Goal: Task Accomplishment & Management: Use online tool/utility

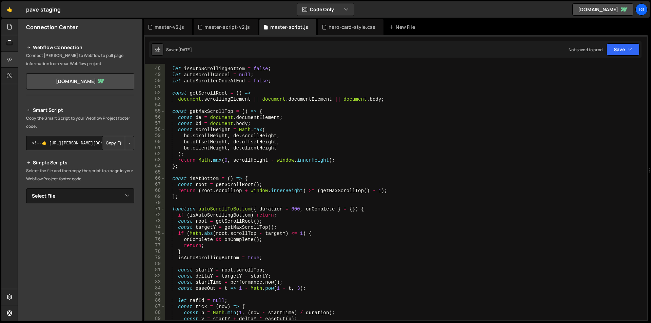
scroll to position [305, 0]
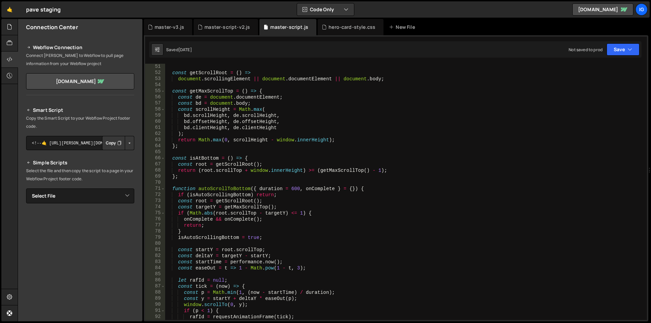
type textarea "const scrollHeight = Math.max("
click at [360, 110] on div "const getScrollRoot = ( ) => document . scrollingElement || document . document…" at bounding box center [404, 198] width 479 height 269
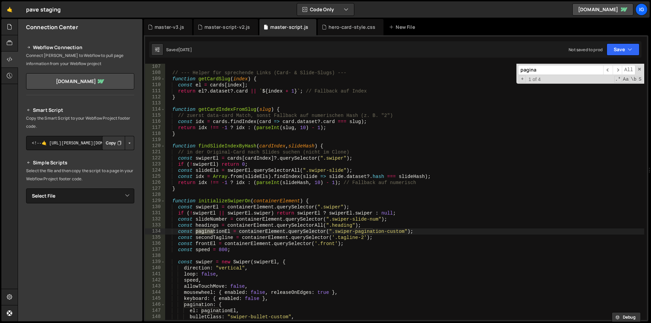
scroll to position [667, 0]
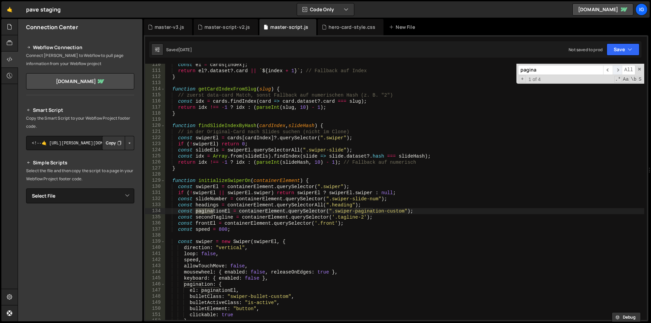
type input "pagina"
click at [619, 69] on span "​" at bounding box center [617, 70] width 9 height 10
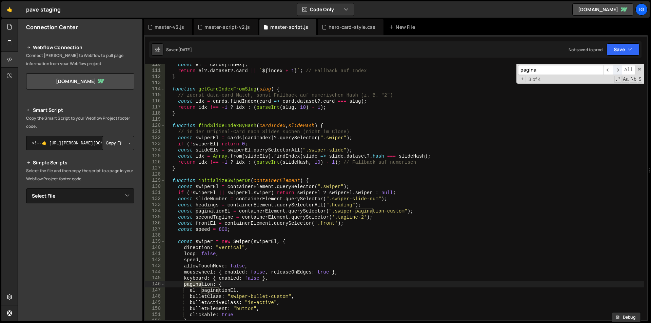
click at [619, 69] on span "​" at bounding box center [617, 70] width 9 height 10
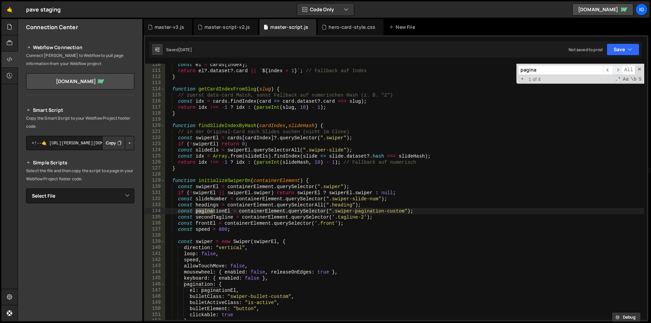
click at [619, 69] on span "​" at bounding box center [617, 70] width 9 height 10
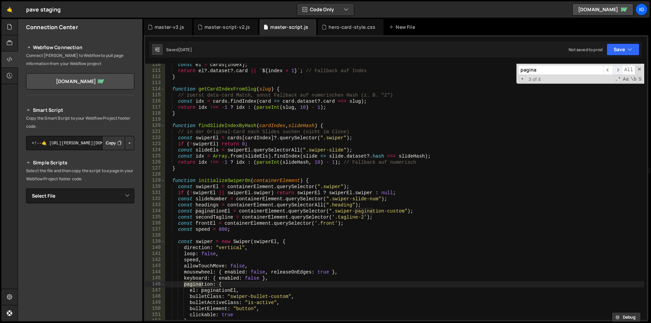
click at [619, 69] on span "​" at bounding box center [617, 70] width 9 height 10
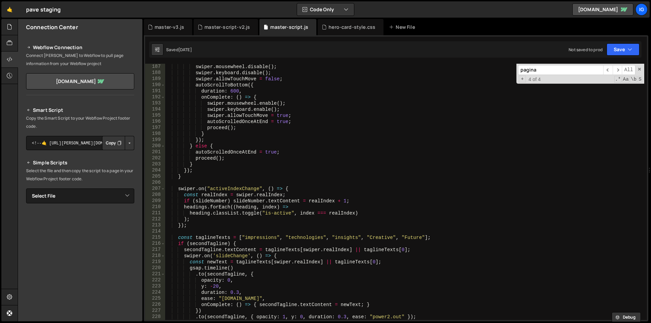
scroll to position [1176, 0]
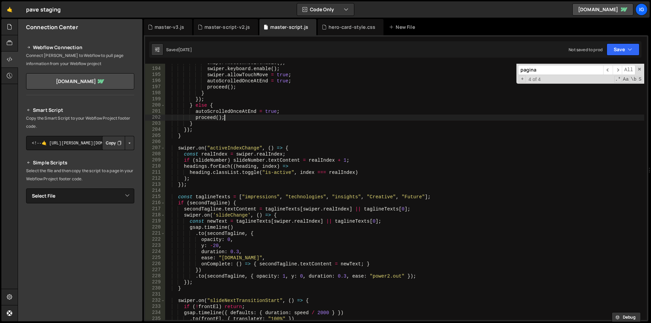
click at [364, 116] on div "swiper . mousewheel . enable ( ) ; swiper . keyboard . enable ( ) ; swiper . al…" at bounding box center [404, 194] width 479 height 269
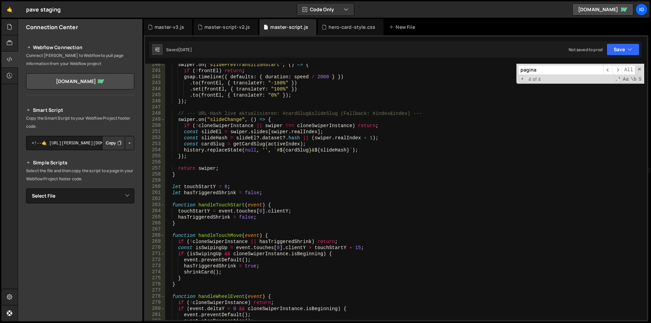
scroll to position [1338, 0]
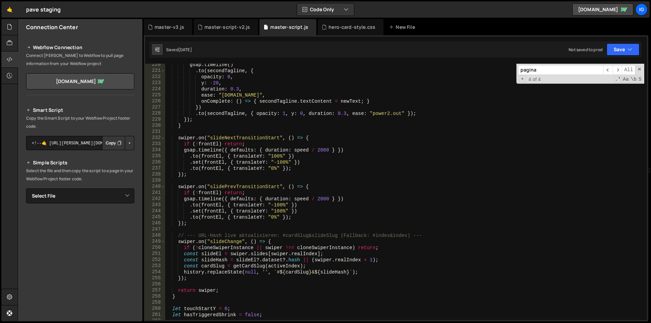
click at [290, 107] on div "gsap . timeline ( ) . to ( secondTagline , { opacity : 0 , y : - 20 , duration …" at bounding box center [404, 196] width 479 height 269
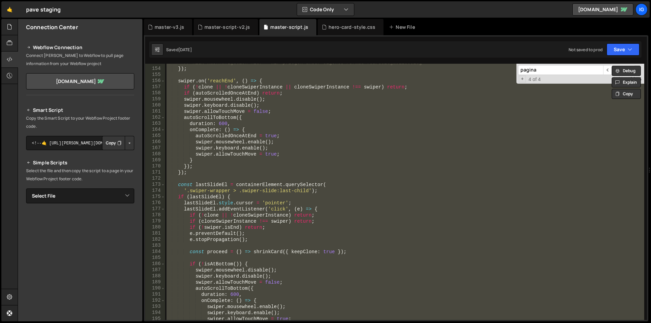
click at [399, 125] on div "// KEIN hashNavigation hier – wir pflegen unser eigenes Format #cardSlug&slideS…" at bounding box center [404, 192] width 479 height 256
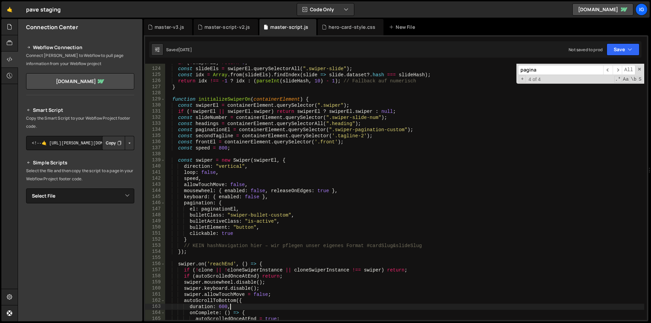
scroll to position [749, 0]
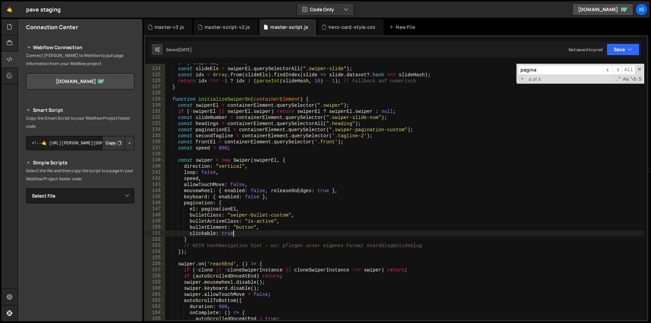
click at [239, 234] on div "if ( ! swiperEl ) return 0 ; const slideEls = swiperEl . querySelectorAll ( ".s…" at bounding box center [404, 194] width 479 height 269
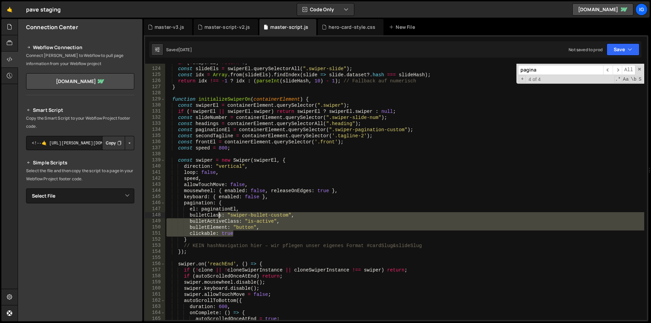
drag, startPoint x: 263, startPoint y: 231, endPoint x: 218, endPoint y: 217, distance: 47.4
click at [218, 217] on div "if ( ! swiperEl ) return 0 ; const slideEls = swiperEl . querySelectorAll ( ".s…" at bounding box center [404, 194] width 479 height 269
click at [244, 211] on div "if ( ! swiperEl ) return 0 ; const slideEls = swiperEl . querySelectorAll ( ".s…" at bounding box center [404, 194] width 479 height 269
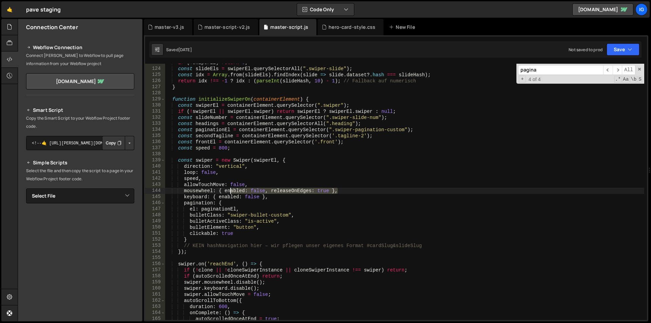
drag, startPoint x: 341, startPoint y: 193, endPoint x: 225, endPoint y: 191, distance: 116.0
click at [225, 191] on div "if ( ! swiperEl ) return 0 ; const slideEls = swiperEl . querySelectorAll ( ".s…" at bounding box center [404, 194] width 479 height 269
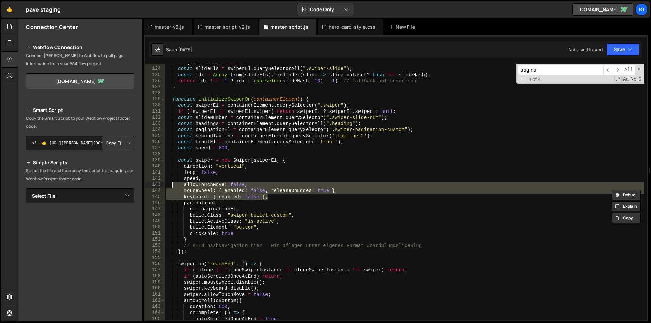
drag, startPoint x: 278, startPoint y: 195, endPoint x: 172, endPoint y: 183, distance: 106.2
click at [172, 183] on div "if ( ! swiperEl ) return 0 ; const slideEls = swiperEl . querySelectorAll ( ".s…" at bounding box center [404, 194] width 479 height 269
click at [359, 150] on div "if ( ! swiperEl ) return 0 ; const slideEls = swiperEl . querySelectorAll ( ".s…" at bounding box center [404, 194] width 479 height 269
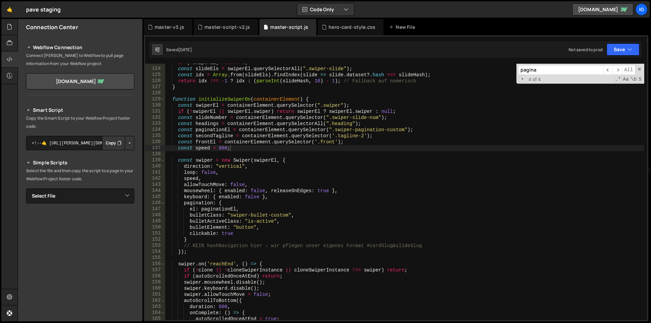
click at [421, 138] on div "if ( ! swiperEl ) return 0 ; const slideEls = swiperEl . querySelectorAll ( ".s…" at bounding box center [404, 194] width 479 height 269
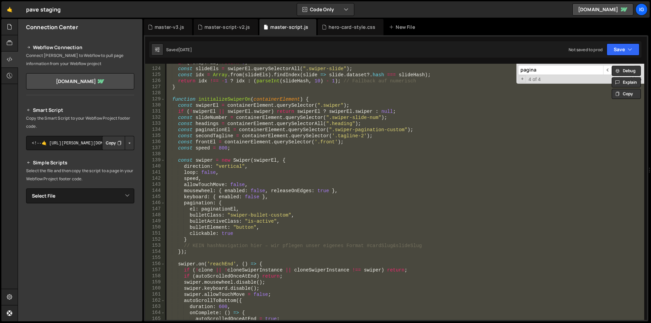
click at [299, 241] on div "if ( ! swiperEl ) return 0 ; const slideEls = swiperEl . querySelectorAll ( ".s…" at bounding box center [404, 192] width 479 height 256
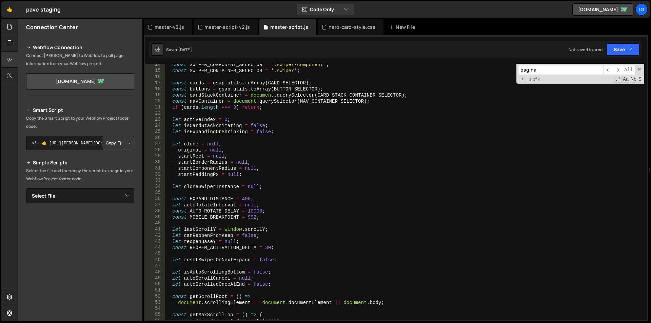
scroll to position [102, 0]
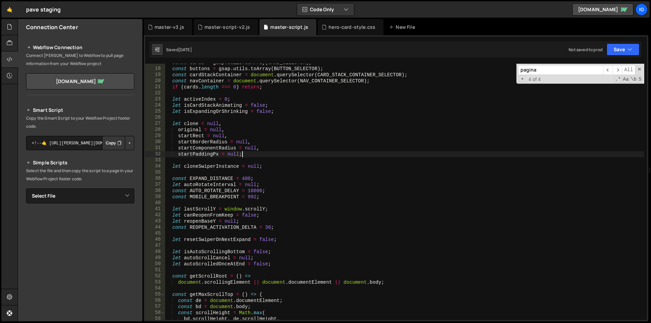
click at [366, 152] on div "const cards = gsap . utils . toArray ( CARD_SELECTOR ) ; const buttons = gsap .…" at bounding box center [404, 194] width 479 height 269
type textarea "startPaddingPx = null;"
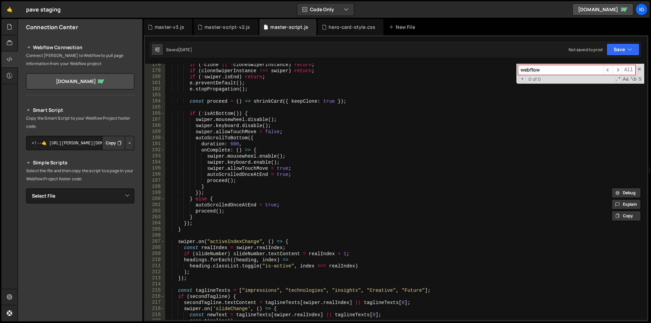
scroll to position [980, 0]
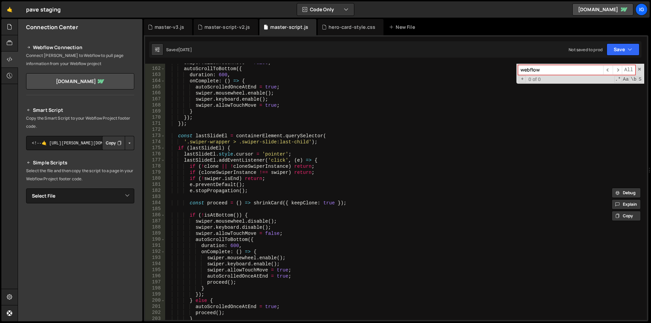
click at [538, 71] on input "webflow" at bounding box center [560, 70] width 85 height 10
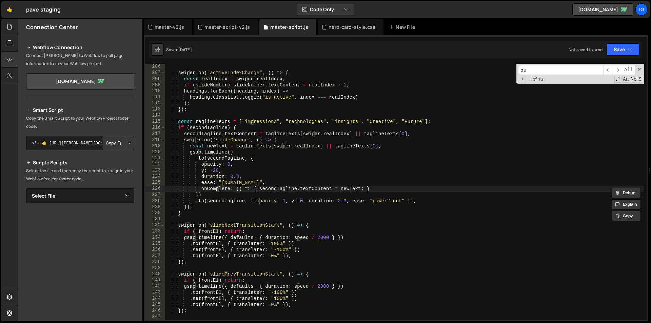
scroll to position [3820, 0]
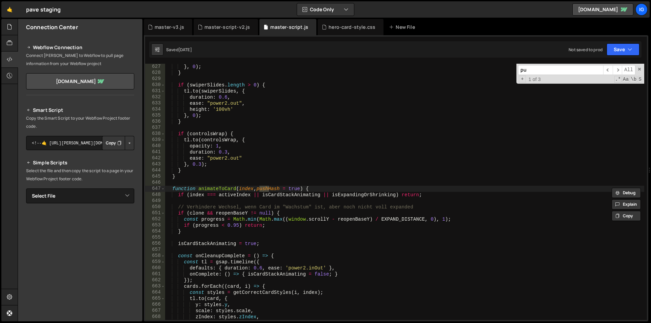
type input "p"
click at [639, 68] on span at bounding box center [639, 69] width 5 height 5
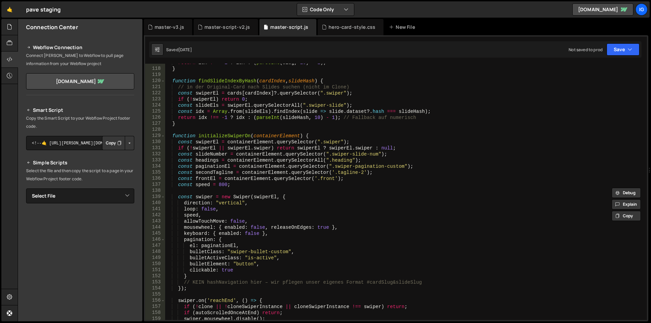
scroll to position [753, 0]
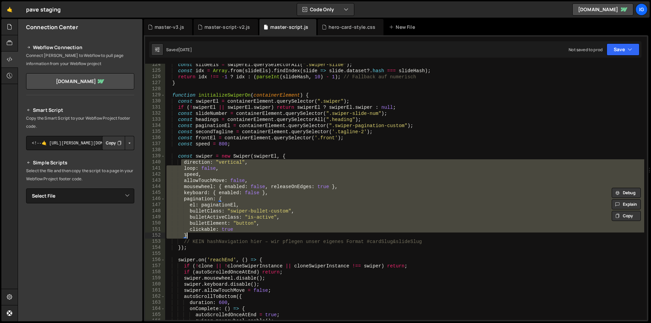
drag, startPoint x: 180, startPoint y: 162, endPoint x: 239, endPoint y: 233, distance: 92.2
click at [239, 233] on div "const slideEls = swiperEl . querySelectorAll ( ".swiper-slide" ) ; const idx = …" at bounding box center [404, 196] width 479 height 269
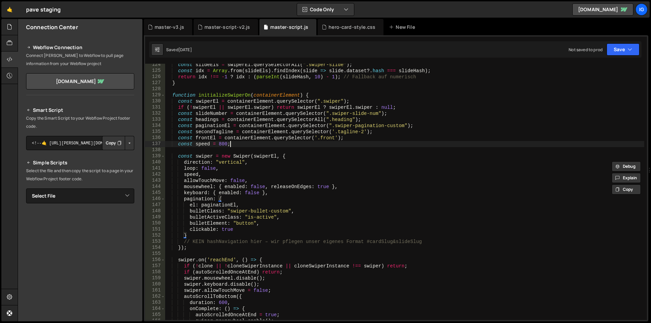
click at [396, 142] on div "const slideEls = swiperEl . querySelectorAll ( ".swiper-slide" ) ; const idx = …" at bounding box center [404, 196] width 479 height 269
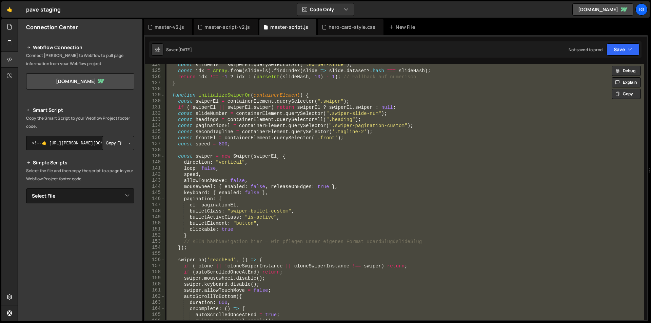
click at [196, 249] on div "const slideEls = swiperEl . querySelectorAll ( ".swiper-slide" ) ; const idx = …" at bounding box center [404, 192] width 479 height 256
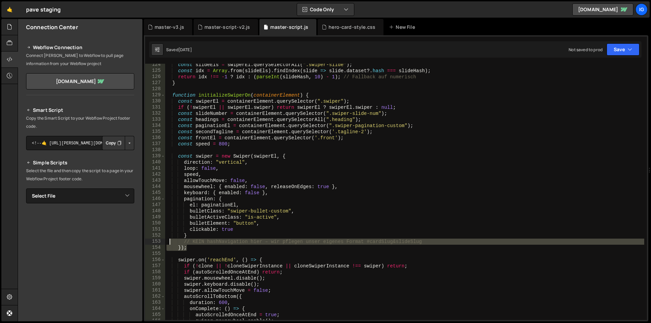
drag, startPoint x: 196, startPoint y: 249, endPoint x: 168, endPoint y: 242, distance: 28.3
click at [168, 242] on div "const slideEls = swiperEl . querySelectorAll ( ".swiper-slide" ) ; const idx = …" at bounding box center [404, 196] width 479 height 269
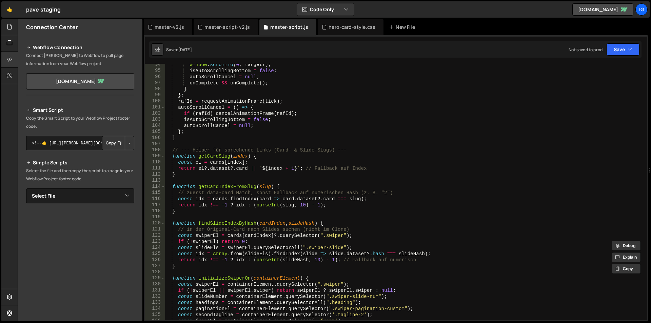
scroll to position [570, 0]
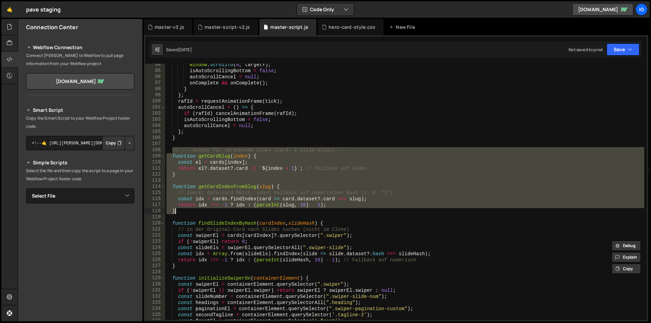
drag, startPoint x: 173, startPoint y: 151, endPoint x: 195, endPoint y: 219, distance: 71.4
click at [195, 219] on div "window . scrollTo ( 0 , targetY ) ; isAutoScrollingBottom = false ; autoScrollC…" at bounding box center [404, 196] width 479 height 269
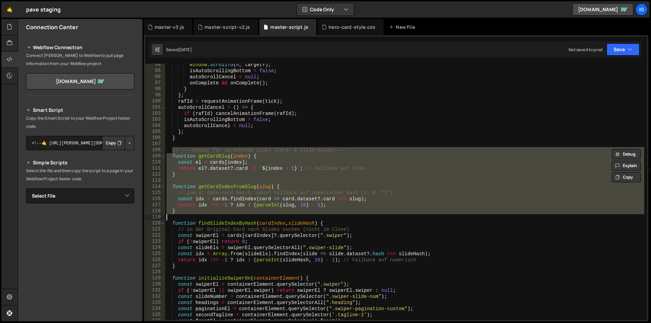
click at [170, 152] on div "window . scrollTo ( 0 , targetY ) ; isAutoScrollingBottom = false ; autoScrollC…" at bounding box center [404, 196] width 479 height 269
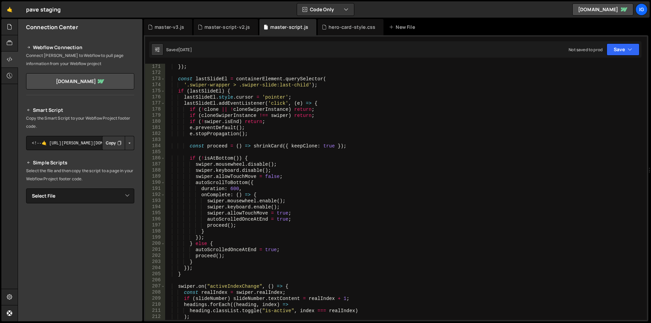
scroll to position [997, 0]
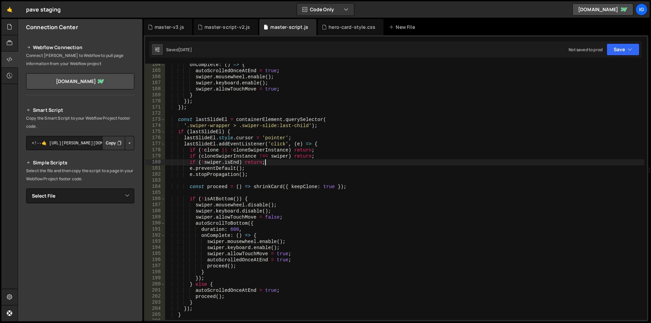
click at [510, 164] on div "onComplete : ( ) => { autoScrolledOnceAtEnd = true ; swiper . mousewheel . enab…" at bounding box center [404, 196] width 479 height 269
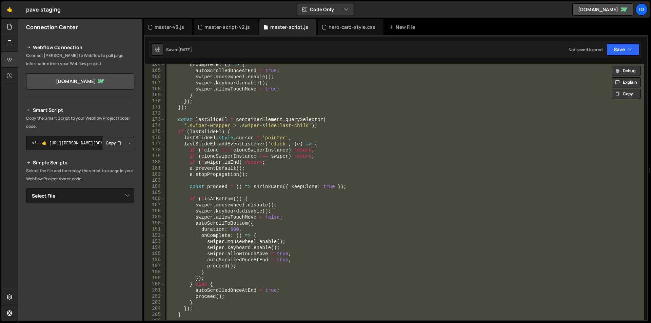
click at [473, 168] on div "onComplete : ( ) => { autoScrolledOnceAtEnd = true ; swiper . mousewheel . enab…" at bounding box center [404, 192] width 479 height 256
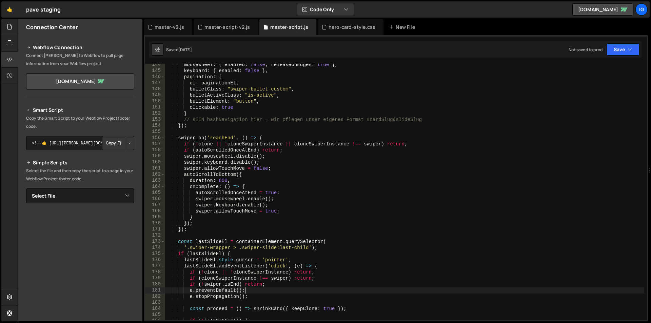
scroll to position [1017, 0]
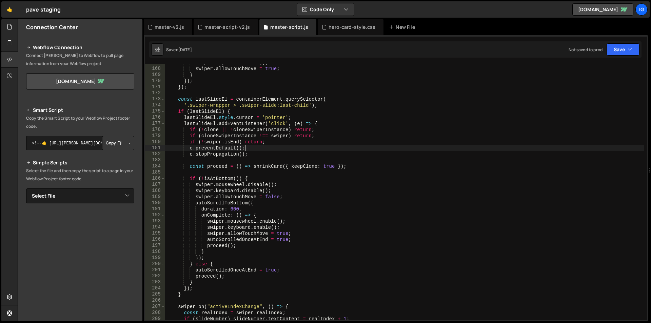
click at [473, 168] on div "swiper . keyboard . enable ( ) ; swiper . allowTouchMove = true ; } }) ; }) ; c…" at bounding box center [404, 194] width 479 height 269
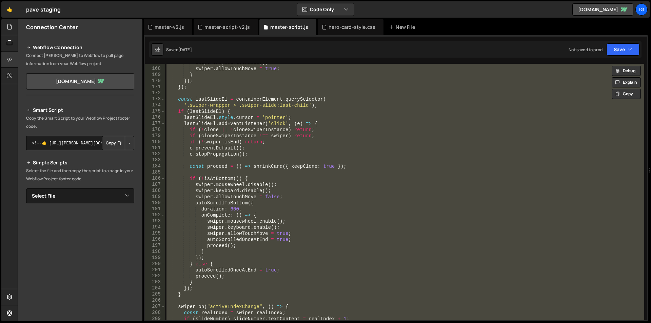
click at [409, 196] on div "swiper . keyboard . enable ( ) ; swiper . allowTouchMove = true ; } }) ; }) ; c…" at bounding box center [404, 192] width 479 height 256
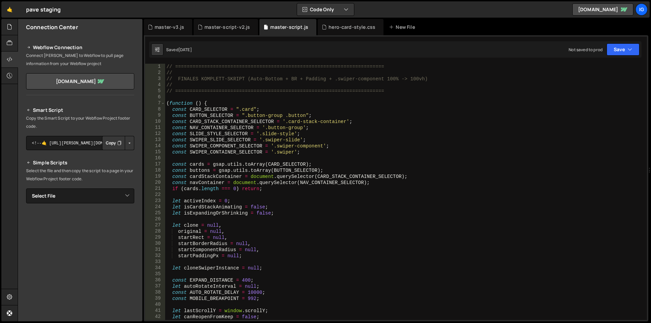
scroll to position [20, 0]
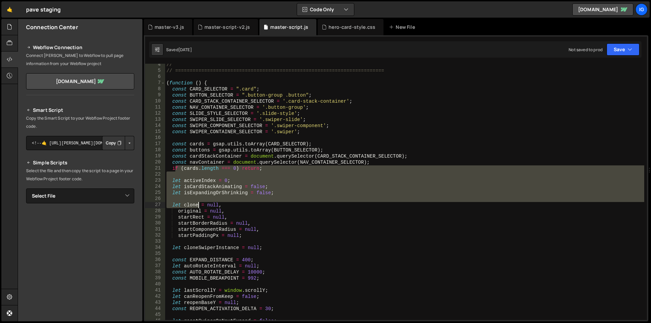
drag, startPoint x: 175, startPoint y: 167, endPoint x: 228, endPoint y: 243, distance: 92.3
click at [228, 243] on div "// // ======================================================================== …" at bounding box center [404, 196] width 479 height 269
type textarea "startPaddingPx = null;"
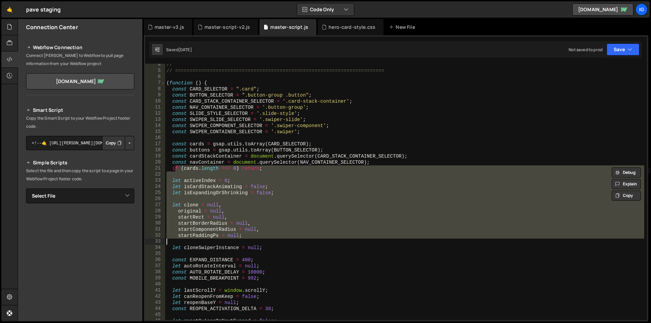
click at [229, 241] on div "// // ======================================================================== …" at bounding box center [404, 192] width 479 height 256
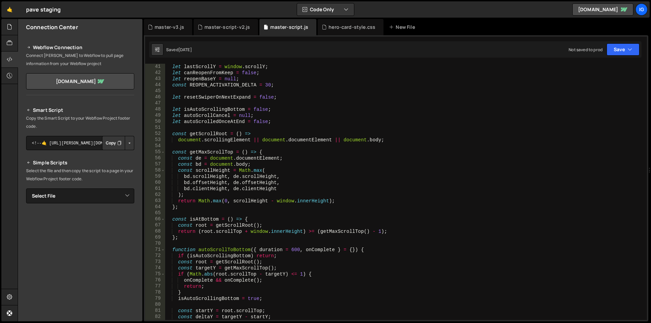
scroll to position [224, 0]
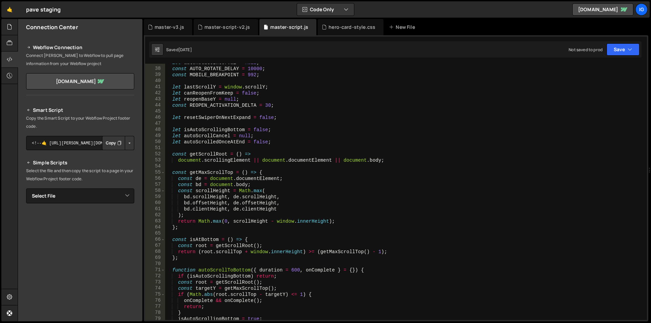
click at [238, 204] on div "let autoRotateInterval = null ; const AUTO_ROTATE_DELAY = 10000 ; const MOBILE_…" at bounding box center [404, 194] width 479 height 269
type textarea "})();"
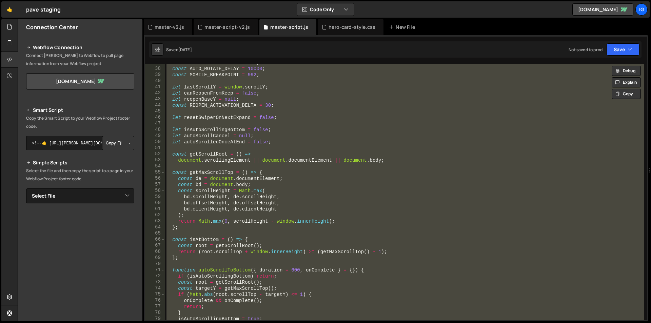
click at [285, 149] on div "let autoRotateInterval = null ; const AUTO_ROTATE_DELAY = 10000 ; const MOBILE_…" at bounding box center [404, 192] width 479 height 256
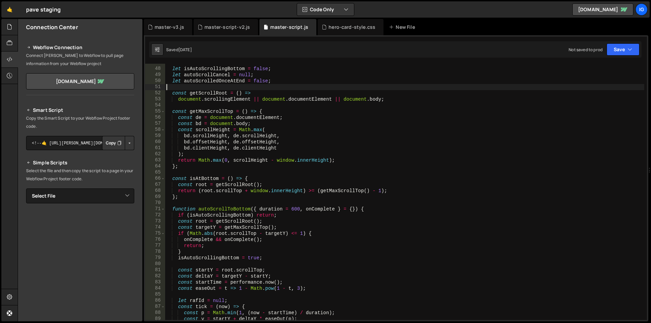
scroll to position [285, 0]
click at [403, 171] on div "let isAutoScrollingBottom = false ; let autoScrollCancel = null ; let autoScrol…" at bounding box center [404, 194] width 479 height 269
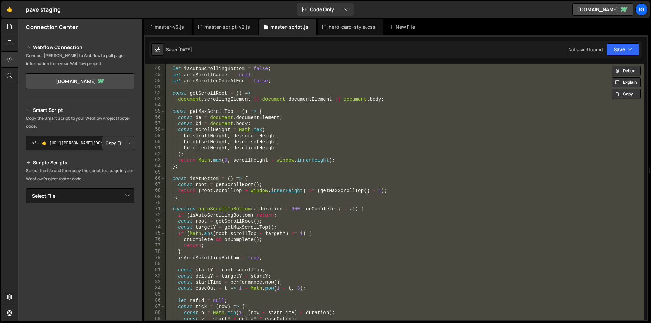
click at [435, 194] on div "let isAutoScrollingBottom = false ; let autoScrollCancel = null ; let autoScrol…" at bounding box center [404, 192] width 479 height 256
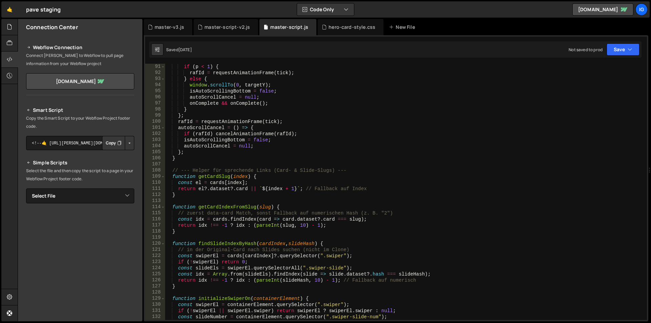
scroll to position [590, 0]
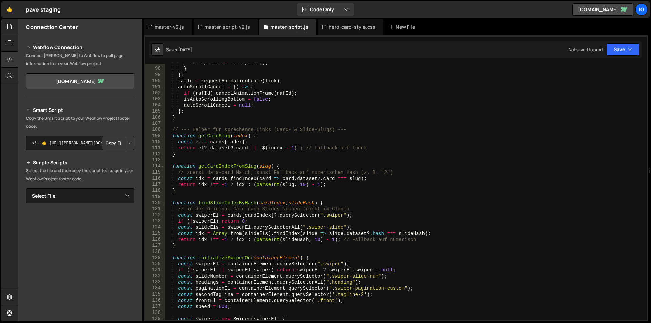
click at [172, 258] on div "onComplete && onComplete ( ) ; } } ; rafId = requestAnimationFrame ( tick ) ; a…" at bounding box center [404, 194] width 479 height 269
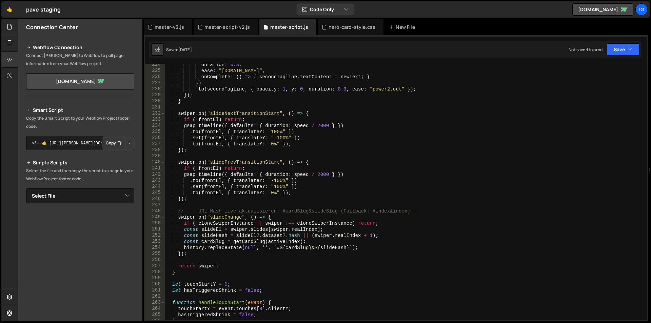
scroll to position [1383, 0]
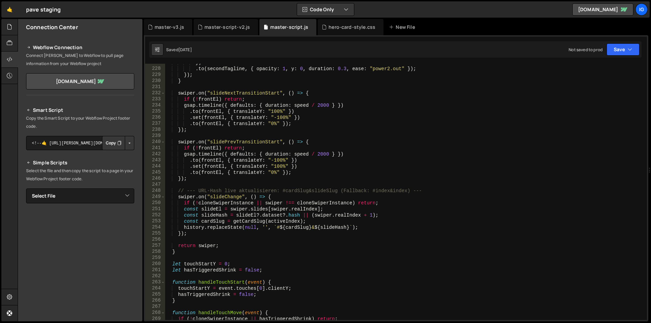
click at [179, 251] on div "}) . to ( secondTagline , { opacity : 1 , y : 0 , duration : 0.3 , ease : "powe…" at bounding box center [404, 194] width 479 height 269
type textarea "return swiper; }"
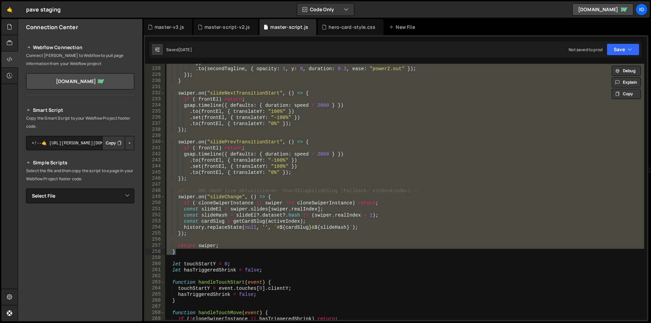
click at [179, 251] on div "}) . to ( secondTagline , { opacity : 1 , y : 0 , duration : 0.3 , ease : "powe…" at bounding box center [404, 192] width 479 height 256
paste textarea
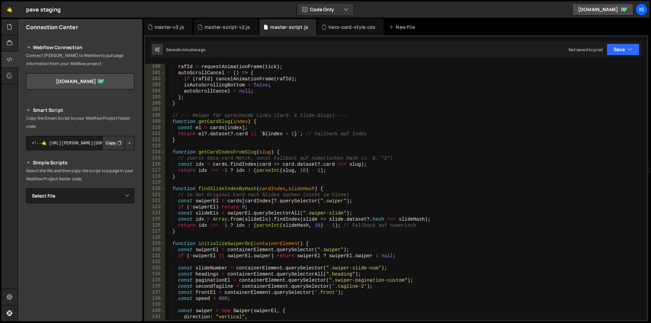
scroll to position [604, 0]
click at [403, 31] on div "New File" at bounding box center [405, 27] width 41 height 16
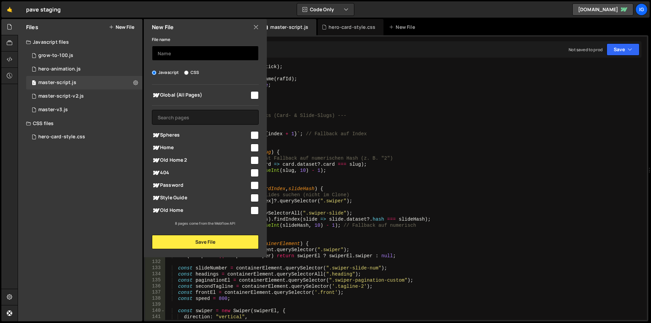
click at [188, 54] on input "text" at bounding box center [205, 53] width 107 height 15
click at [254, 98] on input "checkbox" at bounding box center [255, 95] width 8 height 8
checkbox input "true"
click at [202, 50] on input "text" at bounding box center [205, 53] width 107 height 15
click at [194, 53] on input "text" at bounding box center [205, 53] width 107 height 15
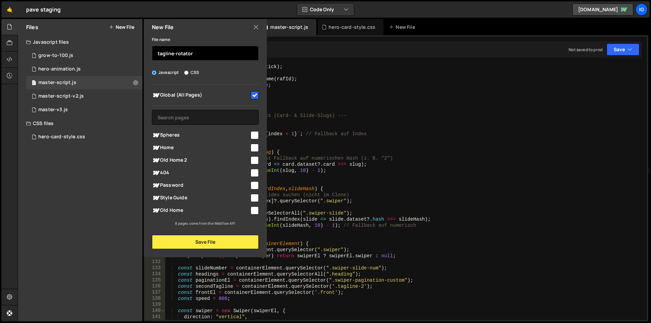
type input "tagline-rotator"
click at [201, 33] on div "New File" at bounding box center [205, 27] width 123 height 16
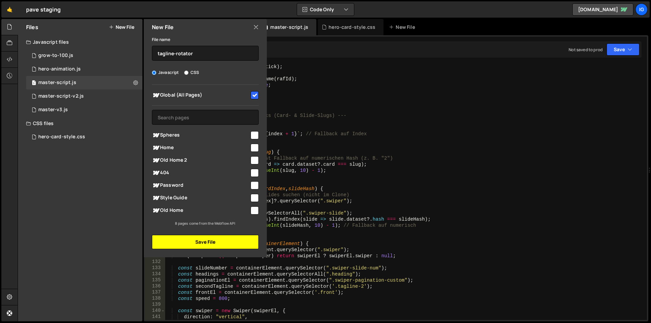
click at [217, 242] on button "Save File" at bounding box center [205, 242] width 107 height 14
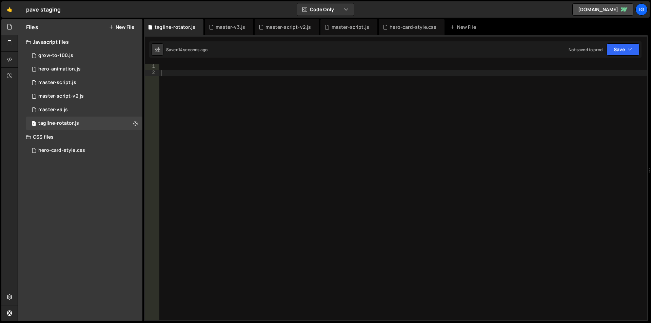
click at [237, 138] on div at bounding box center [403, 198] width 488 height 269
paste textarea "});"
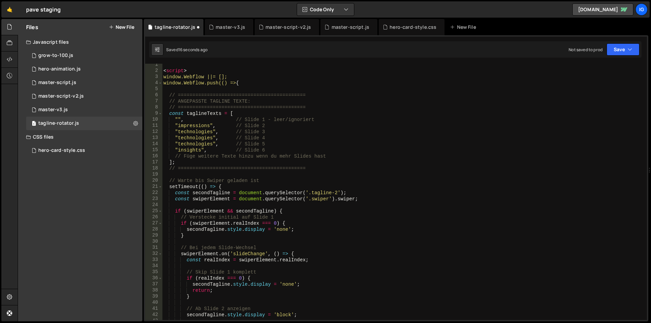
scroll to position [0, 0]
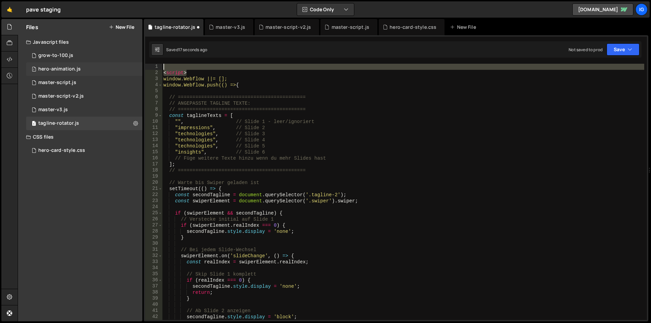
drag, startPoint x: 191, startPoint y: 74, endPoint x: 119, endPoint y: 66, distance: 72.4
click at [119, 66] on div "Files New File Javascript files 1 grow-to-100.js 0 1 hero-animation.js 0 1 mast…" at bounding box center [334, 170] width 633 height 303
type textarea "<script>"
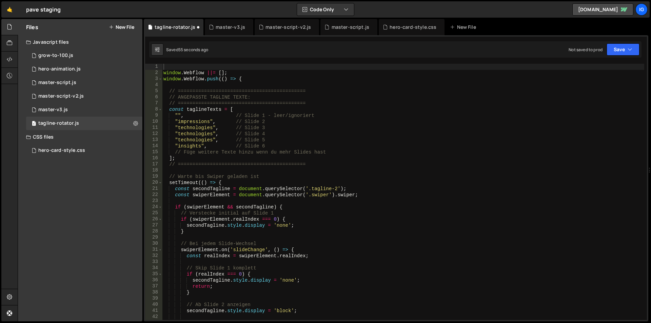
click at [407, 122] on div "window . Webflow ||= [ ] ; window . Webflow . push (( ) => { // ===============…" at bounding box center [403, 198] width 482 height 269
type textarea ""technologies", // Slide 3"
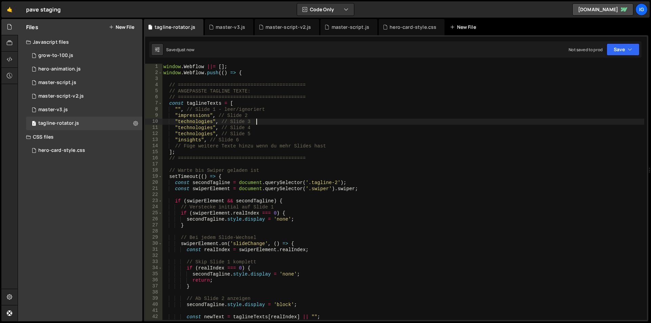
click at [465, 30] on div "New File" at bounding box center [464, 27] width 28 height 7
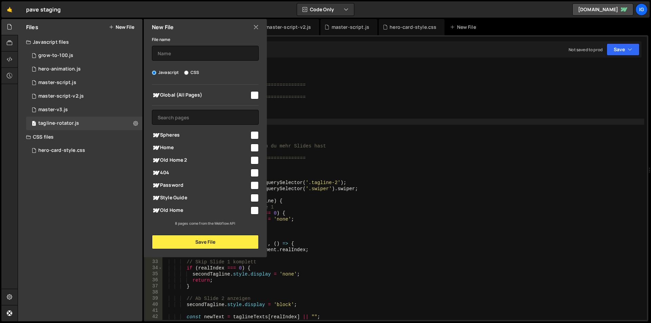
click at [255, 96] on input "checkbox" at bounding box center [255, 95] width 8 height 8
checkbox input "true"
click at [255, 26] on icon at bounding box center [255, 26] width 5 height 7
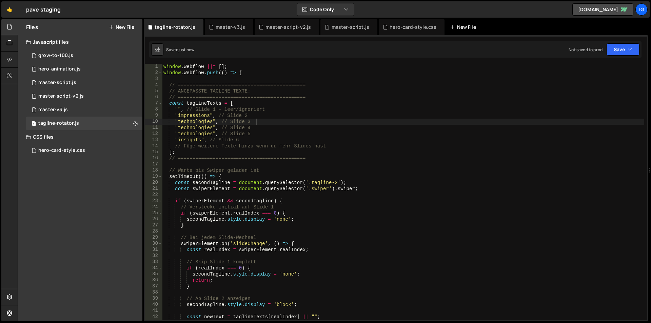
click at [456, 28] on div "New File" at bounding box center [464, 27] width 28 height 7
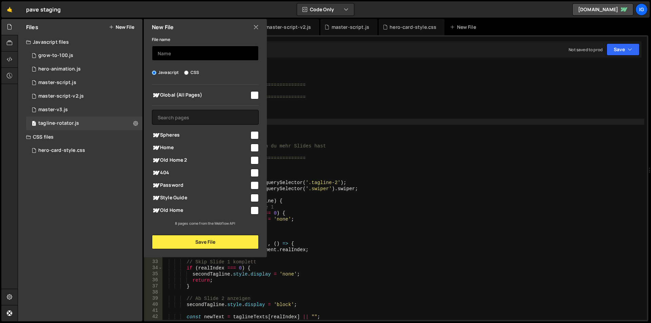
click at [201, 54] on input "text" at bounding box center [205, 53] width 107 height 15
click at [192, 50] on input "text" at bounding box center [205, 53] width 107 height 15
type input "topleft"
click at [254, 94] on input "checkbox" at bounding box center [255, 95] width 8 height 8
checkbox input "true"
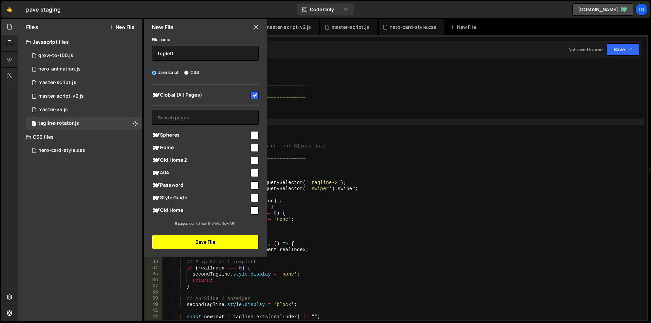
click at [196, 246] on button "Save File" at bounding box center [205, 242] width 107 height 14
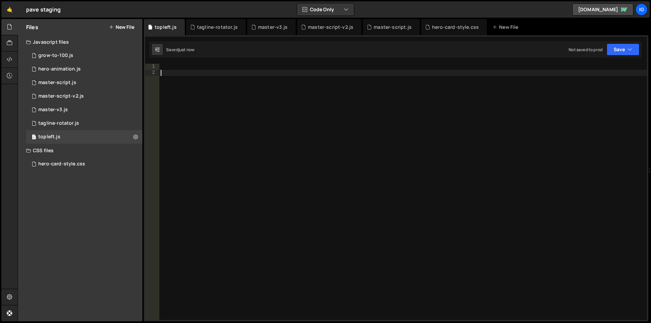
click at [214, 127] on div at bounding box center [403, 198] width 488 height 269
paste textarea "});"
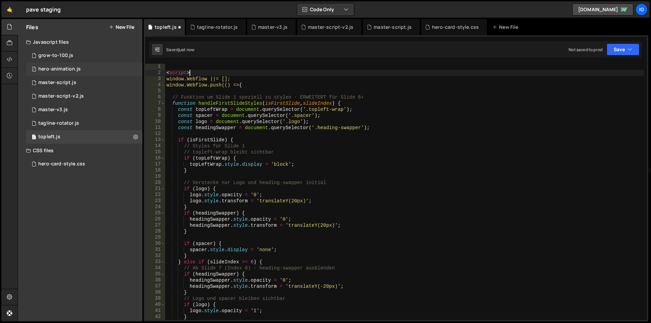
drag, startPoint x: 193, startPoint y: 71, endPoint x: 136, endPoint y: 70, distance: 56.6
click at [136, 70] on div "Files New File Javascript files 1 grow-to-100.js 0 1 hero-animation.js 0 1 mast…" at bounding box center [334, 170] width 633 height 303
type textarea "<script>"
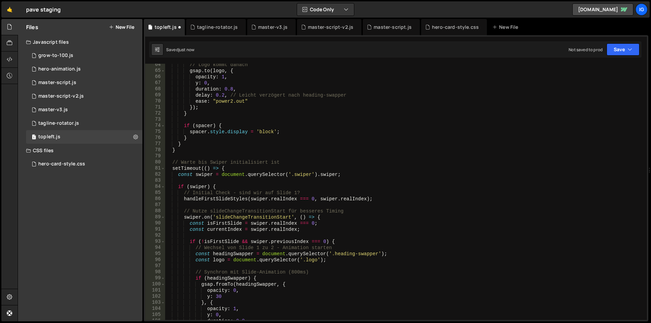
scroll to position [386, 0]
click at [256, 155] on div "// Logo kommt danach gsap . to ( logo , { opacity : 1 , y : 0 , duration : 0.8 …" at bounding box center [404, 196] width 479 height 269
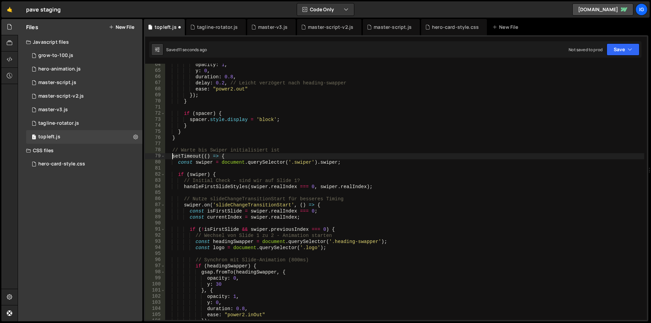
type textarea "setTimeout(() => {"
click at [120, 24] on button "New File" at bounding box center [121, 26] width 25 height 5
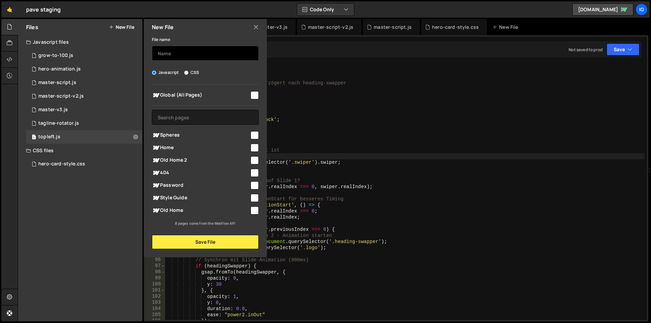
click at [170, 56] on input "text" at bounding box center [205, 53] width 107 height 15
type input "logo-flip-animation"
click at [255, 93] on input "checkbox" at bounding box center [255, 95] width 8 height 8
checkbox input "true"
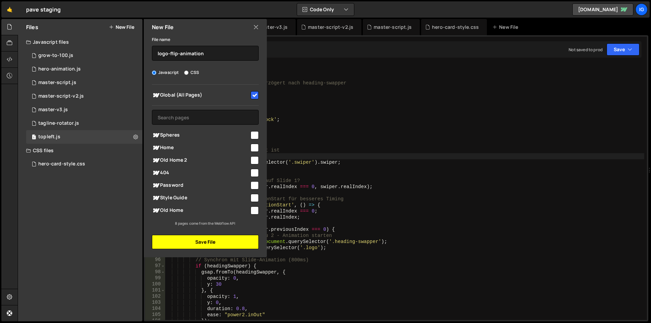
click at [213, 241] on button "Save File" at bounding box center [205, 242] width 107 height 14
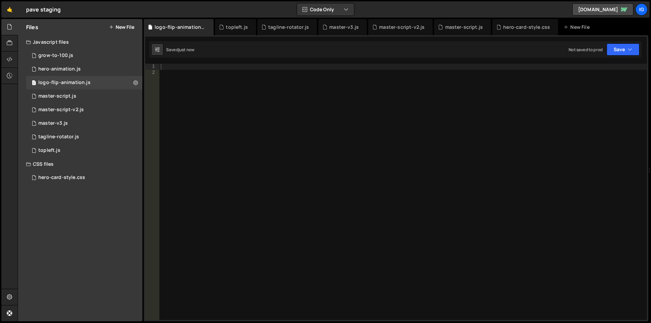
click at [225, 126] on div at bounding box center [403, 198] width 488 height 269
click at [227, 101] on div at bounding box center [403, 198] width 488 height 269
click at [217, 78] on div at bounding box center [403, 198] width 488 height 269
click at [216, 71] on div at bounding box center [403, 198] width 488 height 269
click at [213, 64] on div at bounding box center [403, 198] width 488 height 269
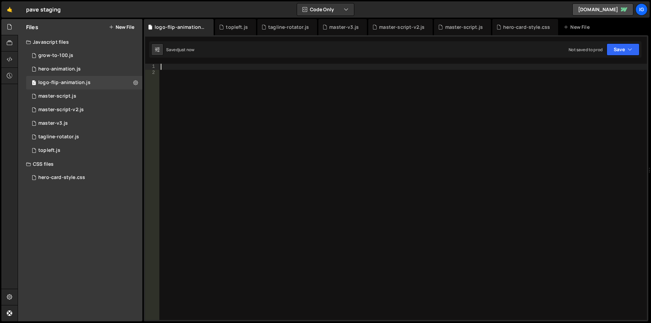
paste textarea "});"
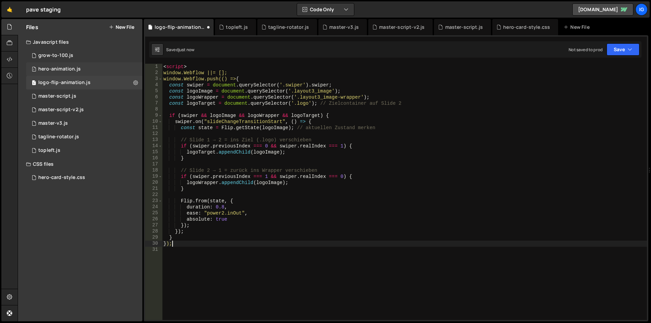
drag, startPoint x: 149, startPoint y: 66, endPoint x: 141, endPoint y: 66, distance: 7.8
click at [141, 66] on div "Files New File Javascript files 1 grow-to-100.js 0 1 hero-animation.js 0 1 logo…" at bounding box center [334, 170] width 633 height 303
type textarea "<script>"
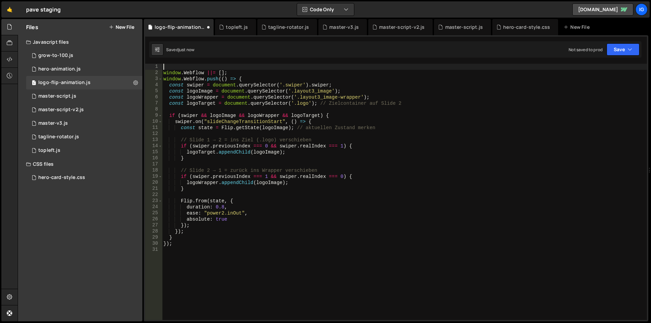
type textarea "window.Webflow ||= [];"
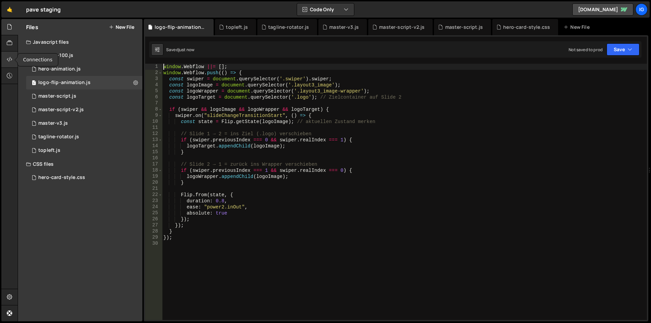
click at [6, 65] on div at bounding box center [9, 60] width 17 height 16
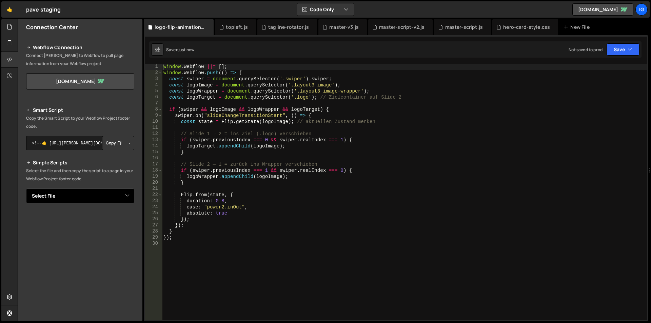
click at [105, 193] on select "Select File grow-to-100.js hero-animation.js master-script.js master-script-v2.…" at bounding box center [80, 195] width 108 height 15
click at [26, 188] on select "Select File grow-to-100.js hero-animation.js master-script.js master-script-v2.…" at bounding box center [80, 195] width 108 height 15
click at [112, 221] on button "Copy" at bounding box center [113, 219] width 23 height 14
click at [237, 28] on div "topleft.js" at bounding box center [237, 27] width 22 height 7
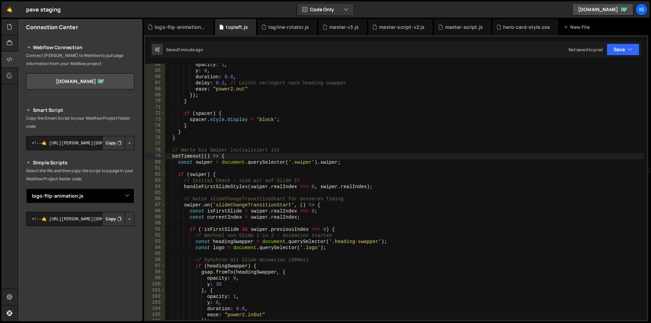
click at [79, 198] on select "Select File grow-to-100.js hero-animation.js master-script.js master-script-v2.…" at bounding box center [80, 195] width 108 height 15
click at [26, 188] on select "Select File grow-to-100.js hero-animation.js master-script.js master-script-v2.…" at bounding box center [80, 195] width 108 height 15
click at [103, 218] on button "Copy" at bounding box center [113, 219] width 23 height 14
click at [104, 200] on select "Select File grow-to-100.js hero-animation.js master-script.js master-script-v2.…" at bounding box center [80, 195] width 108 height 15
select select "46373"
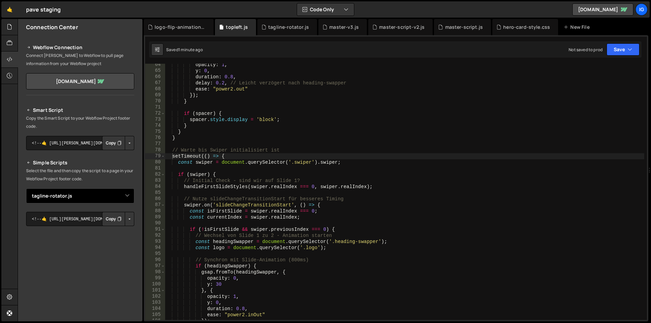
click at [26, 188] on select "Select File grow-to-100.js hero-animation.js master-script.js master-script-v2.…" at bounding box center [80, 195] width 108 height 15
click at [106, 218] on button "Copy" at bounding box center [113, 219] width 23 height 14
click at [272, 31] on div "tagline-rotator.js" at bounding box center [287, 27] width 60 height 16
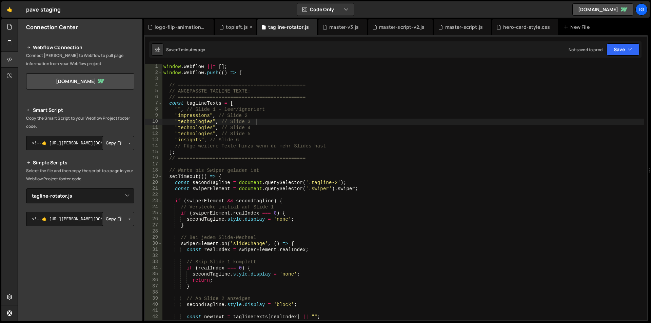
click at [233, 32] on div "topleft.js" at bounding box center [235, 27] width 41 height 16
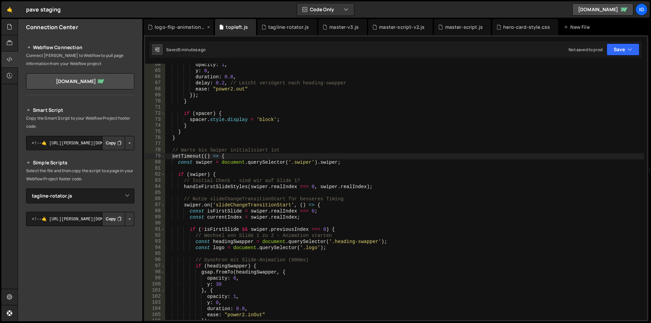
click at [192, 25] on div "logo-flip-animation.js" at bounding box center [180, 27] width 51 height 7
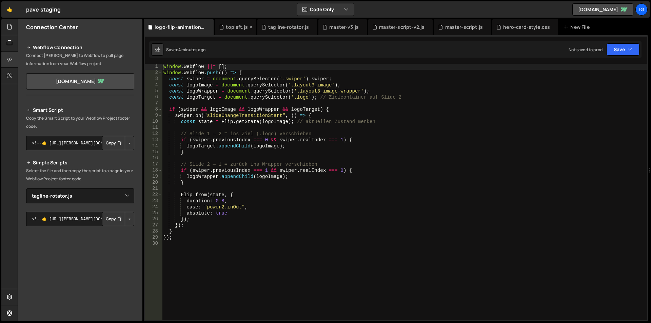
click at [231, 28] on div "topleft.js" at bounding box center [237, 27] width 22 height 7
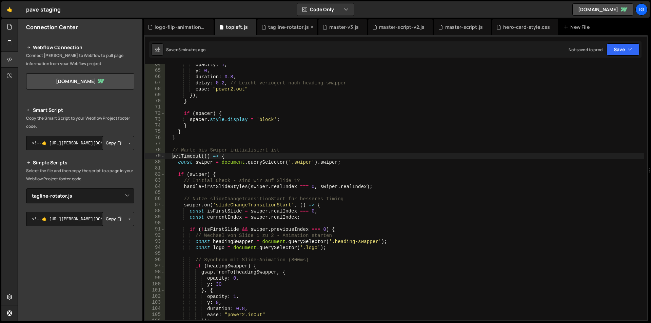
click at [280, 26] on div "tagline-rotator.js" at bounding box center [288, 27] width 41 height 7
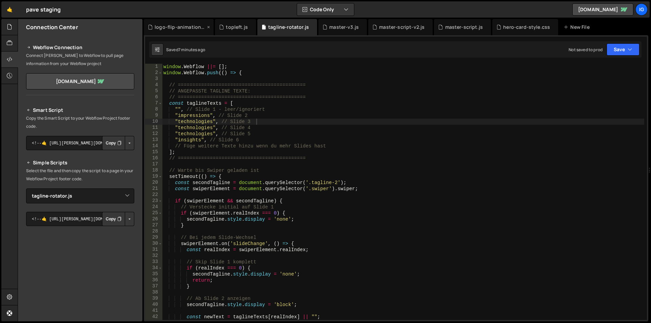
click at [191, 27] on div "logo-flip-animation.js" at bounding box center [180, 27] width 51 height 7
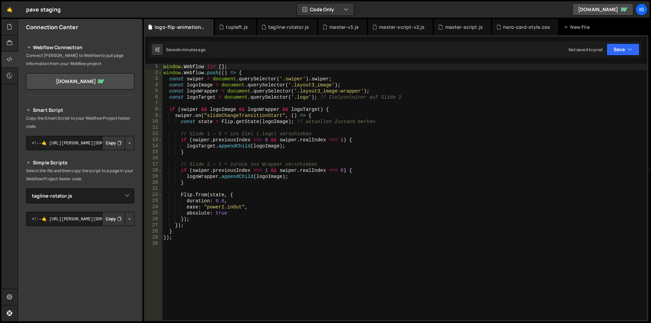
type textarea "});"
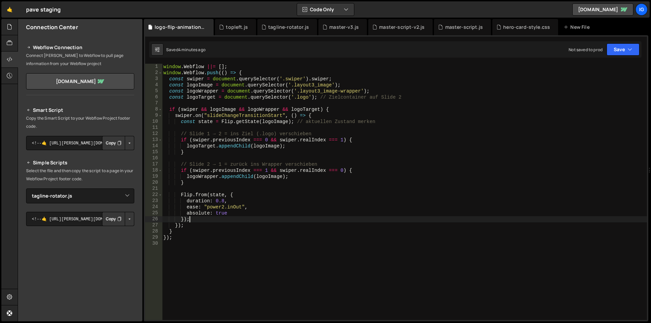
click at [276, 220] on div "window . Webflow ||= [ ] ; window . Webflow . push (( ) => { const swiper = doc…" at bounding box center [404, 198] width 485 height 269
click at [227, 28] on div "topleft.js" at bounding box center [237, 27] width 22 height 7
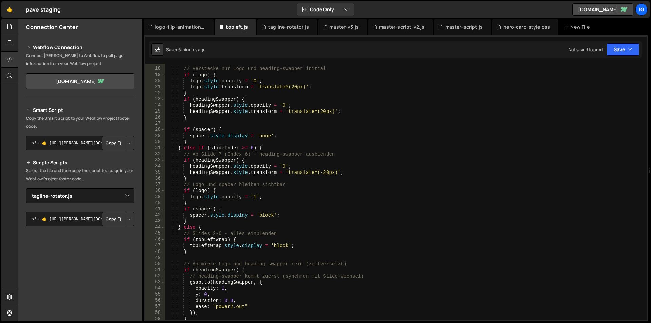
scroll to position [122, 0]
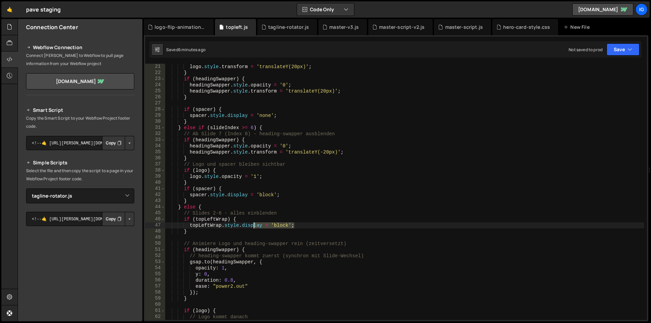
drag, startPoint x: 239, startPoint y: 223, endPoint x: 194, endPoint y: 218, distance: 45.4
click at [194, 218] on div "logo . style . transform = 'translateY(20px)' ; } if ( headingSwapper ) { headi…" at bounding box center [404, 198] width 479 height 269
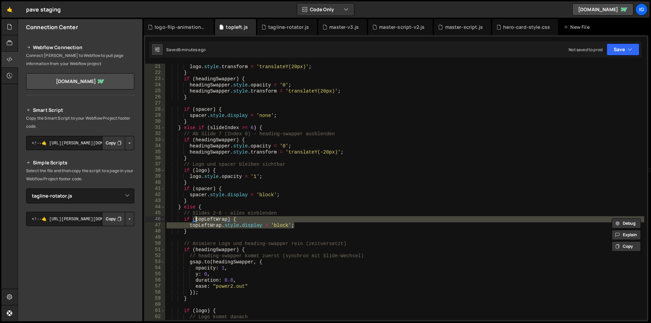
click at [318, 202] on div "logo . style . transform = 'translateY(20px)' ; } if ( headingSwapper ) { headi…" at bounding box center [404, 198] width 479 height 269
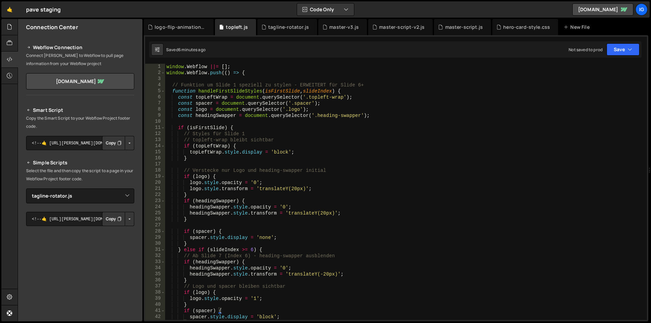
scroll to position [0, 0]
click at [483, 100] on div "window . Webflow ||= [ ] ; window . Webflow . push (( ) => { // Funktion um Sli…" at bounding box center [404, 198] width 479 height 269
type textarea "const topLeftWrap = document.querySelector('.topleft-wrap');"
click at [250, 27] on icon at bounding box center [251, 27] width 5 height 7
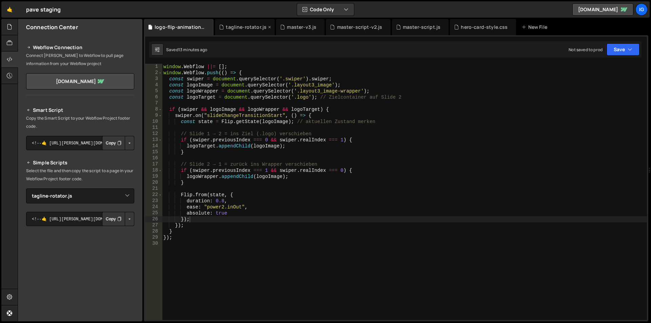
click at [258, 28] on div "tagline-rotator.js" at bounding box center [246, 27] width 41 height 7
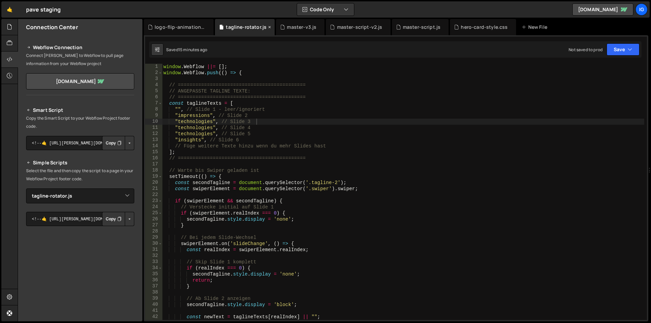
click at [267, 26] on icon at bounding box center [269, 27] width 5 height 7
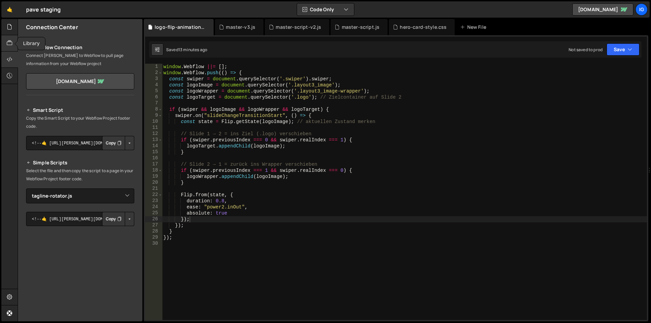
click at [8, 44] on icon at bounding box center [9, 42] width 5 height 7
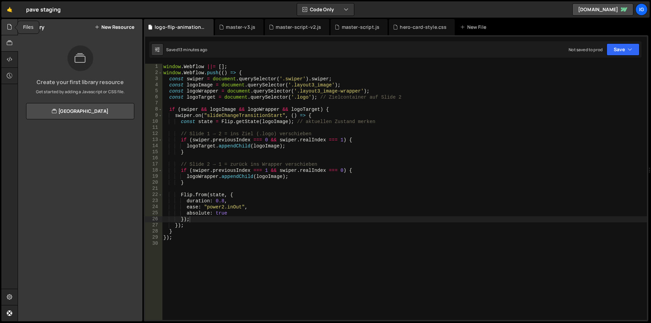
click at [12, 33] on div at bounding box center [9, 27] width 17 height 16
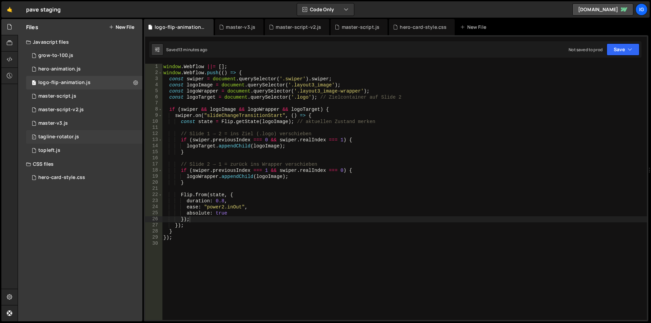
click at [114, 138] on div "1 tagline-rotator.js 0" at bounding box center [84, 137] width 116 height 14
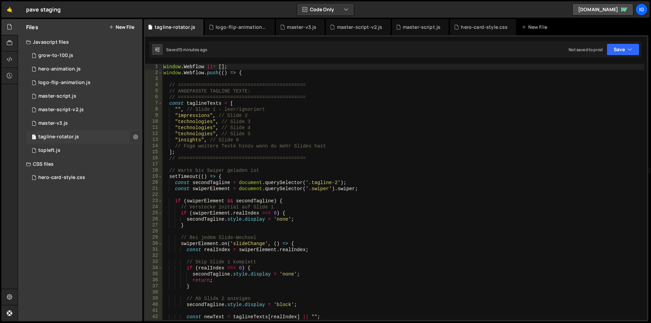
click at [137, 137] on icon at bounding box center [135, 137] width 5 height 6
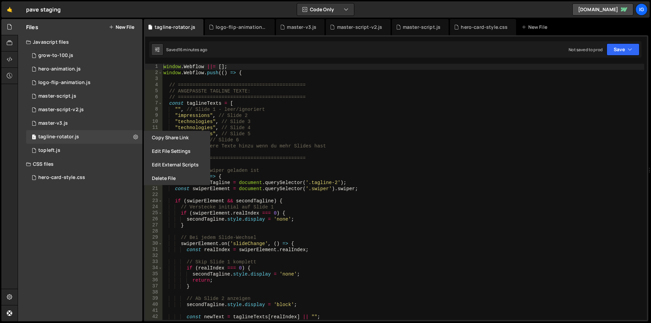
click at [273, 121] on div "window . Webflow ||= [ ] ; window . Webflow . push (( ) => { // ===============…" at bounding box center [403, 198] width 482 height 269
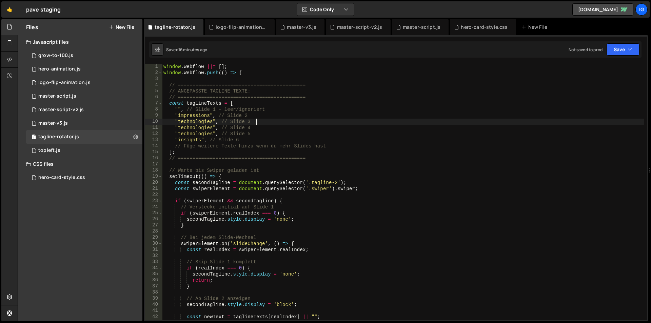
type textarea "});"
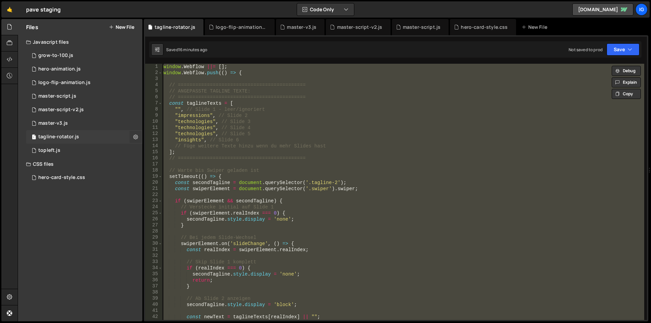
click at [138, 136] on icon at bounding box center [135, 137] width 5 height 6
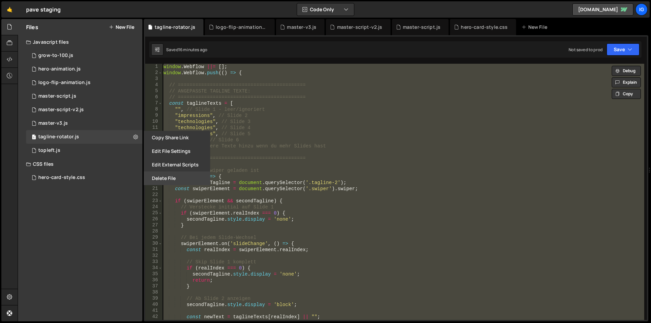
click at [162, 180] on button "Delete File" at bounding box center [177, 179] width 66 height 14
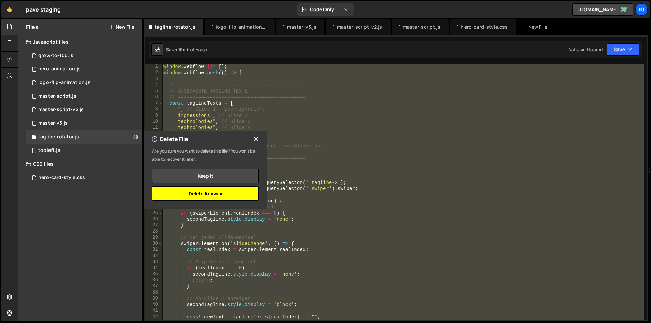
click at [178, 195] on button "Delete Anyway" at bounding box center [205, 193] width 107 height 14
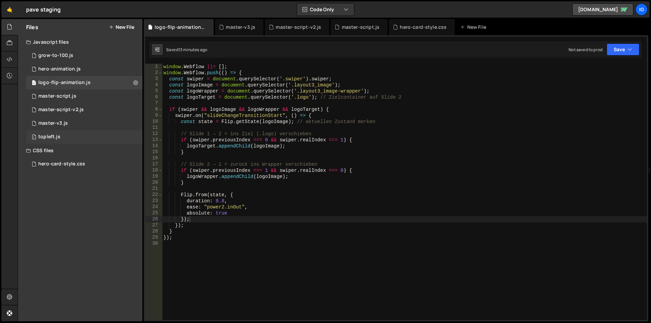
click at [133, 137] on div "1 topleft.js 0" at bounding box center [84, 137] width 116 height 14
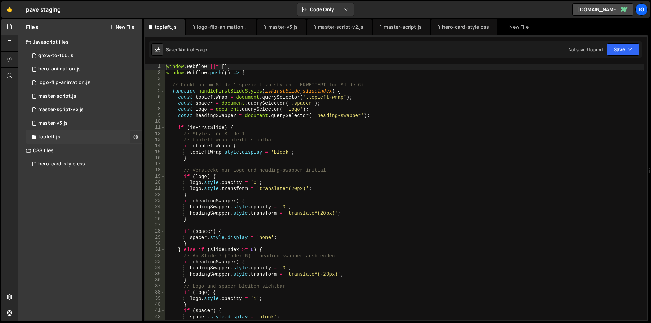
click at [134, 139] on icon at bounding box center [135, 137] width 5 height 6
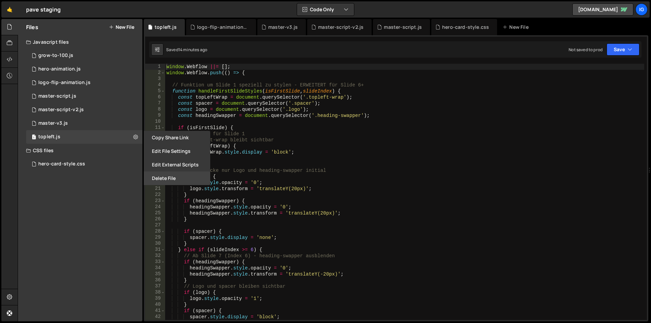
click at [156, 176] on button "Delete File" at bounding box center [177, 179] width 66 height 14
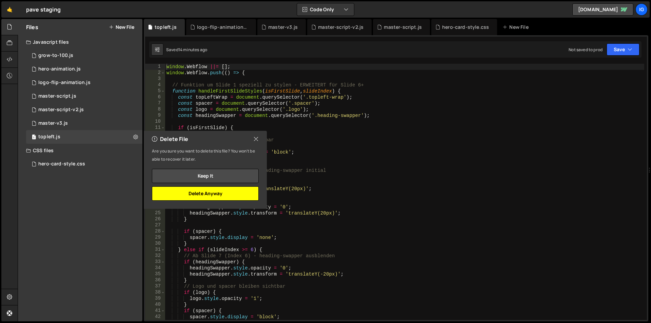
click at [184, 193] on button "Delete Anyway" at bounding box center [205, 193] width 107 height 14
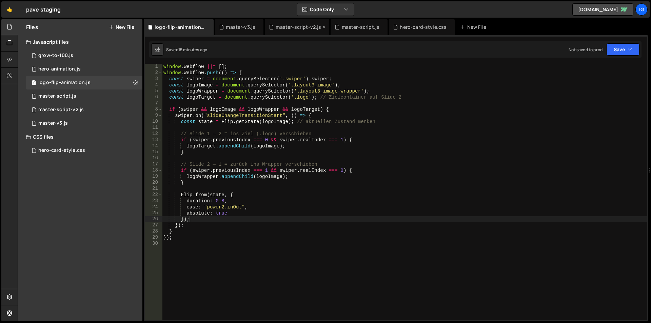
click at [299, 30] on div "master-script-v2.js" at bounding box center [298, 27] width 45 height 7
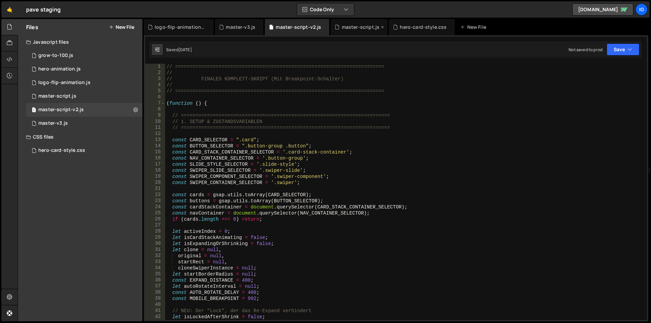
click at [354, 33] on div "master-script.js" at bounding box center [359, 27] width 57 height 16
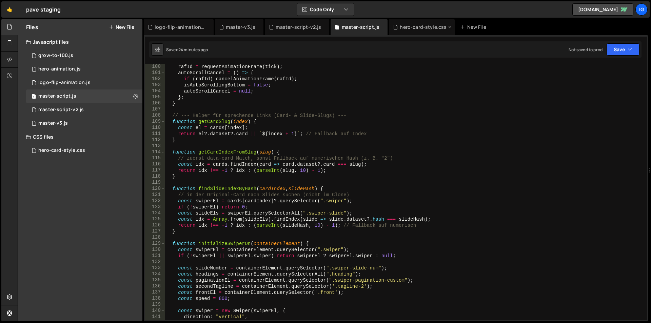
click at [416, 30] on div "hero-card-style.css" at bounding box center [423, 27] width 47 height 7
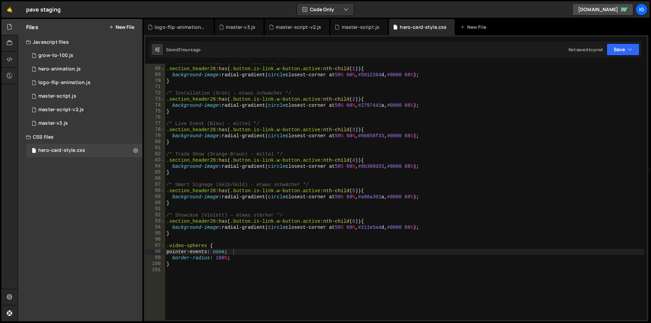
scroll to position [468, 0]
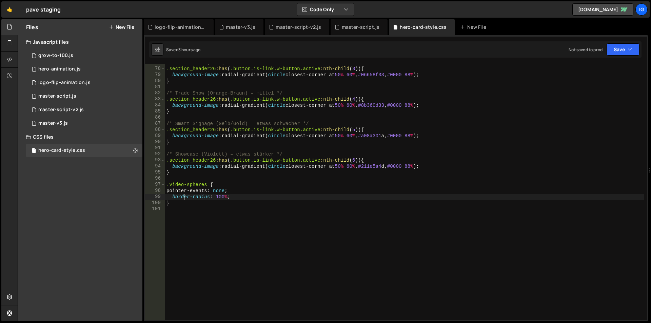
click at [184, 200] on div "/* Live Event (Blau) – mittel */ .section_header26 :has ( .button.is-link.w-but…" at bounding box center [404, 194] width 479 height 269
click at [177, 201] on div "/* Live Event (Blau) – mittel */ .section_header26 :has ( .button.is-link.w-but…" at bounding box center [404, 194] width 479 height 269
type textarea "}"
type textarea ".topleft-wrap {"
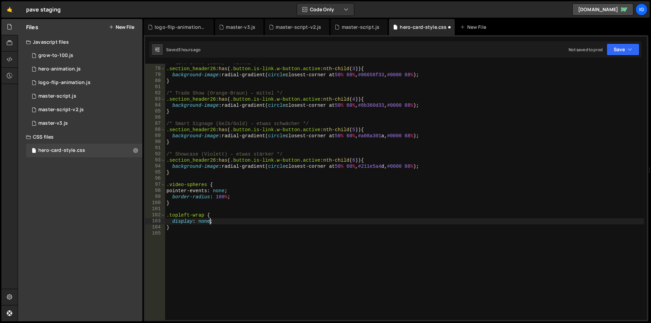
scroll to position [0, 19]
type textarea "display: none;"
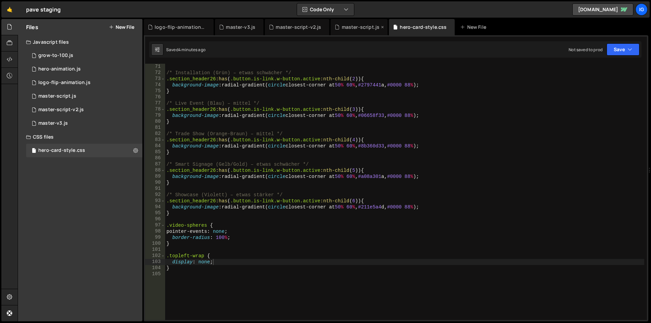
drag, startPoint x: 361, startPoint y: 27, endPoint x: 359, endPoint y: 31, distance: 3.7
click at [360, 27] on div "master-script.js" at bounding box center [361, 27] width 38 height 7
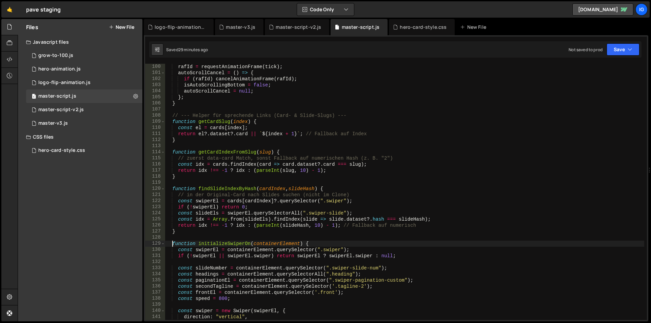
click at [173, 243] on div "rafId = requestAnimationFrame ( tick ) ; autoScrollCancel = ( ) => { if ( rafId…" at bounding box center [404, 198] width 479 height 269
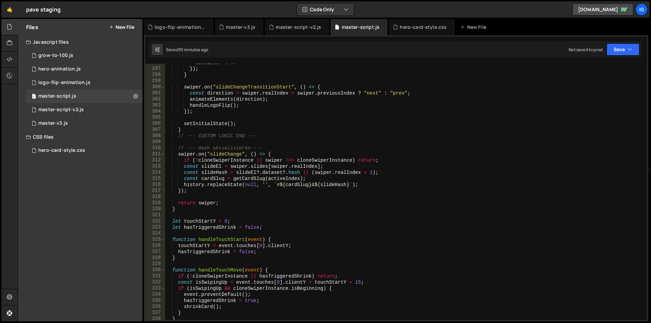
scroll to position [1804, 0]
click at [188, 211] on div "absolute : true }) ; } swiper . on ( "slideChangeTransitionStart" , ( ) => { co…" at bounding box center [404, 194] width 479 height 269
type textarea "return swiper; }"
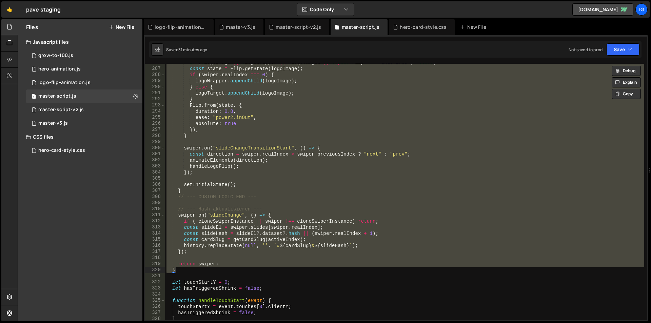
scroll to position [1764, 0]
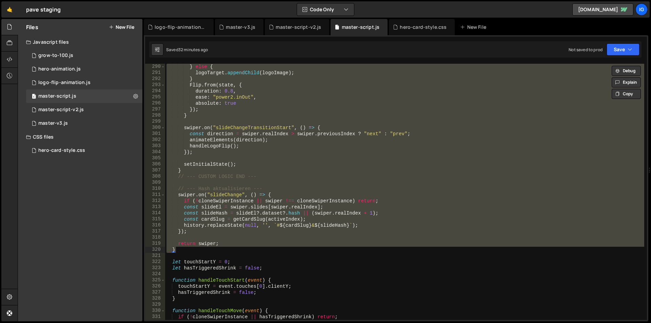
click at [176, 247] on div "} else { logoTarget . appendChild ( logoImage ) ; } Flip . from ( state , { dur…" at bounding box center [404, 192] width 479 height 256
paste textarea
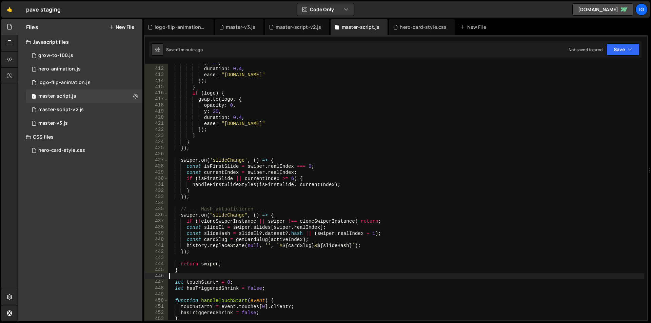
scroll to position [2465, 0]
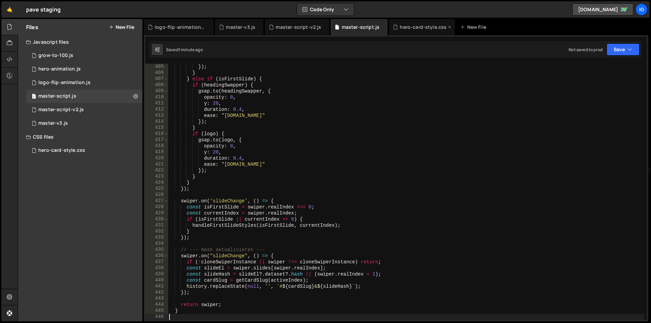
click at [415, 26] on div "hero-card-style.css" at bounding box center [423, 27] width 47 height 7
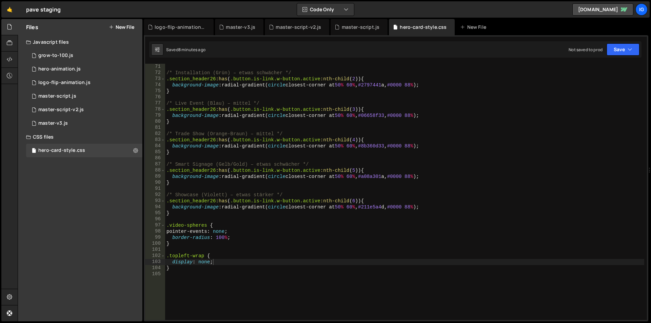
scroll to position [0, 1]
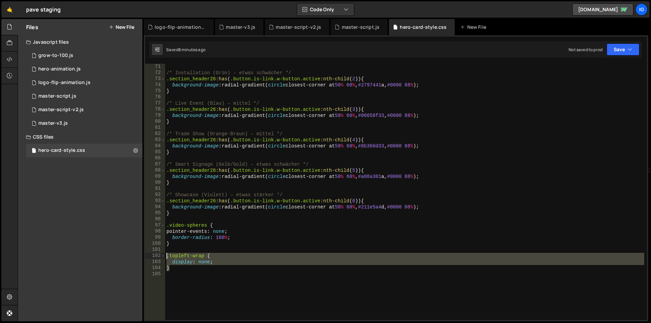
drag, startPoint x: 180, startPoint y: 269, endPoint x: 157, endPoint y: 256, distance: 26.3
click at [157, 256] on div "} 71 72 73 74 75 76 77 78 79 80 81 82 83 84 85 86 87 88 89 90 91 92 93 94 95 96…" at bounding box center [396, 192] width 502 height 256
type textarea ".topleft-wrap { display: none;"
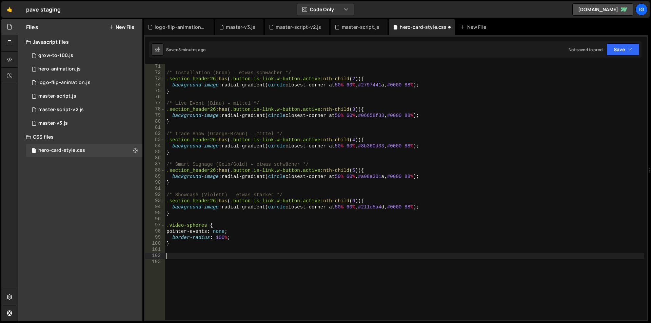
scroll to position [0, 0]
click at [613, 51] on button "Save" at bounding box center [623, 49] width 33 height 12
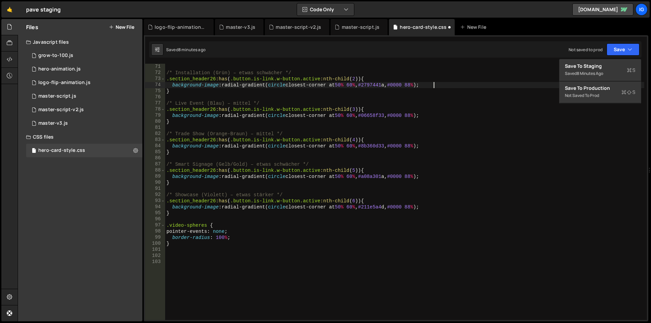
click at [484, 87] on div "/* Installation (Grün) – etwas schwächer */ .section_header26 :has ( .button.is…" at bounding box center [404, 198] width 479 height 269
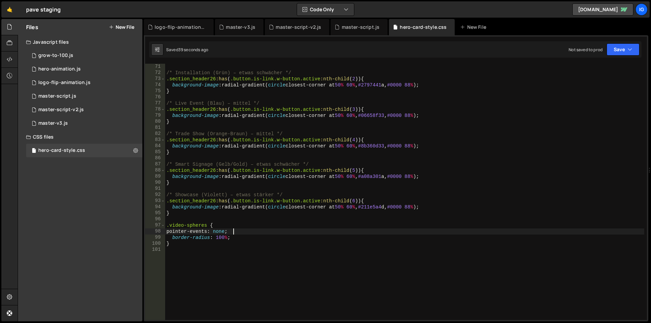
click at [264, 233] on div "/* Installation (Grün) – etwas schwächer */ .section_header26 :has ( .button.is…" at bounding box center [404, 198] width 479 height 269
type textarea "pointer-events: none;"
click at [237, 253] on div "/* Installation (Grün) – etwas schwächer */ .section_header26 :has ( .button.is…" at bounding box center [404, 198] width 479 height 269
click at [182, 257] on div "/* Installation (Grün) – etwas schwächer */ .section_header26 :has ( .button.is…" at bounding box center [404, 198] width 479 height 269
click at [345, 29] on div "master-script.js" at bounding box center [361, 27] width 38 height 7
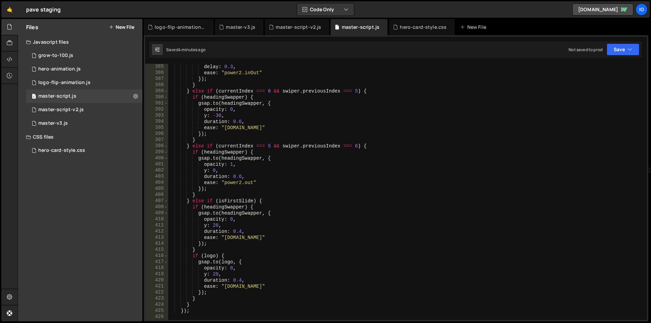
scroll to position [2384, 0]
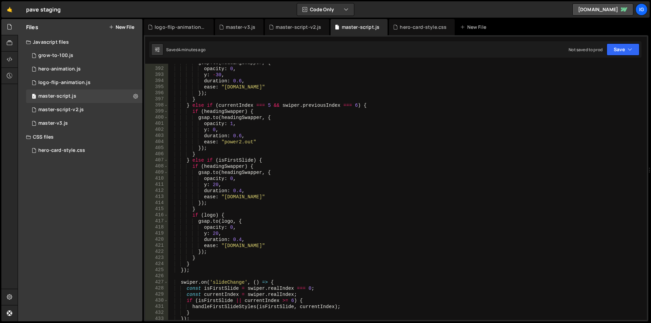
click at [285, 180] on div "gsap . to ( headingSwapper , { opacity : 0 , y : - 30 , duration : 0.6 , ease :…" at bounding box center [406, 194] width 476 height 269
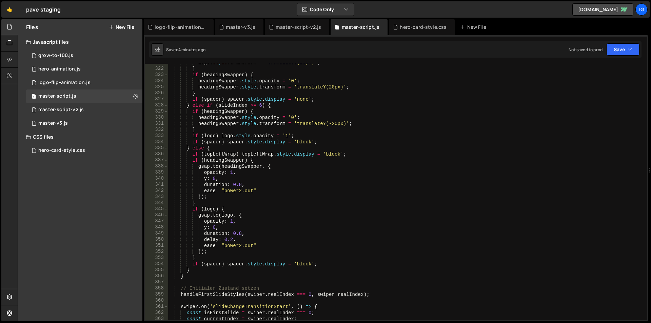
scroll to position [1977, 0]
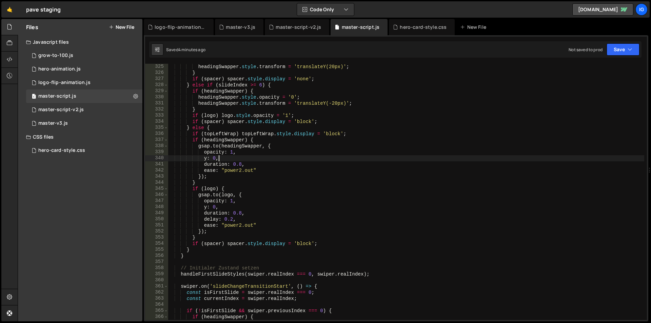
drag, startPoint x: 288, startPoint y: 157, endPoint x: 293, endPoint y: 156, distance: 4.8
click at [291, 156] on div "headingSwapper . style . transform = 'translateY(20px)' ; } if ( spacer ) space…" at bounding box center [406, 198] width 476 height 269
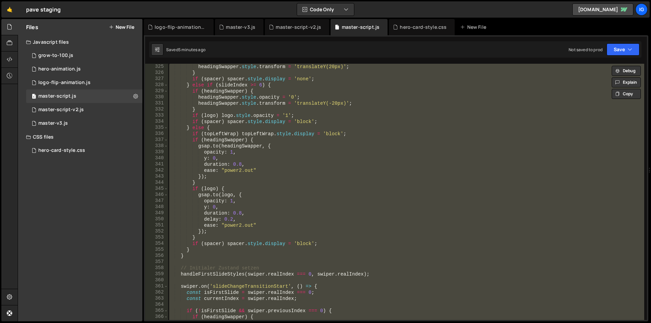
click at [290, 145] on div "headingSwapper . style . transform = 'translateY(20px)' ; } if ( spacer ) space…" at bounding box center [406, 192] width 476 height 256
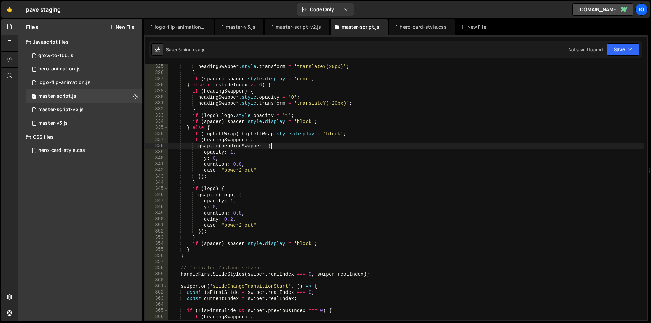
type textarea "[DOMAIN_NAME](headingSwapper, {"
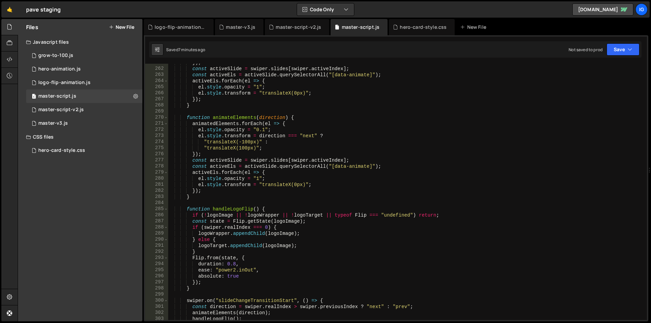
scroll to position [1489, 0]
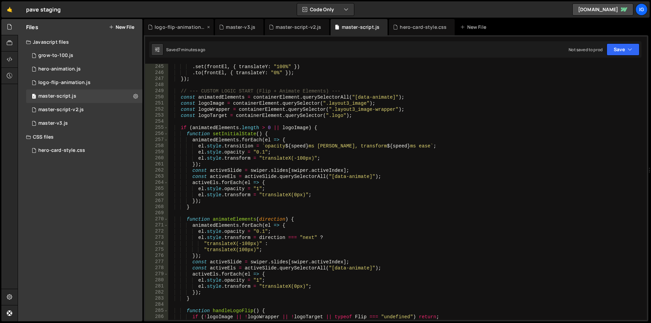
click at [193, 28] on div "logo-flip-animation.js" at bounding box center [180, 27] width 51 height 7
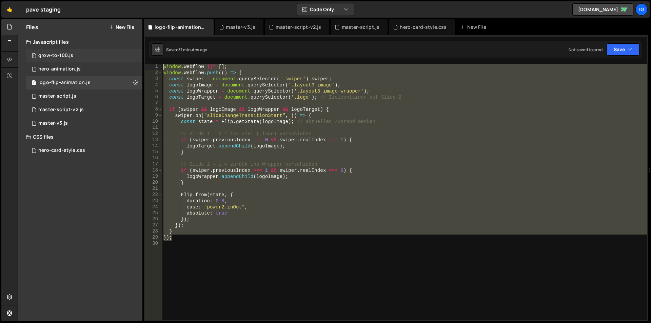
drag, startPoint x: 188, startPoint y: 239, endPoint x: 134, endPoint y: 59, distance: 188.4
click at [134, 59] on div "Files New File Javascript files 1 grow-to-100.js 0 1 hero-animation.js 0 1 logo…" at bounding box center [334, 170] width 633 height 303
type textarea "window.Webflow ||= []; window.Webflow.push(() => {"
click at [366, 30] on div "master-script.js" at bounding box center [361, 27] width 38 height 7
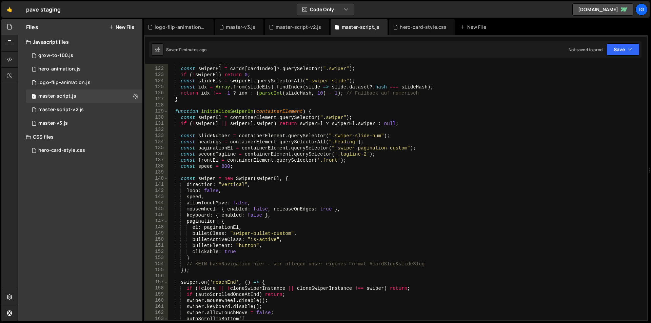
scroll to position [614, 0]
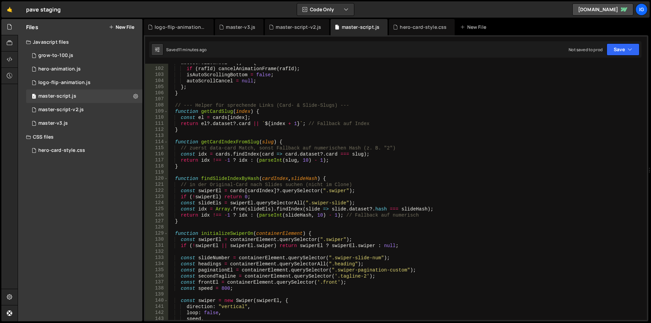
click at [174, 233] on div "autoScrollCancel = ( ) => { if ( rafId ) cancelAnimationFrame ( rafId ) ; isAut…" at bounding box center [406, 194] width 476 height 269
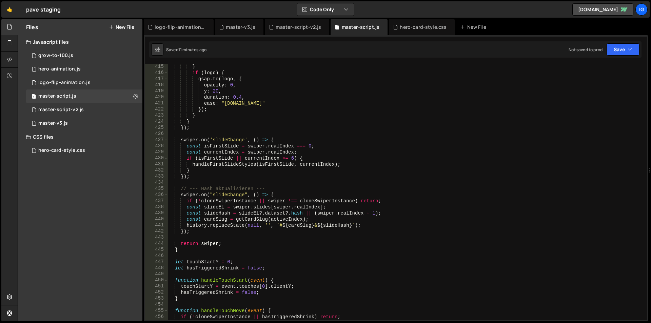
scroll to position [2587, 0]
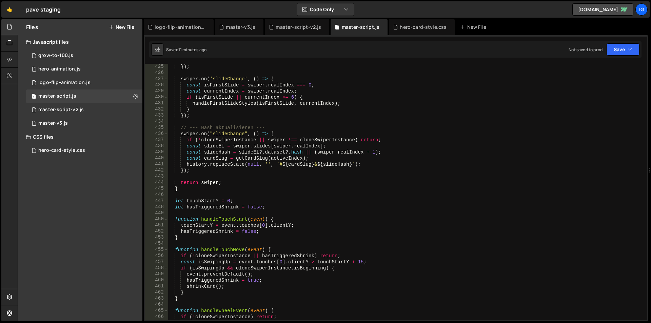
click at [188, 189] on div "}) ; swiper . on ( 'slideChange' , ( ) => { const isFirstSlide = swiper . realI…" at bounding box center [406, 198] width 476 height 269
type textarea "return swiper; }"
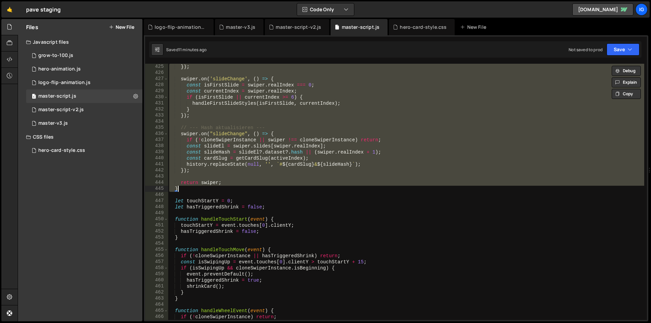
paste textarea
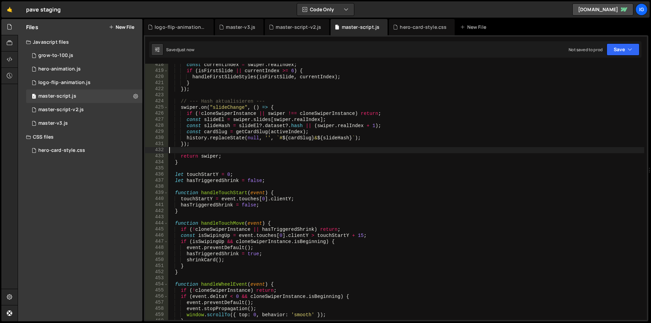
scroll to position [2547, 0]
click at [431, 103] on div "const currentIndex = swiper . realIndex ; if ( isFirstSlide || currentIndex >= …" at bounding box center [406, 196] width 476 height 269
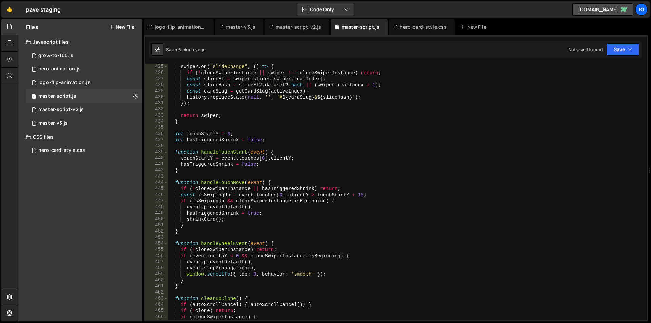
scroll to position [2628, 0]
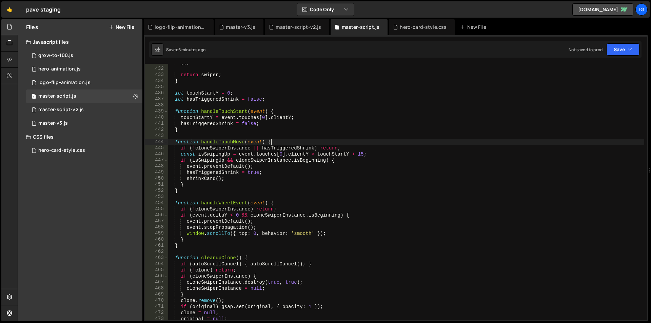
click at [402, 142] on div "}) ; return swiper ; } let touchStartY = 0 ; let hasTriggeredShrink = false ; f…" at bounding box center [406, 194] width 476 height 269
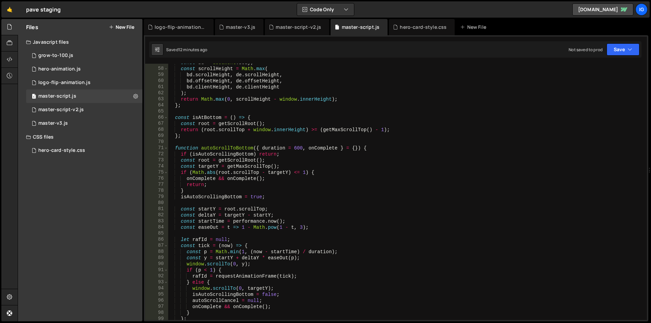
scroll to position [366, 0]
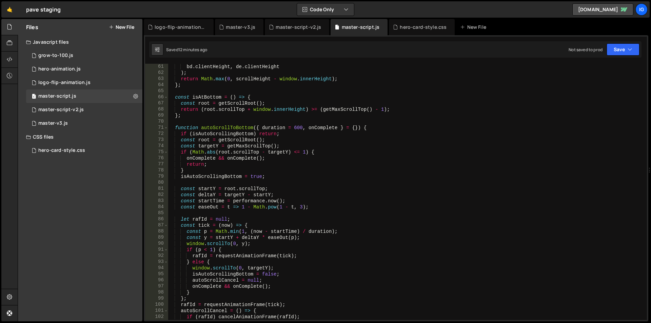
click at [301, 143] on div "bd . clientHeight , de . clientHeight ) ; return Math . max ( 0 , scrollHeight …" at bounding box center [406, 198] width 476 height 269
type textarea "const targetY = getMaxScrollTop();"
click at [299, 185] on div "bd . clientHeight , de . clientHeight ) ; return Math . max ( 0 , scrollHeight …" at bounding box center [406, 198] width 476 height 269
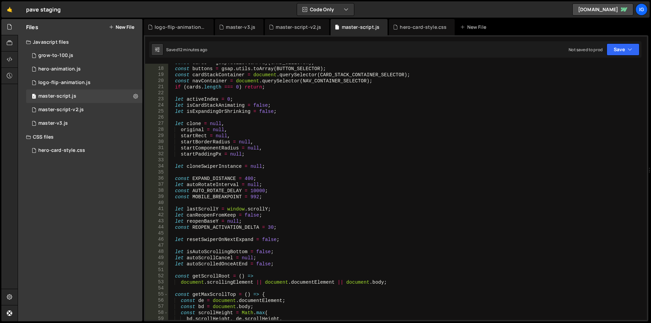
scroll to position [41, 0]
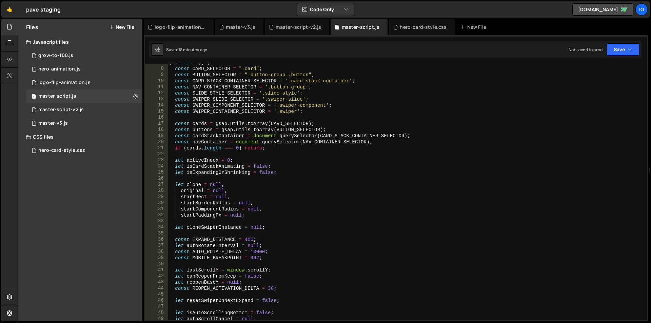
click at [329, 134] on div "( function ( ) { const CARD_SELECTOR = ".card" ; const BUTTON_SELECTOR = ".butt…" at bounding box center [406, 194] width 476 height 269
type textarea "})();"
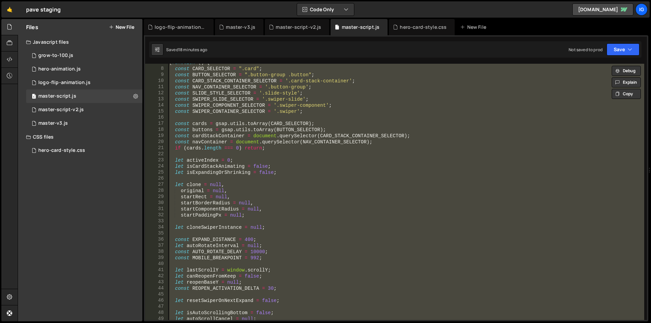
paste textarea
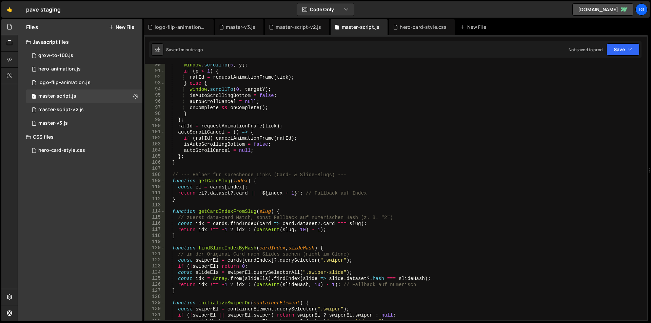
scroll to position [650, 0]
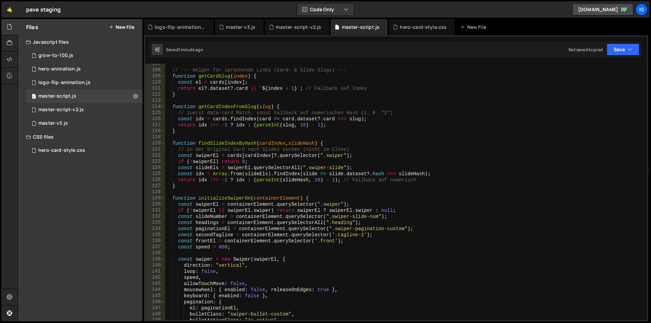
click at [171, 200] on div "// --- Helper für sprechende Links (Card- & Slide-Slugs) --- function getCardSl…" at bounding box center [404, 195] width 479 height 269
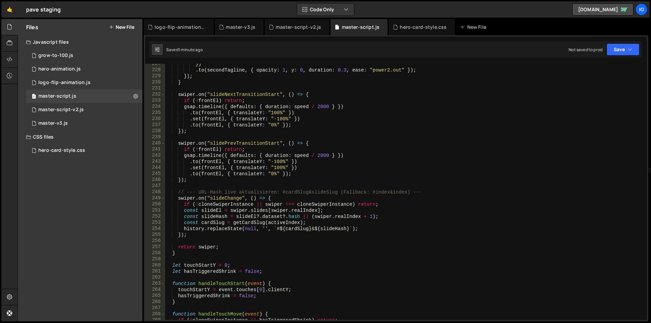
scroll to position [1443, 0]
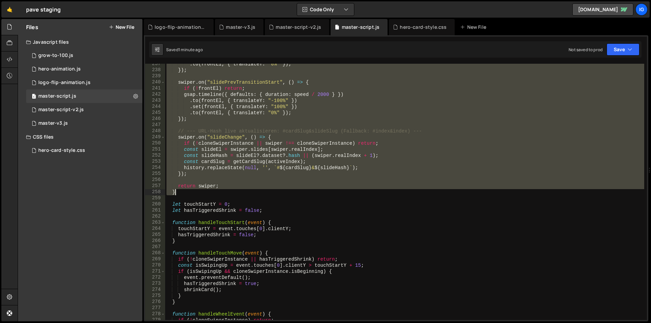
click at [179, 193] on div ". to ( frontEl , { translateY : "0%" }) ; }) ; swiper . on ( "slidePrevTransiti…" at bounding box center [404, 195] width 479 height 269
type textarea "return swiper; }"
click at [181, 191] on div ". to ( frontEl , { translateY : "0%" }) ; }) ; swiper . on ( "slidePrevTransiti…" at bounding box center [404, 192] width 479 height 256
paste textarea
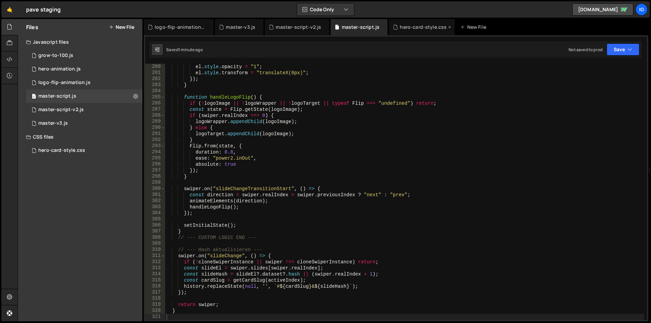
click at [414, 29] on div "hero-card-style.css" at bounding box center [423, 27] width 47 height 7
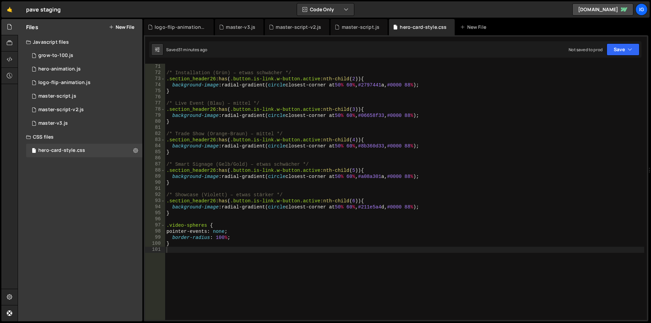
click at [193, 248] on div "/* Installation (Grün) – etwas schwächer */ .section_header26 :has ( .button.is…" at bounding box center [404, 198] width 479 height 269
click at [166, 255] on div "/* Installation (Grün) – etwas schwächer */ .section_header26 :has ( .button.is…" at bounding box center [404, 198] width 479 height 269
click at [216, 259] on div "/* Installation (Grün) – etwas schwächer */ .section_header26 :has ( .button.is…" at bounding box center [404, 198] width 479 height 269
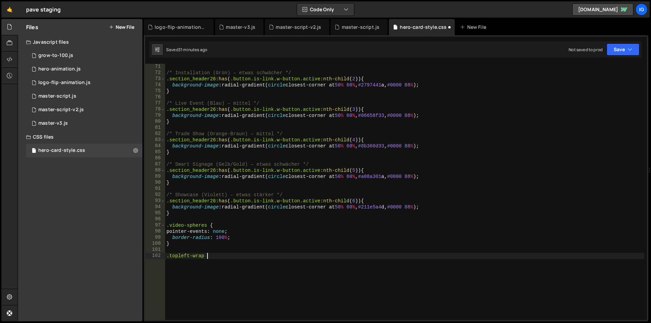
type textarea ".topleft-wrap {"
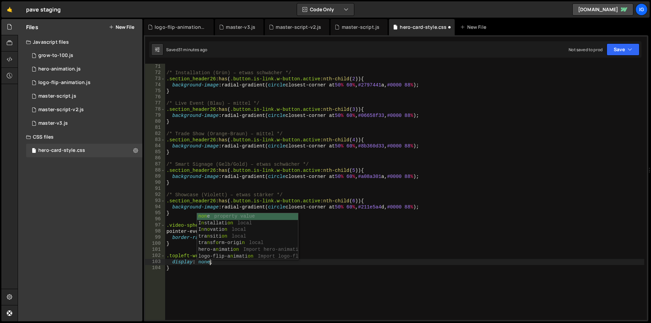
scroll to position [0, 18]
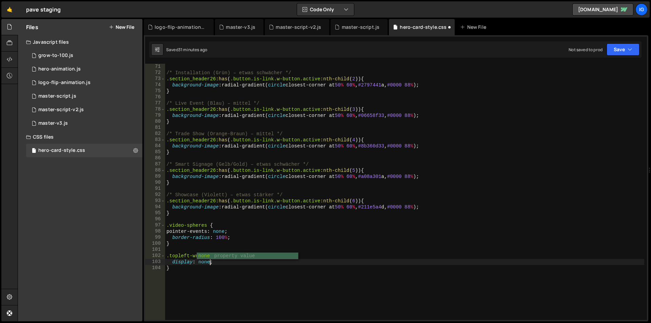
click at [251, 280] on div "/* Installation (Grün) – etwas schwächer */ .section_header26 :has ( .button.is…" at bounding box center [404, 198] width 479 height 269
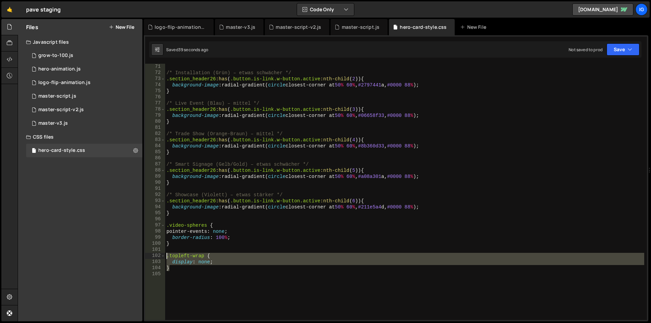
drag, startPoint x: 180, startPoint y: 269, endPoint x: 166, endPoint y: 258, distance: 17.3
click at [166, 258] on div "/* Installation (Grün) – etwas schwächer */ .section_header26 :has ( .button.is…" at bounding box center [404, 198] width 479 height 269
type textarea ".topleft-wrap { display: none;"
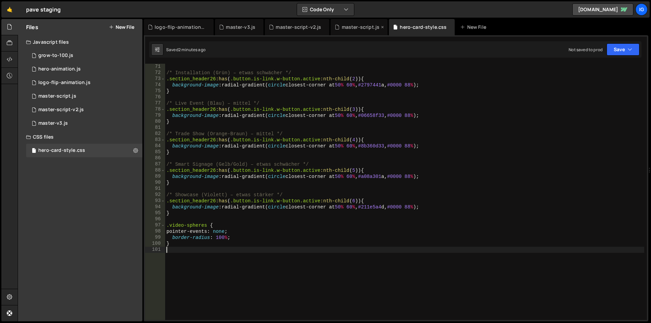
click at [365, 30] on div "master-script.js" at bounding box center [361, 27] width 38 height 7
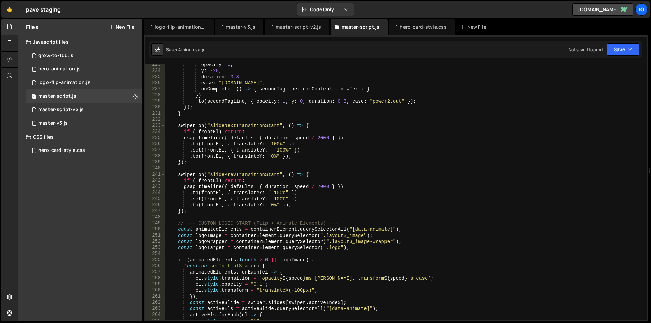
scroll to position [1397, 0]
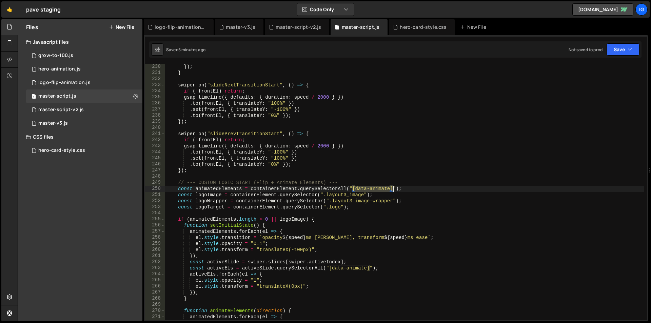
drag, startPoint x: 352, startPoint y: 188, endPoint x: 393, endPoint y: 187, distance: 40.7
click at [393, 187] on div "}) ; } swiper . on ( "slideNextTransitionStart" , ( ) => { if ( ! frontEl ) ret…" at bounding box center [404, 198] width 479 height 269
drag, startPoint x: 322, startPoint y: 196, endPoint x: 365, endPoint y: 195, distance: 42.4
click at [365, 195] on div "}) ; } swiper . on ( "slideNextTransitionStart" , ( ) => { if ( ! frontEl ) ret…" at bounding box center [404, 198] width 479 height 269
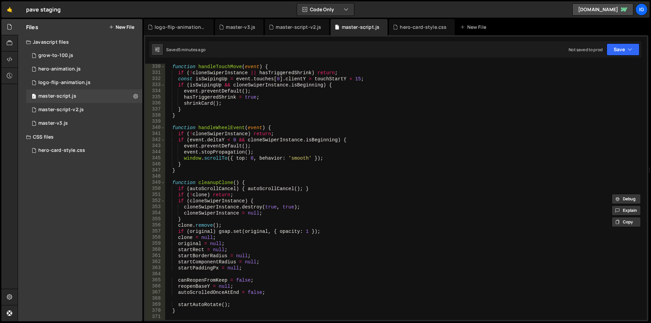
scroll to position [2028, 0]
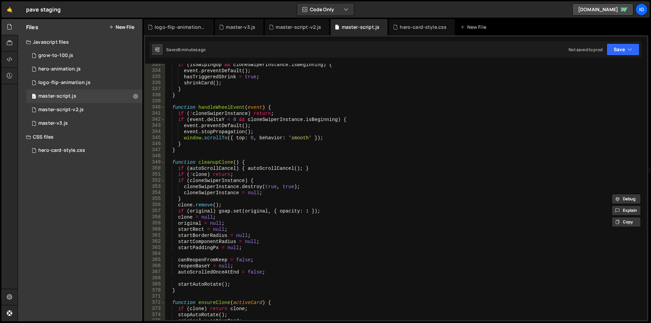
click at [287, 120] on div "if ( isSwipingUp && cloneSwiperInstance . isBeginning ) { event . preventDefaul…" at bounding box center [404, 196] width 479 height 269
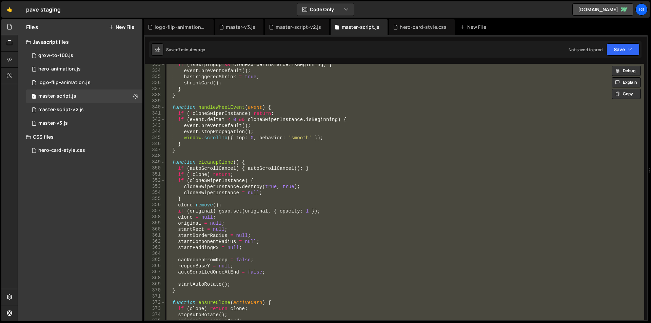
click at [378, 134] on div "if ( isSwipingUp && cloneSwiperInstance . isBeginning ) { event . preventDefaul…" at bounding box center [404, 192] width 479 height 256
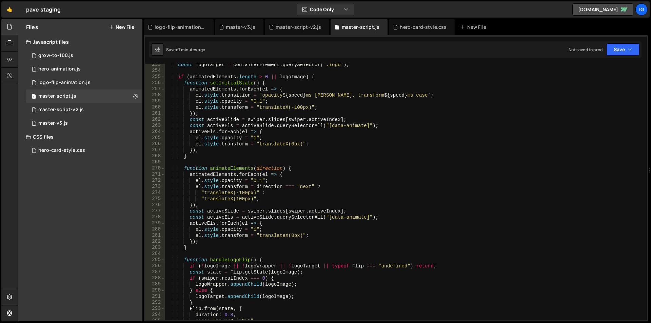
scroll to position [1540, 0]
click at [382, 132] on div "const logoTarget = containerElement . querySelector ( ".logo" ) ; if ( animated…" at bounding box center [404, 196] width 479 height 269
type textarea "})();"
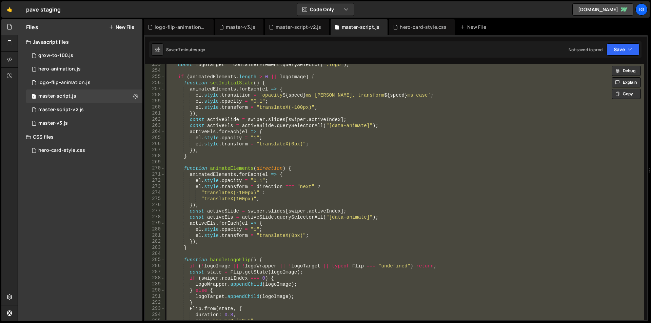
paste textarea
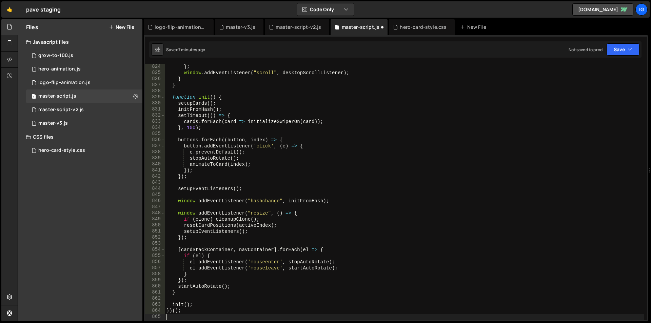
scroll to position [5022, 0]
click at [340, 98] on div "} ; window . addEventListener ( "scroll" , desktopScrollListener ) ; } } functi…" at bounding box center [404, 198] width 479 height 269
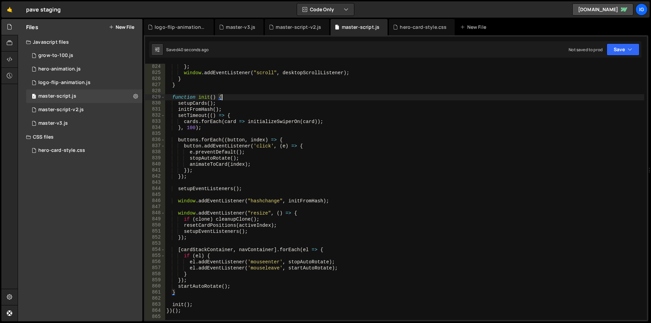
type textarea "})();"
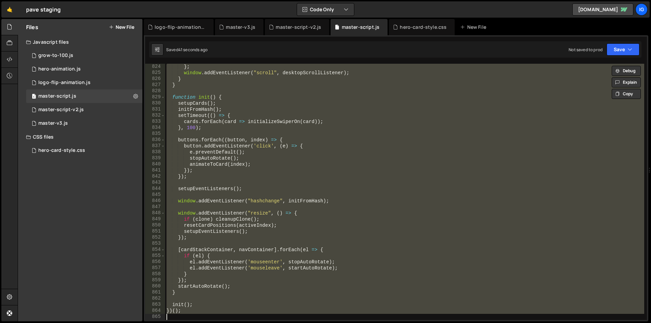
paste textarea
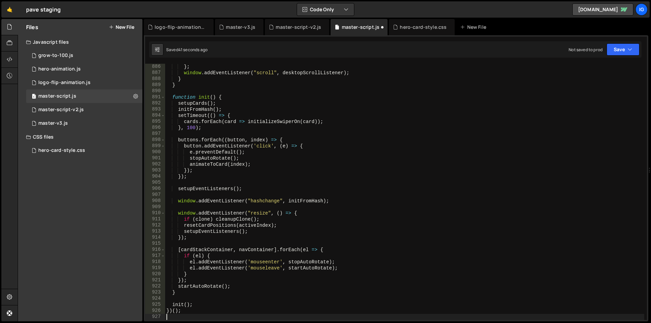
scroll to position [5401, 0]
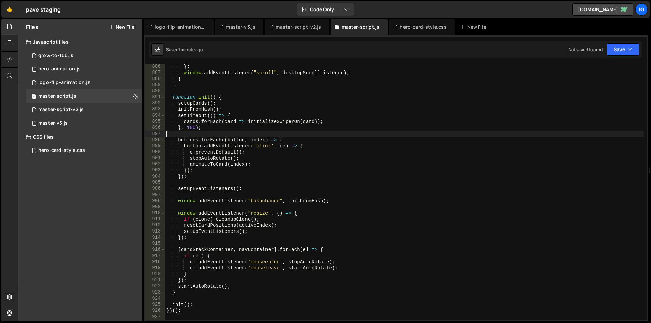
click at [276, 133] on div "} ; window . addEventListener ( "scroll" , desktopScrollListener ) ; } } functi…" at bounding box center [404, 198] width 479 height 269
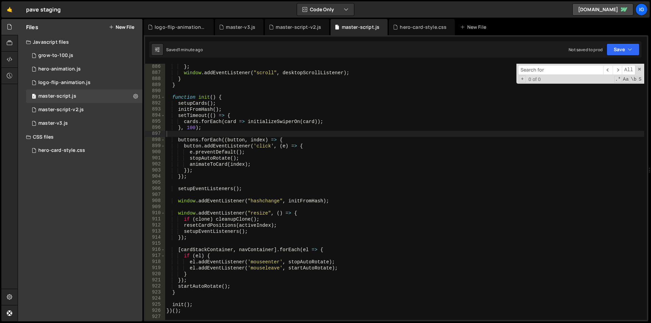
type input "t"
type textarea "buttons.forEach((button, index) => {"
type input "ta"
type textarea "stopAutoRotate();"
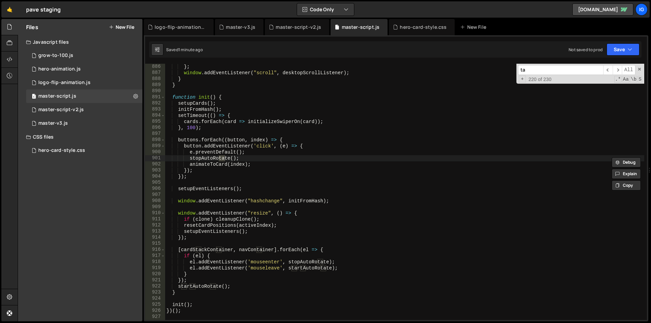
type input "tag"
type textarea "const secondTagline = containerElement.querySelector('.tagline-2');"
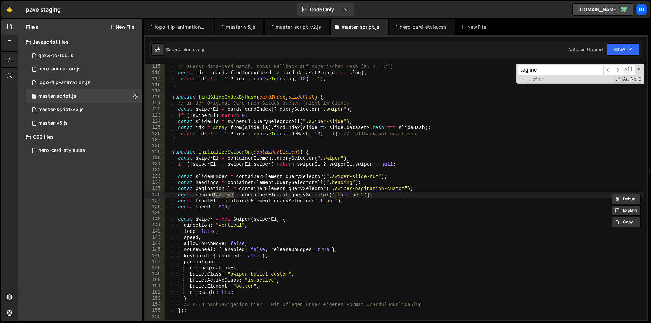
type input "tagline"
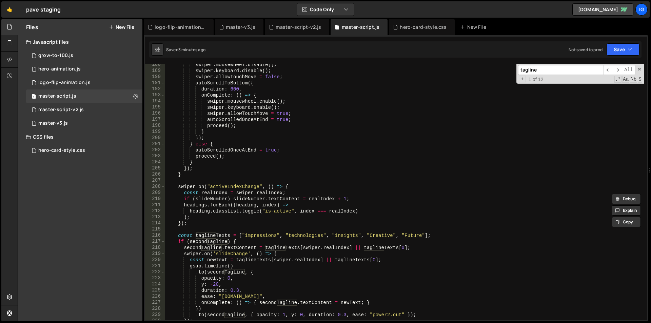
scroll to position [1184, 0]
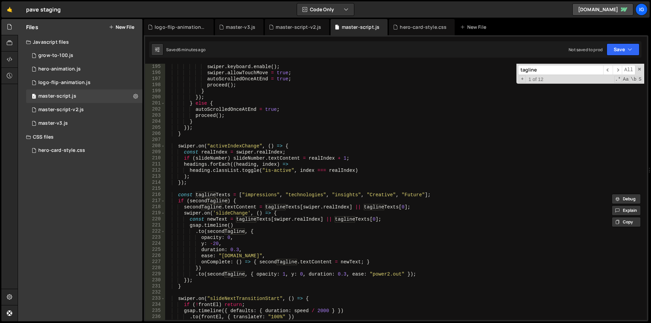
click at [335, 123] on div "swiper . keyboard . enable ( ) ; swiper . allowTouchMove = true ; autoScrolledO…" at bounding box center [404, 198] width 479 height 269
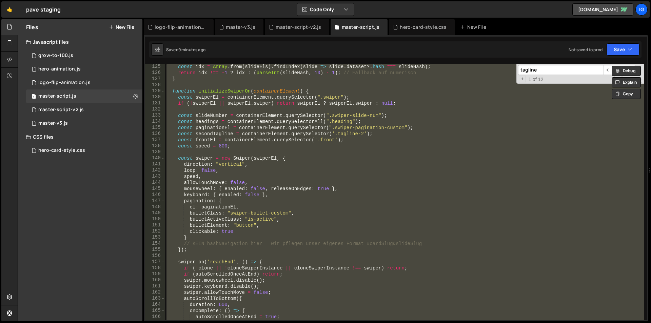
scroll to position [757, 0]
click at [181, 102] on div "const idx = Array . from ( slideEls ) . findIndex ( slide => slide . dataset ?.…" at bounding box center [404, 192] width 479 height 256
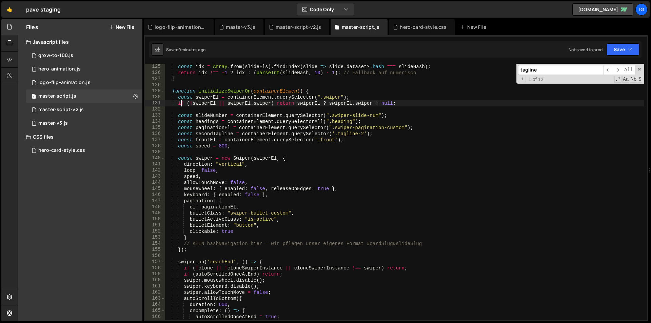
click at [173, 90] on div "const idx = Array . from ( slideEls ) . findIndex ( slide => slide . dataset ?.…" at bounding box center [404, 198] width 479 height 269
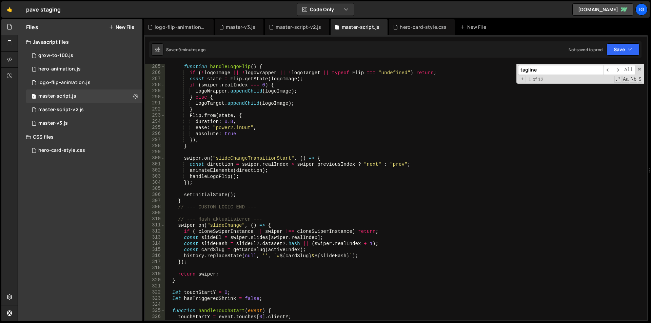
scroll to position [1774, 0]
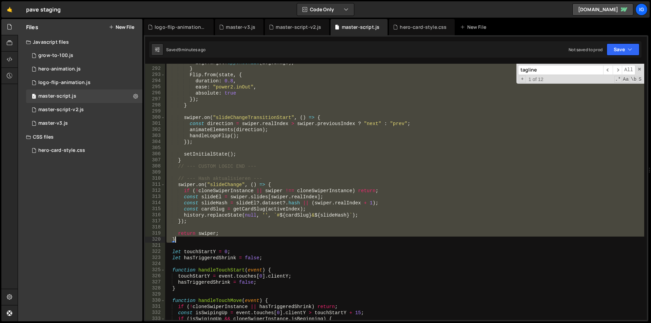
click at [182, 240] on div "logoTarget . appendChild ( logoImage ) ; } Flip . from ( state , { duration : 0…" at bounding box center [404, 194] width 479 height 269
type textarea "return swiper; }"
paste textarea
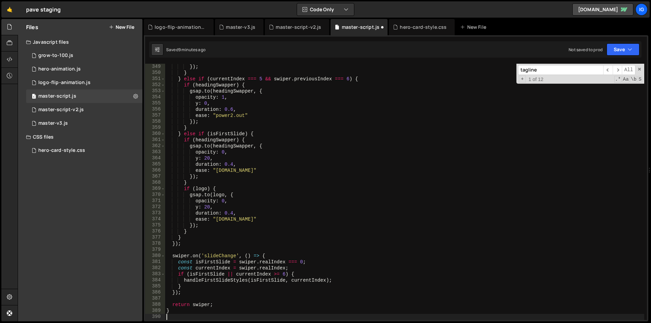
scroll to position [2124, 0]
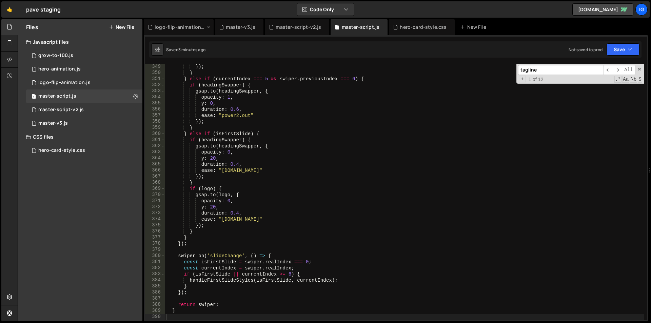
click at [178, 27] on div "logo-flip-animation.js" at bounding box center [180, 27] width 51 height 7
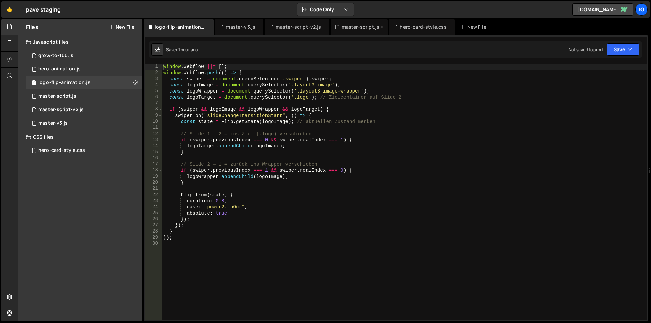
click at [351, 31] on div "master-script.js" at bounding box center [359, 27] width 57 height 16
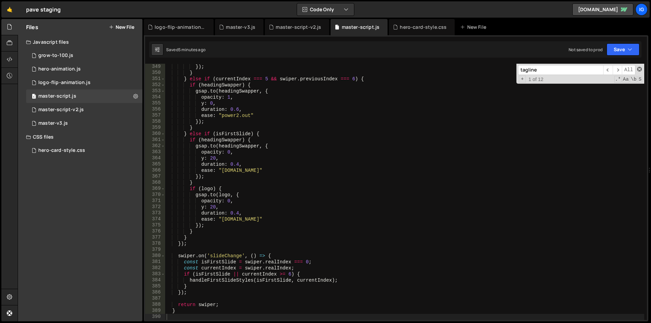
click at [640, 68] on span at bounding box center [639, 69] width 5 height 5
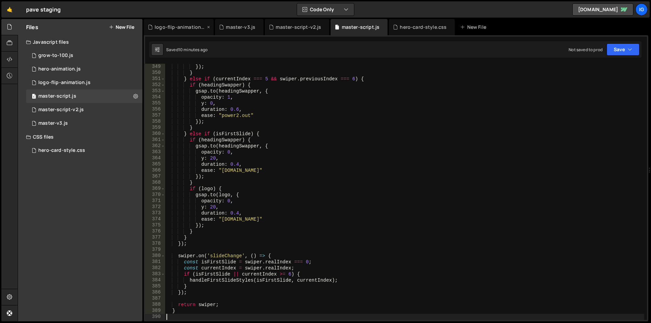
click at [165, 28] on div "logo-flip-animation.js" at bounding box center [180, 27] width 51 height 7
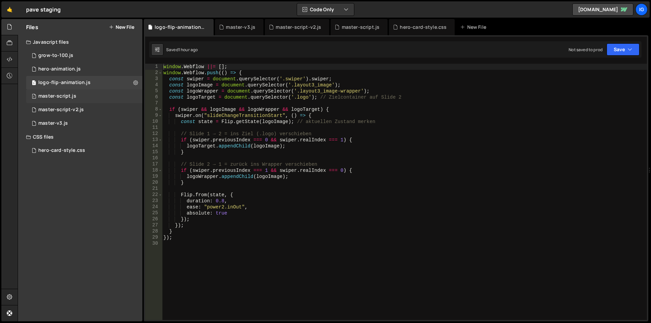
click at [43, 92] on div "1 master-script.js 0" at bounding box center [84, 97] width 116 height 14
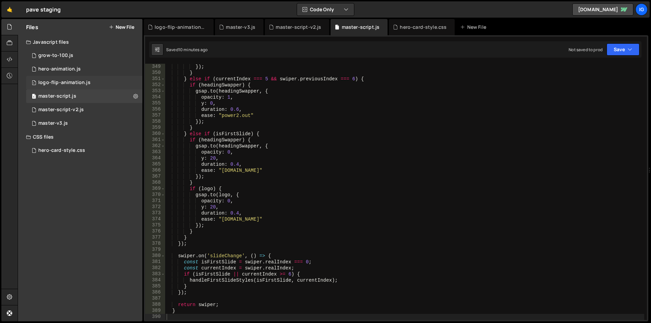
click at [48, 84] on div "logo-flip-animation.js" at bounding box center [64, 83] width 52 height 6
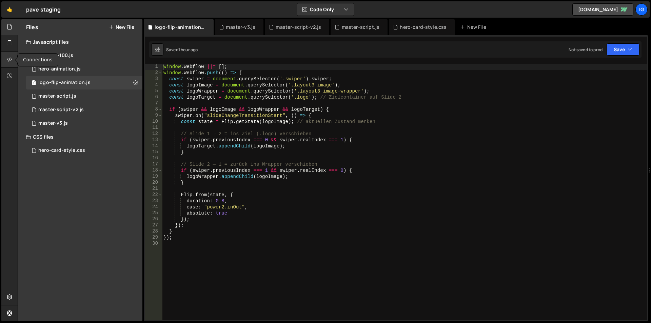
click at [8, 60] on icon at bounding box center [9, 59] width 5 height 7
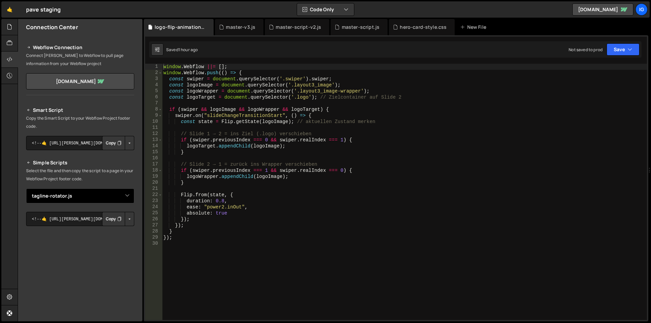
click at [78, 195] on select "Select File grow-to-100.js hero-animation.js master-script.js master-script-v2.…" at bounding box center [80, 195] width 108 height 15
select select "46375"
click at [26, 188] on select "Select File grow-to-100.js hero-animation.js master-script.js master-script-v2.…" at bounding box center [80, 195] width 108 height 15
click at [109, 218] on button "Copy" at bounding box center [113, 219] width 23 height 14
click at [107, 221] on button "Copy" at bounding box center [113, 219] width 23 height 14
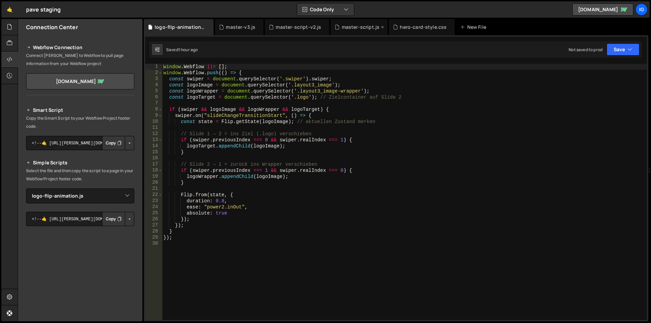
click at [356, 28] on div "master-script.js" at bounding box center [361, 27] width 38 height 7
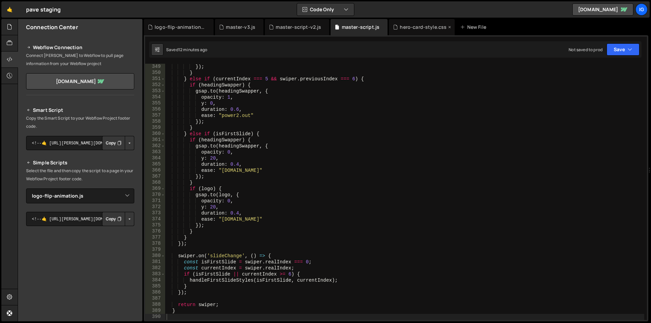
click at [408, 26] on div "hero-card-style.css" at bounding box center [423, 27] width 47 height 7
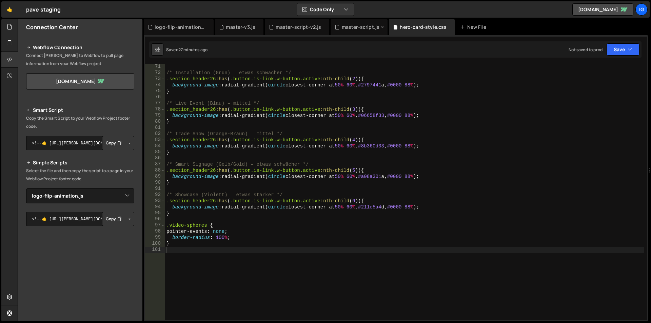
click at [359, 29] on div "master-script.js" at bounding box center [361, 27] width 38 height 7
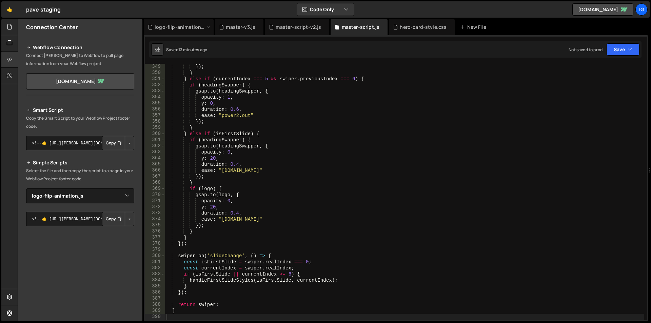
click at [176, 29] on div "logo-flip-animation.js" at bounding box center [180, 27] width 51 height 7
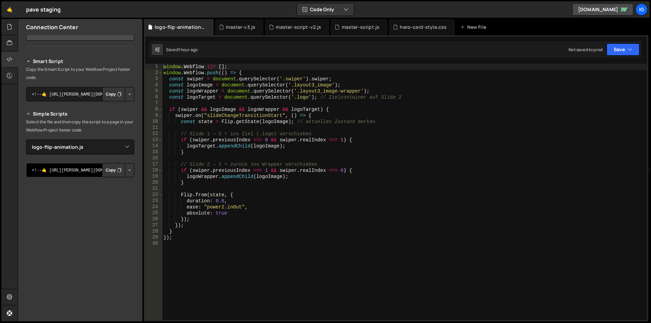
scroll to position [59, 0]
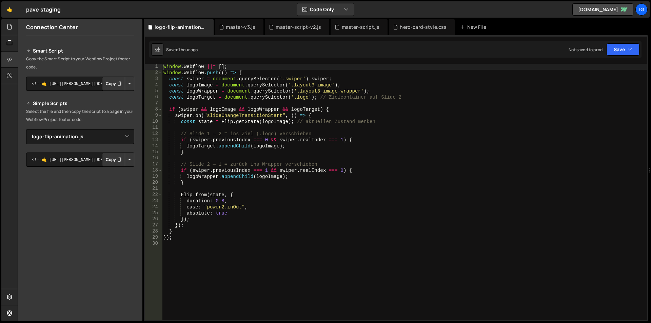
click at [106, 163] on button "Copy" at bounding box center [113, 160] width 23 height 14
click at [357, 30] on div "master-script.js" at bounding box center [361, 27] width 38 height 7
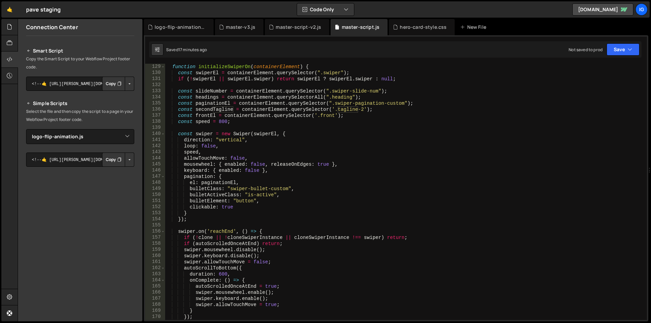
scroll to position [740, 0]
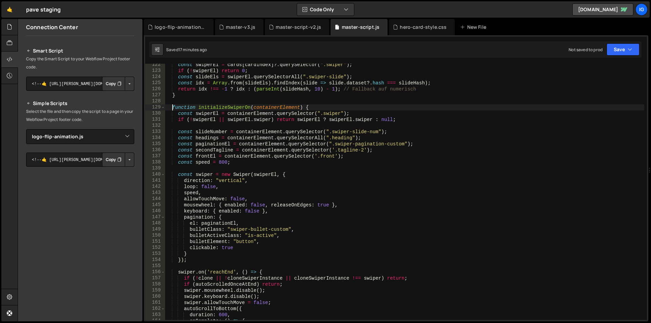
click at [172, 108] on div "const swiperEl = cards [ cardIndex ] ?. querySelector ( ".swiper" ) ; if ( ! sw…" at bounding box center [404, 196] width 479 height 269
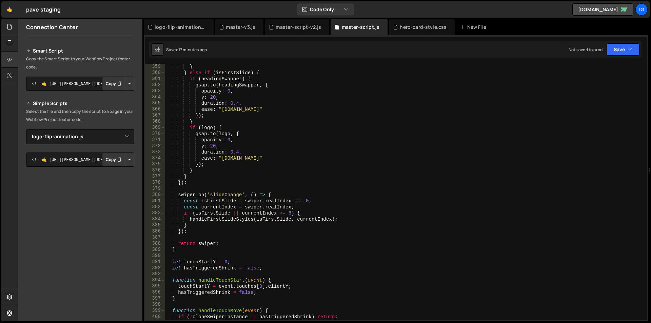
scroll to position [2246, 0]
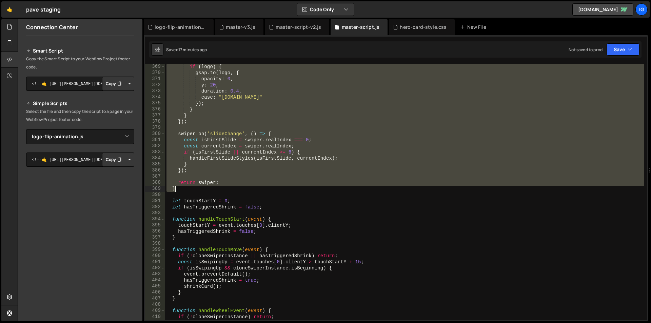
click at [175, 187] on div "if ( logo ) { gsap . to ( logo , { opacity : 0 , y : 20 , duration : 0.4 , ease…" at bounding box center [404, 198] width 479 height 269
type textarea "return swiper; }"
paste textarea
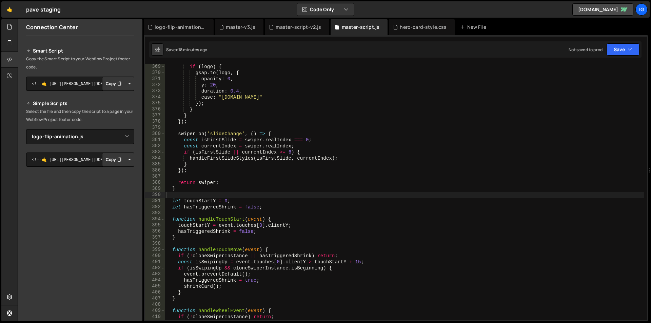
click at [390, 111] on div "if ( logo ) { gsap . to ( logo , { opacity : 0 , y : 20 , duration : 0.4 , ease…" at bounding box center [404, 198] width 479 height 269
type textarea "})();"
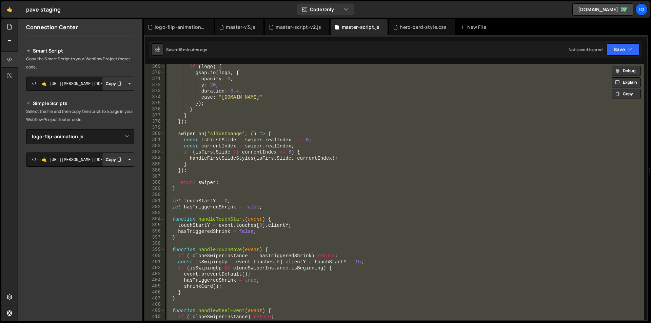
paste textarea
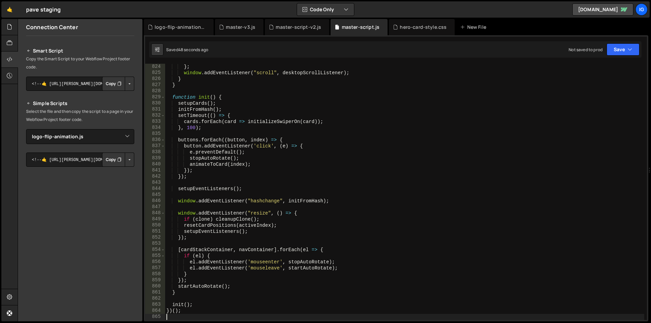
click at [106, 162] on button "Copy" at bounding box center [113, 160] width 23 height 14
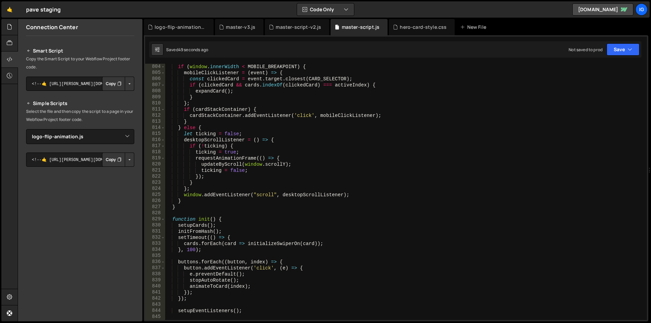
scroll to position [4880, 0]
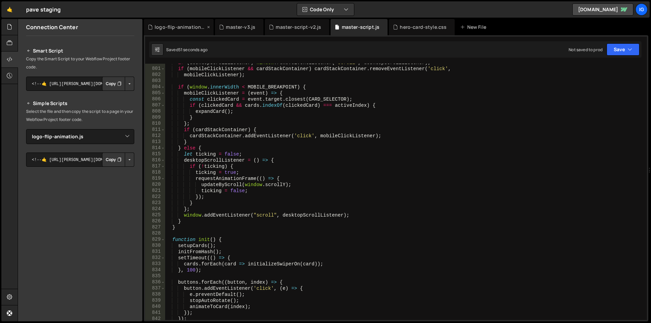
click at [173, 32] on div "logo-flip-animation.js" at bounding box center [179, 27] width 70 height 16
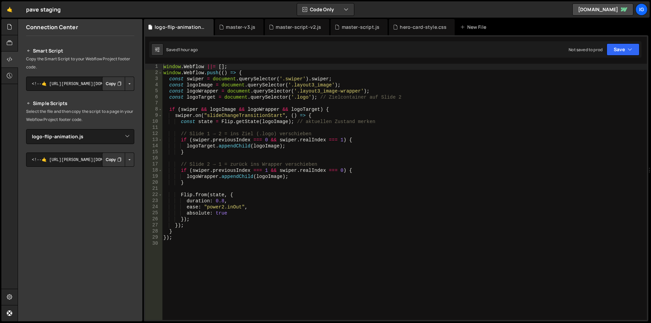
click at [180, 238] on div "window . Webflow ||= [ ] ; window . Webflow . push (( ) => { const swiper = doc…" at bounding box center [404, 198] width 485 height 269
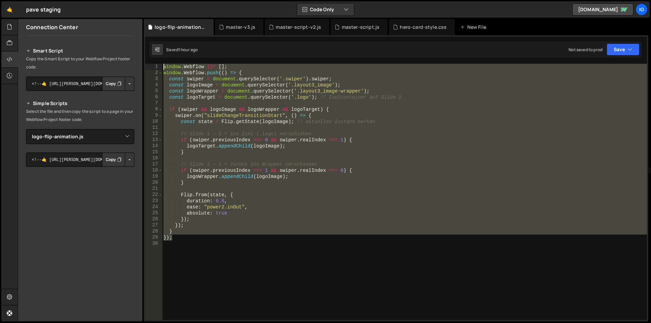
drag, startPoint x: 180, startPoint y: 239, endPoint x: 157, endPoint y: 41, distance: 199.3
click at [157, 41] on div "71 72 73 74 75 76 77 78 79 80 81 82 83 84 85 86 87 88 89 90 91 92 93 94 95 96 9…" at bounding box center [396, 178] width 504 height 286
type textarea "window.Webflow ||= []; window.Webflow.push(() => {"
click at [281, 30] on div "master-script-v2.js" at bounding box center [298, 27] width 45 height 7
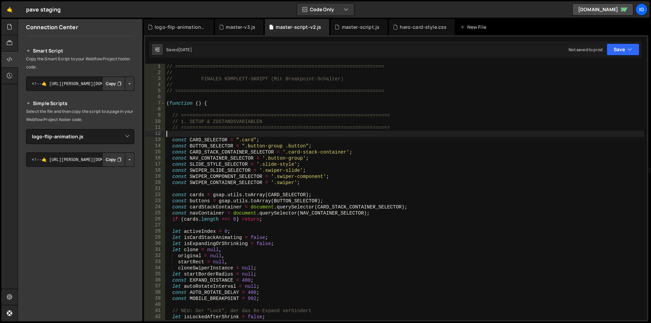
click at [254, 131] on div "// ======================================================================== // …" at bounding box center [404, 198] width 479 height 269
type textarea "})();"
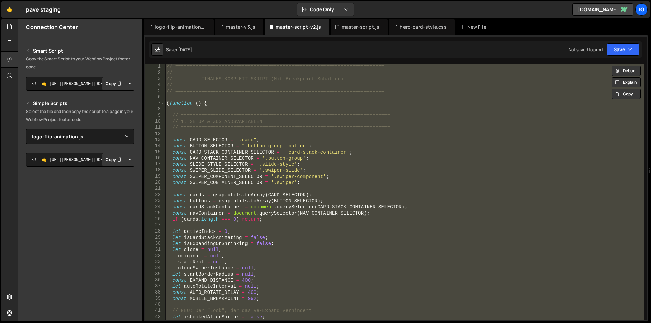
paste textarea
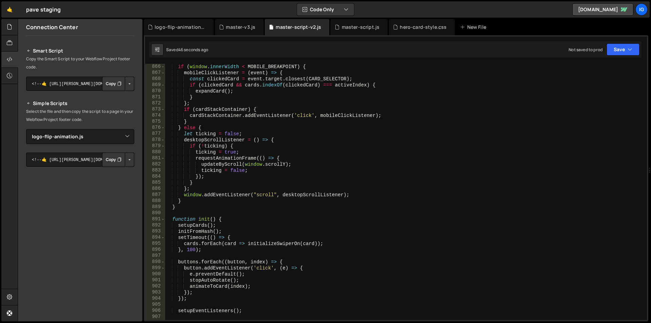
scroll to position [5238, 0]
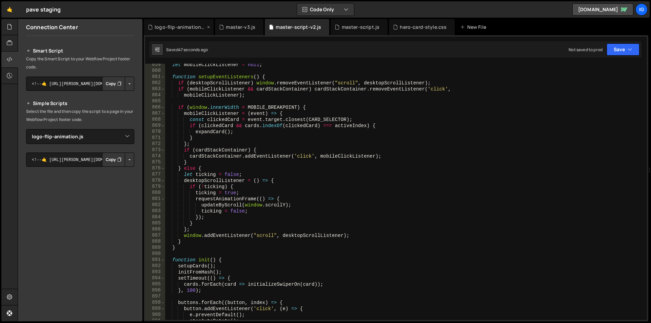
click at [187, 31] on div "logo-flip-animation.js" at bounding box center [179, 27] width 70 height 16
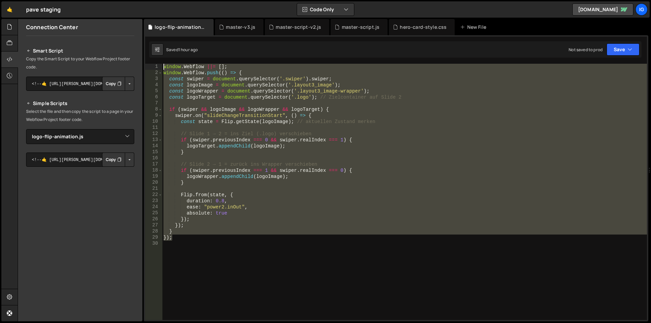
drag, startPoint x: 181, startPoint y: 232, endPoint x: 136, endPoint y: 56, distance: 182.2
click at [136, 56] on div "Files New File Javascript files 1 grow-to-100.js 0 1 hero-animation.js 0 1 logo…" at bounding box center [334, 170] width 633 height 303
type textarea "window.Webflow ||= []; window.Webflow.push(() => {"
click at [355, 31] on div "master-script.js" at bounding box center [359, 27] width 57 height 16
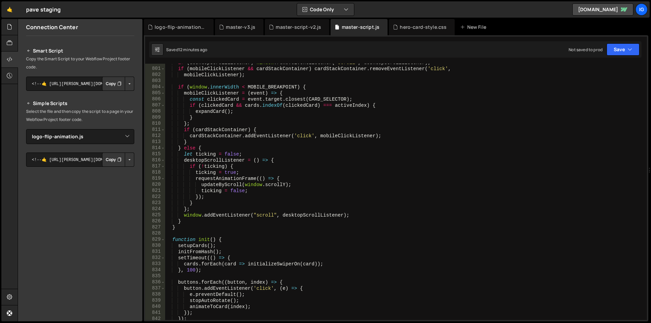
click at [303, 127] on div "if ( desktopScrollListener ) window . removeEventListener ( "scroll" , desktopS…" at bounding box center [404, 194] width 479 height 269
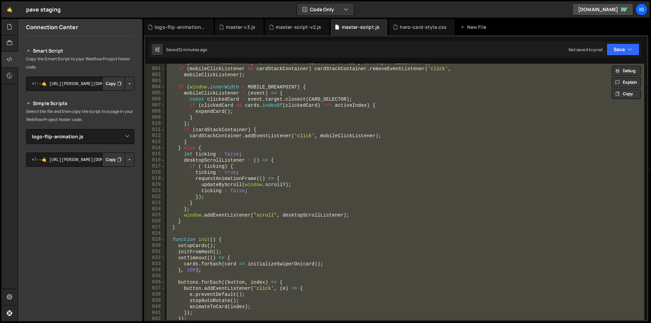
click at [298, 117] on div "if ( desktopScrollListener ) window . removeEventListener ( "scroll" , desktopS…" at bounding box center [404, 192] width 479 height 256
type textarea "}"
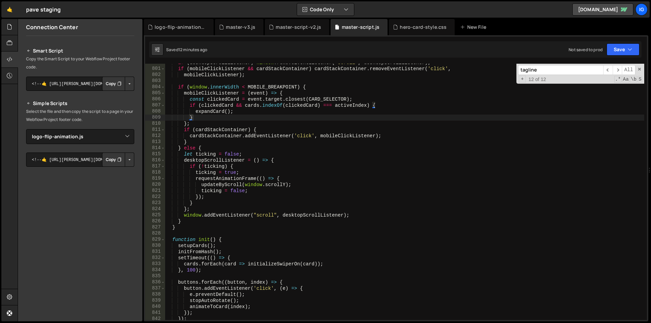
paste input "// --- CUSTOM LOGIC START (Flip + Animate Elements) ---"
drag, startPoint x: 542, startPoint y: 67, endPoint x: 616, endPoint y: 65, distance: 73.9
click at [616, 65] on div "// --- CUSTOM LOGIC START (Flip + Animate Elements) ​ ​ All Replace All + 0 of …" at bounding box center [580, 74] width 128 height 20
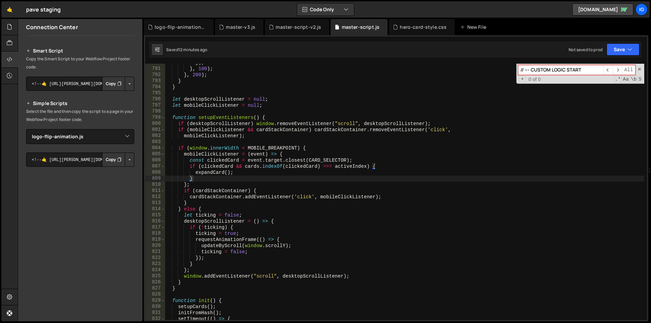
scroll to position [4778, 0]
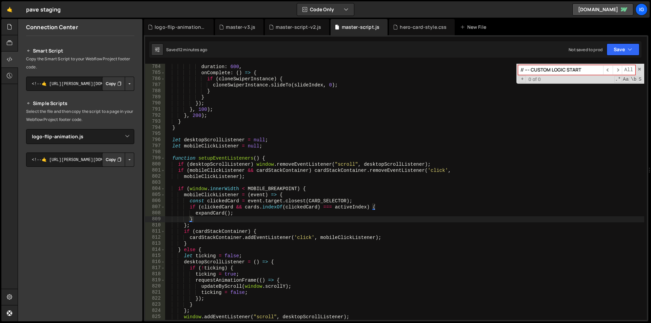
drag, startPoint x: 530, startPoint y: 69, endPoint x: 486, endPoint y: 71, distance: 43.7
click at [486, 71] on div "duration : 600 , onComplete : ( ) => { if ( cloneSwiperInstance ) { cloneSwiper…" at bounding box center [404, 192] width 479 height 256
click at [562, 73] on input "CUSTOM LOGIC START" at bounding box center [560, 70] width 85 height 10
type input "CUSTOM LOGIC START"
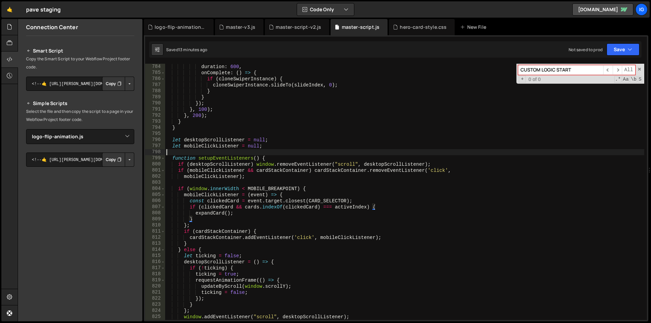
click at [369, 150] on div "duration : 600 , onComplete : ( ) => { if ( cloneSwiperInstance ) { cloneSwiper…" at bounding box center [404, 198] width 479 height 269
click at [584, 69] on input "CUSTOM LOGIC START" at bounding box center [560, 70] width 85 height 10
click at [583, 69] on input "CUSTOM LOGIC START" at bounding box center [560, 70] width 85 height 10
drag, startPoint x: 584, startPoint y: 69, endPoint x: 541, endPoint y: 70, distance: 42.7
click at [541, 70] on input "CUSTOM LOGIC" at bounding box center [560, 70] width 85 height 10
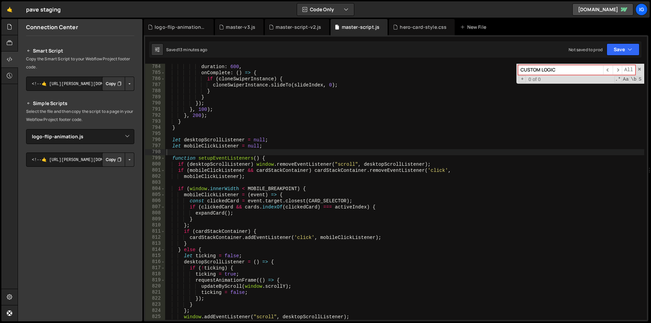
type input "CUSTOM"
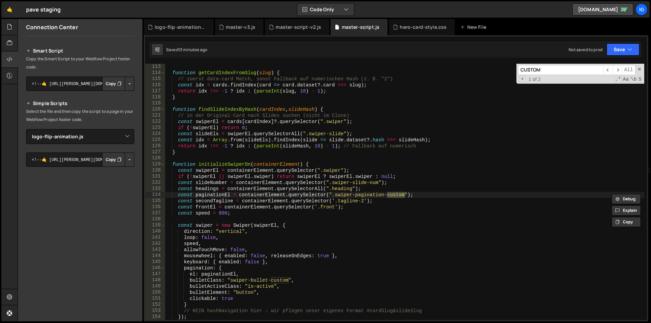
type textarea "bulletClass: "swiper-bullet-custom","
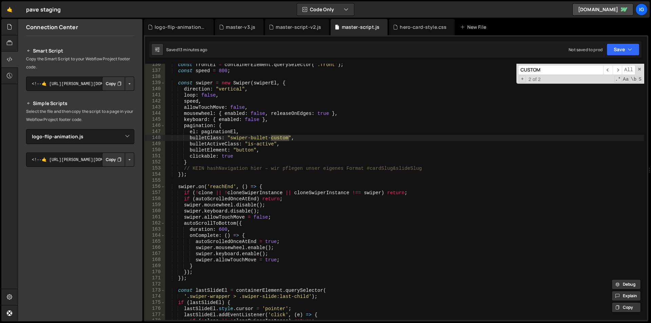
scroll to position [765, 0]
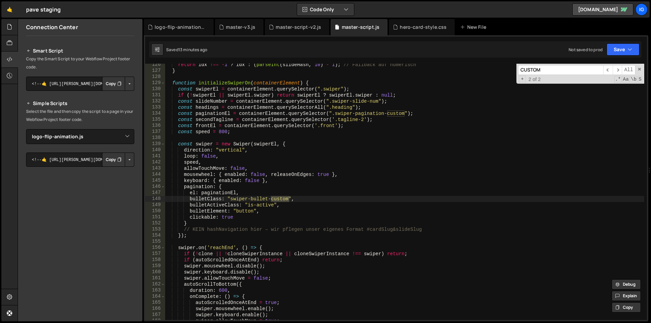
click at [549, 72] on input "CUSTOM" at bounding box center [560, 70] width 85 height 10
paste input "initializeSwiperOn"
type input "initializeSwiperOn"
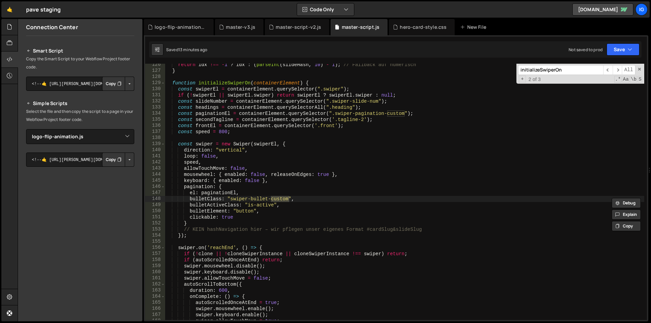
type textarea "cloneSwiperInstance = initializeSwiperOn(clone);"
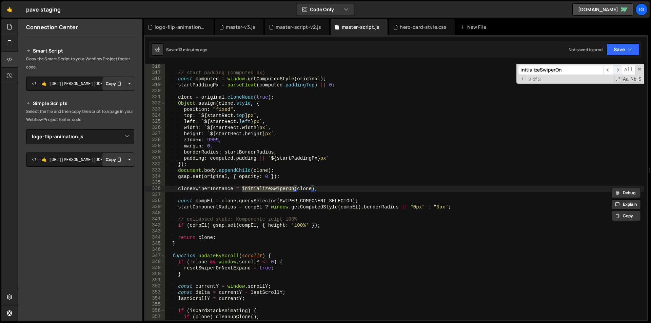
type input "initializeSwiperOn"
click at [616, 70] on span "​" at bounding box center [617, 70] width 9 height 10
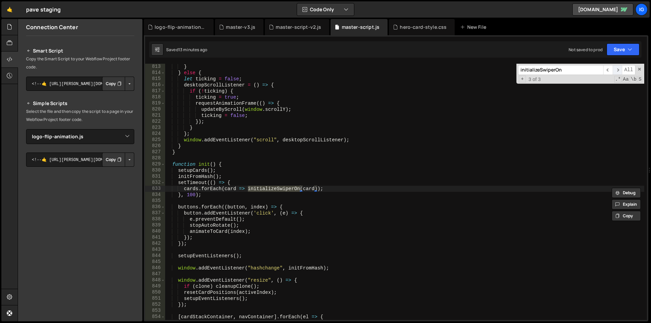
click at [616, 70] on span "​" at bounding box center [617, 70] width 9 height 10
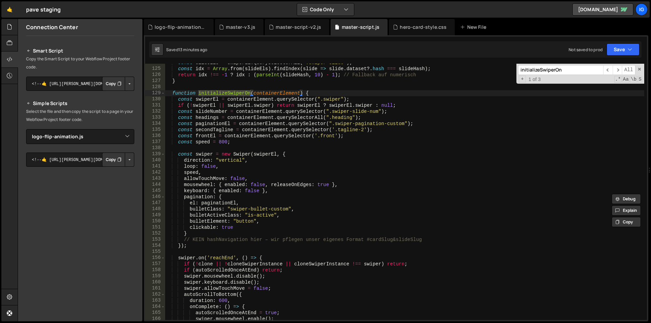
scroll to position [734, 0]
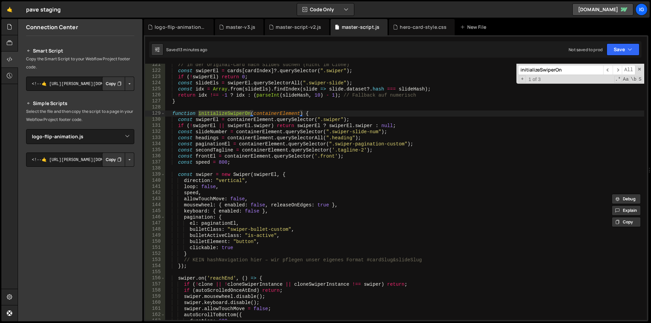
click at [172, 113] on div "// in der Original-Card nach Slides suchen (nicht im Clone) const swiperEl = ca…" at bounding box center [404, 196] width 479 height 269
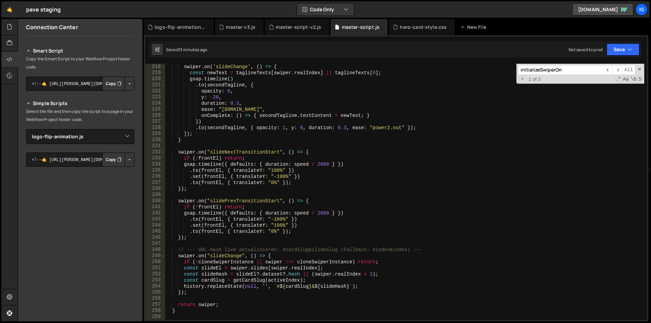
scroll to position [1385, 0]
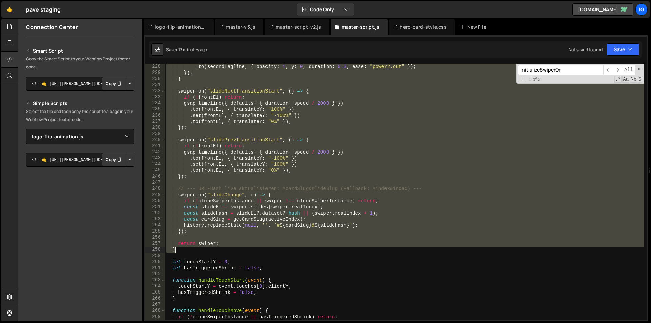
click at [180, 250] on div ". to ( secondTagline , { opacity : 1 , y : 0 , duration : 0.3 , ease : "power2.…" at bounding box center [404, 198] width 479 height 269
type textarea "return swiper; }"
paste textarea
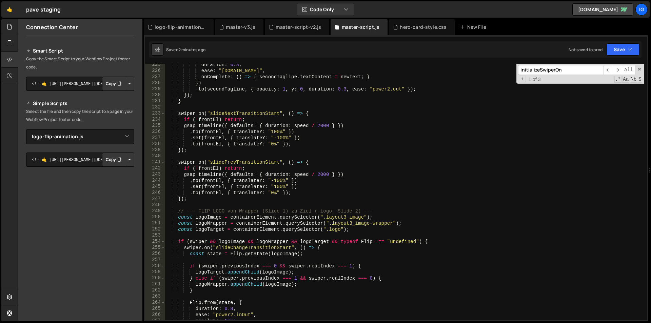
scroll to position [1328, 0]
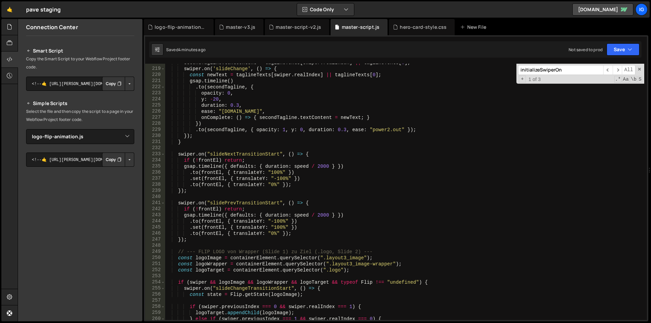
click at [253, 102] on div "secondTagline . textContent = taglineTexts [ swiper . realIndex ] || taglineTex…" at bounding box center [404, 194] width 479 height 269
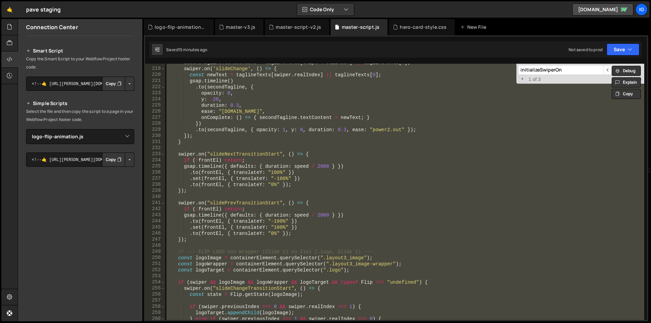
click at [218, 158] on div "secondTagline . textContent = taglineTexts [ swiper . realIndex ] || taglineTex…" at bounding box center [404, 192] width 479 height 256
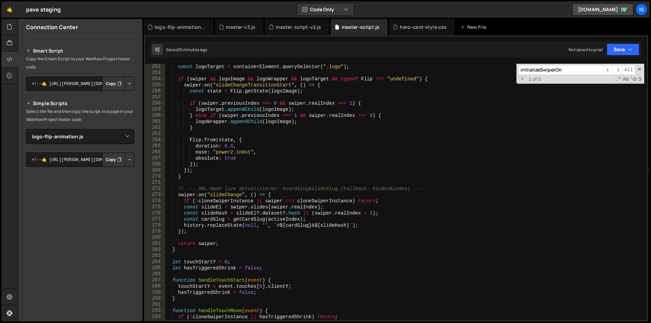
scroll to position [1532, 0]
click at [179, 251] on div "const logoTarget = containerElement . querySelector ( ".logo" ) ; if ( [PERSON_…" at bounding box center [404, 198] width 479 height 269
type textarea "})();"
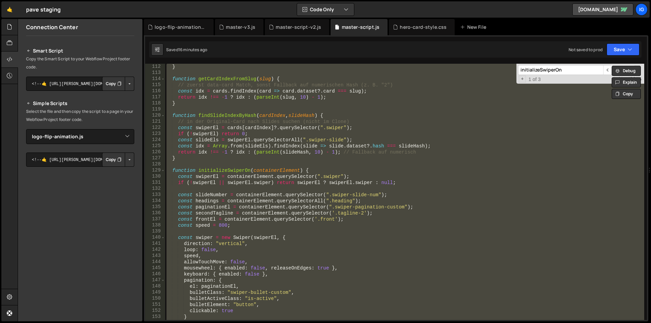
scroll to position [657, 0]
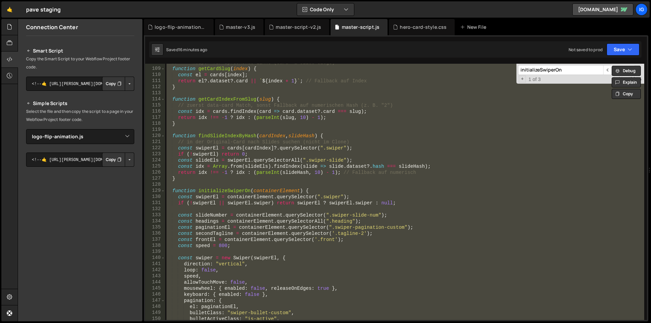
click at [224, 185] on div "// --- Helper für sprechende Links (Card- & Slide-Slugs) --- function getCardSl…" at bounding box center [404, 192] width 479 height 256
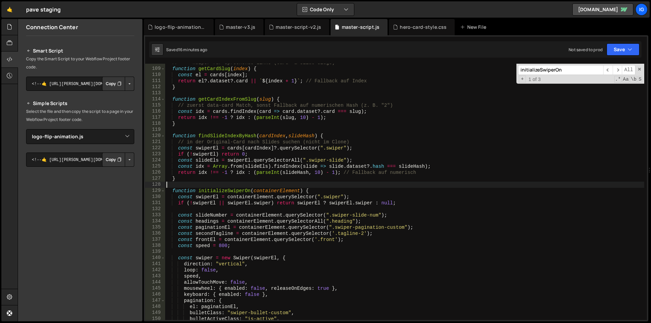
click at [172, 192] on div "// --- Helper für sprechende Links (Card- & Slide-Slugs) --- function getCardSl…" at bounding box center [404, 194] width 479 height 269
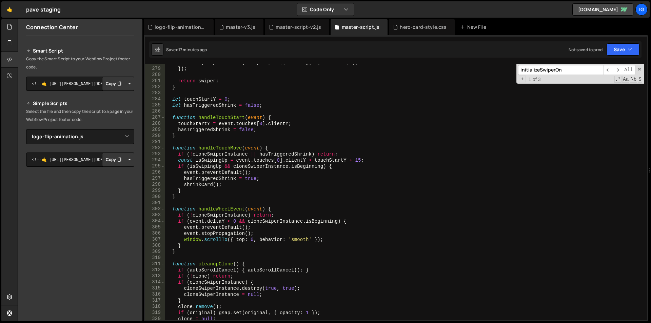
scroll to position [1674, 0]
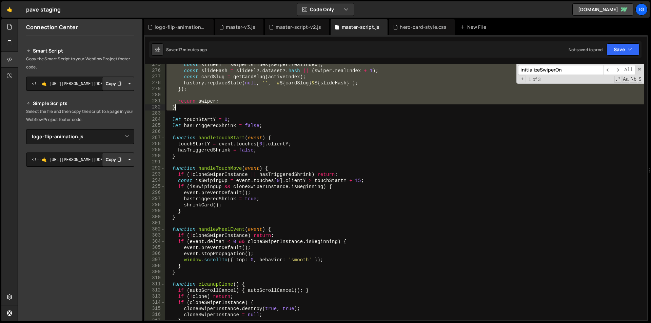
click at [179, 109] on div "const slideEl = swiper . slides [ swiper . realIndex ] ; const slideHash = slid…" at bounding box center [404, 196] width 479 height 269
type textarea "return swiper; }"
paste textarea
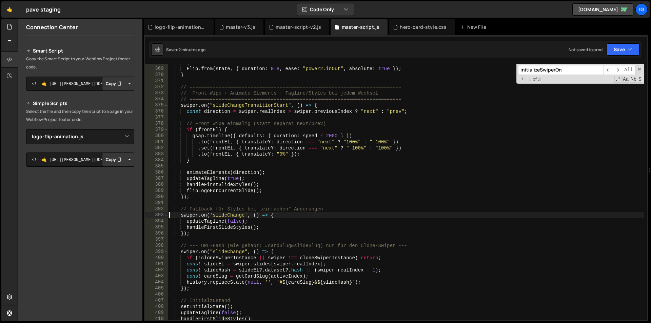
scroll to position [2203, 0]
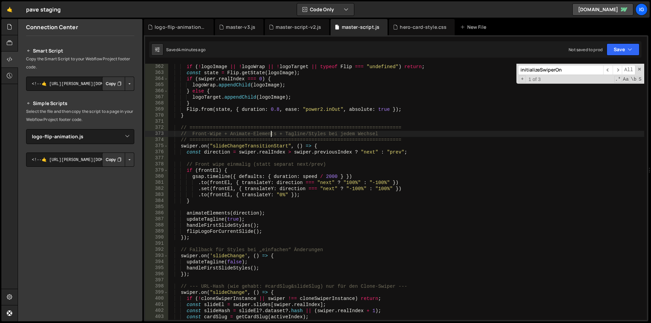
click at [272, 136] on div "if ( ! logoImage || ! logoWrap || ! logoTarget || typeof Flip === "undefined" )…" at bounding box center [406, 198] width 476 height 269
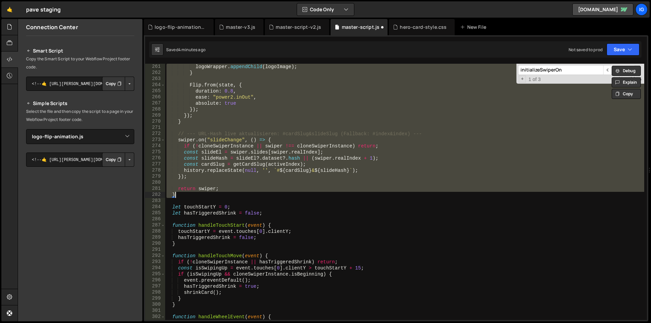
scroll to position [1587, 0]
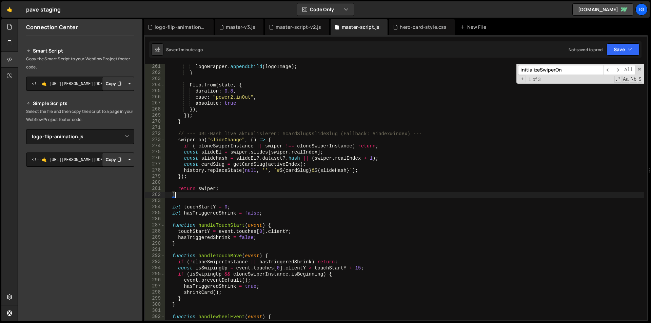
click at [286, 98] on div "logoWrapper . appendChild ( logoImage ) ; } Flip . from ( state , { duration : …" at bounding box center [404, 198] width 479 height 269
type textarea "ease: "power2.inOut","
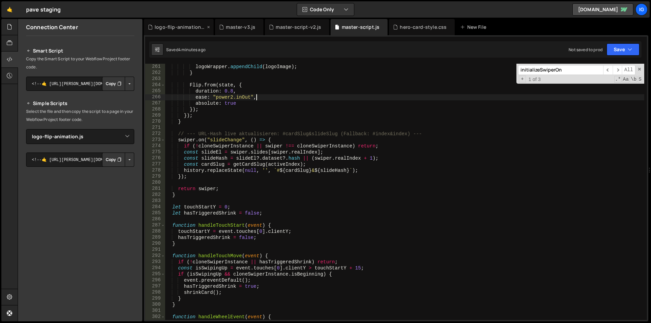
click at [180, 34] on div "logo-flip-animation.js" at bounding box center [179, 27] width 70 height 16
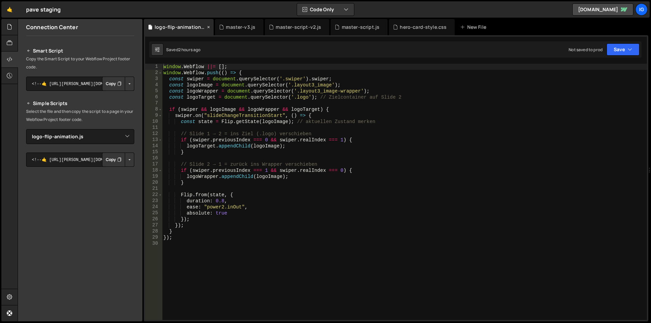
type textarea "window.Webflow ||= [];"
click at [347, 33] on div "master-script.js" at bounding box center [359, 27] width 57 height 16
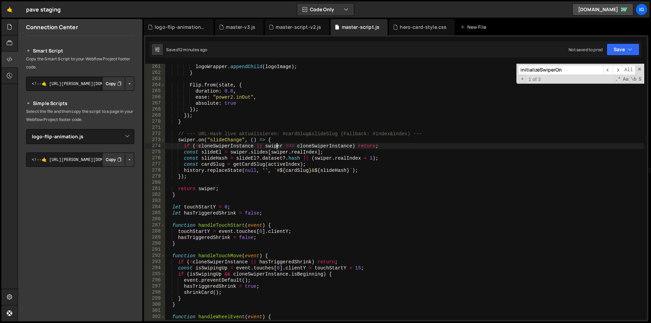
click at [277, 146] on div "logoWrapper . appendChild ( logoImage ) ; } Flip . from ( state , { duration : …" at bounding box center [404, 198] width 479 height 269
type textarea "})();"
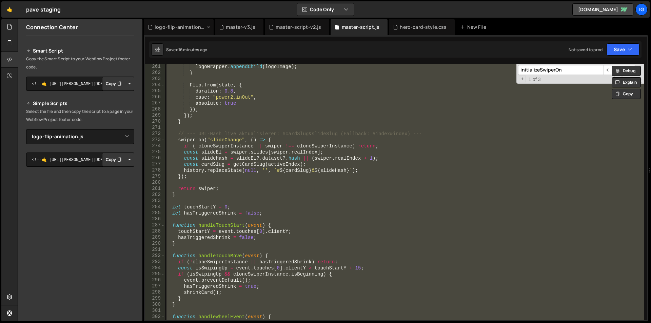
click at [185, 21] on div "logo-flip-animation.js" at bounding box center [179, 27] width 70 height 16
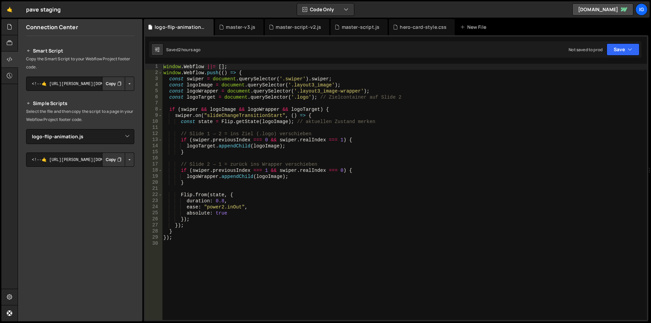
click at [237, 135] on div "window . Webflow ||= [ ] ; window . Webflow . push (( ) => { const swiper = doc…" at bounding box center [404, 198] width 485 height 269
type textarea "});"
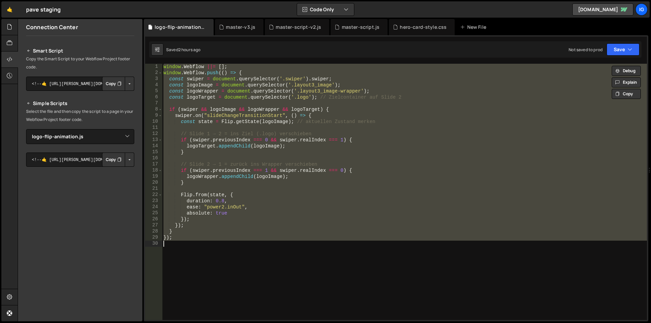
click at [268, 130] on div "window . Webflow ||= [ ] ; window . Webflow . push (( ) => { const swiper = doc…" at bounding box center [404, 192] width 485 height 256
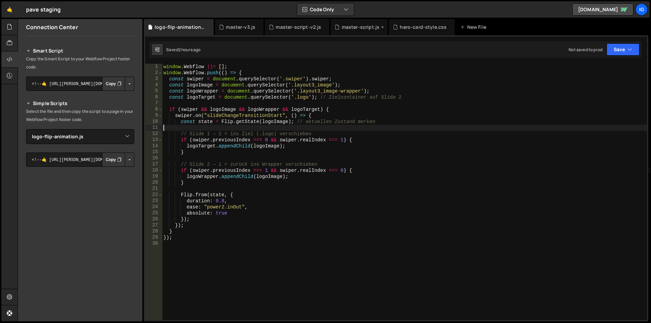
click at [352, 28] on div "master-script.js" at bounding box center [361, 27] width 38 height 7
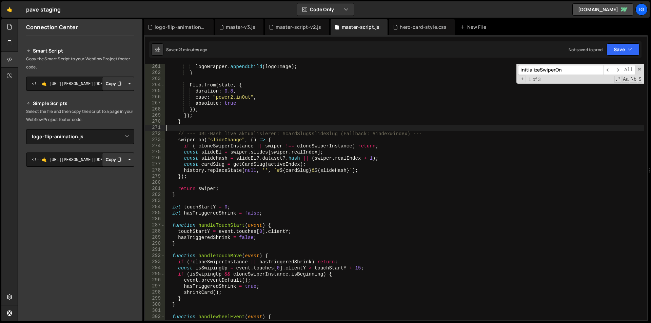
click at [299, 129] on div "logoWrapper . appendChild ( logoImage ) ; } Flip . from ( state , { duration : …" at bounding box center [404, 198] width 479 height 269
type input "t"
type textarea "// --- URL-Hash live aktualisieren: #cardSlug&slideSlug (Fallback: #index&index…"
type input "ta"
type textarea "if (!cloneSwiperInstance || swiper !== cloneSwiperInstance) return;"
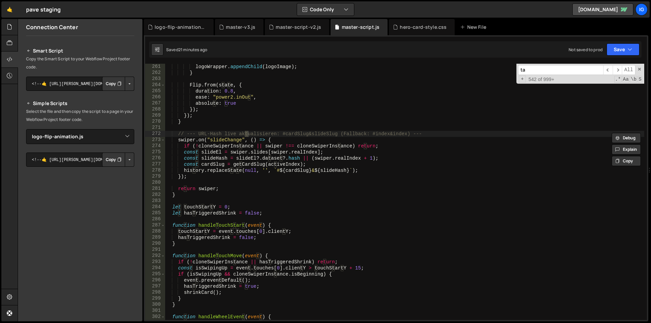
type input "tag"
type textarea "const secondTagline = containerElement.querySelector('.tagline-2');"
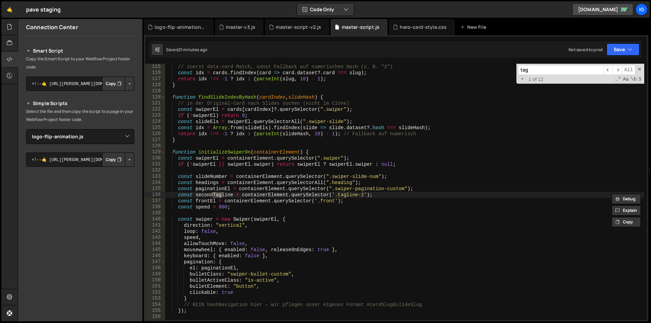
scroll to position [696, 0]
type input "taglinet"
type textarea "const taglineTexts = ["impressions", "technologies", "insights", "Creative", "F…"
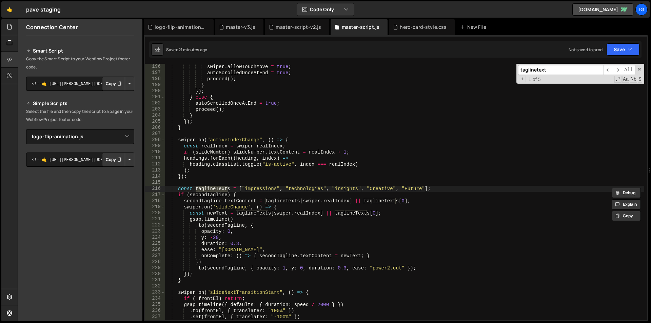
type input "taglinetext"
click at [178, 191] on div "swiper . allowTouchMove = true ; autoScrolledOnceAtEnd = true ; proceed ( ) ; }…" at bounding box center [404, 198] width 479 height 269
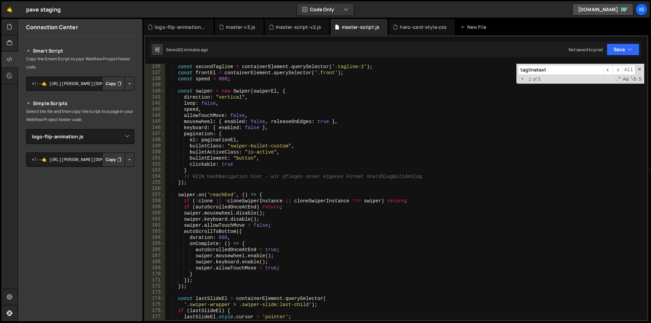
scroll to position [722, 0]
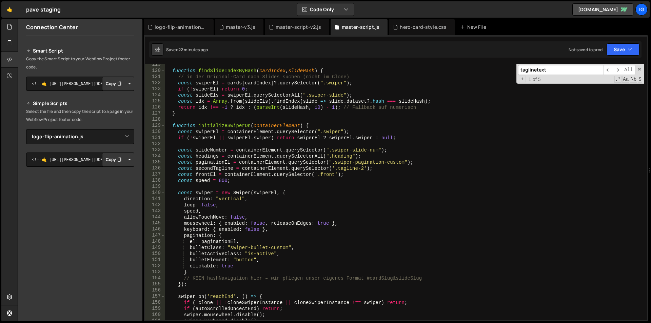
click at [173, 126] on div "function findSlideIndexByHash ( cardIndex , slideHash ) { // in der Original-Ca…" at bounding box center [404, 196] width 479 height 269
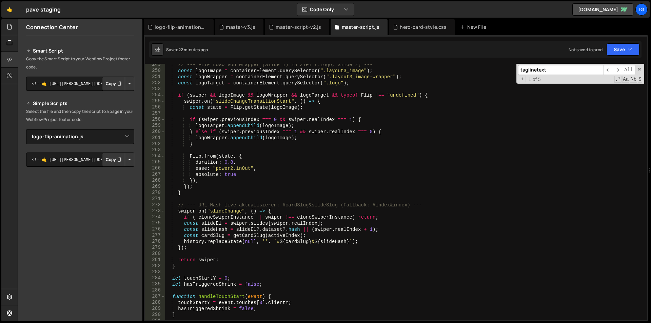
scroll to position [1515, 0]
click at [183, 267] on div "// --- FLIP LOGO von Wrapper (Slide 1) zu Ziel (.logo, Slide 2) --- const logoI…" at bounding box center [404, 196] width 479 height 269
type textarea "return swiper; }"
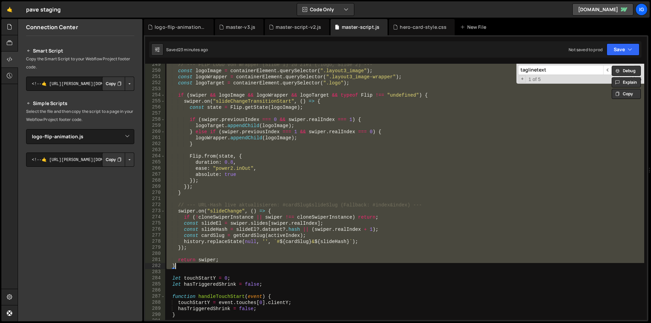
paste textarea
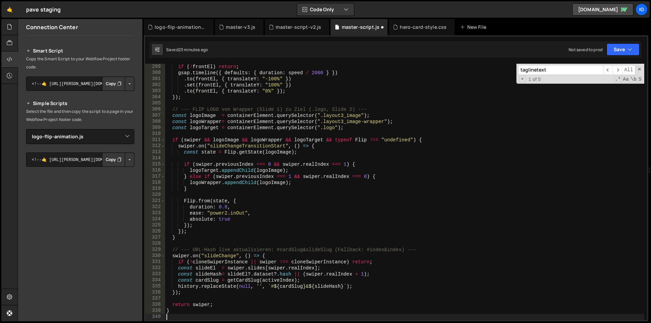
scroll to position [1819, 0]
type textarea "let hasTriggeredShrink = false;"
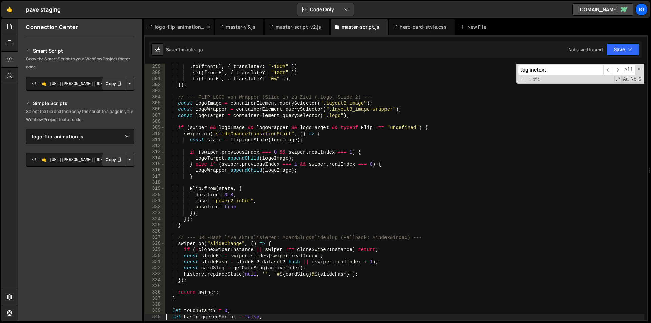
click at [175, 28] on div "logo-flip-animation.js" at bounding box center [180, 27] width 51 height 7
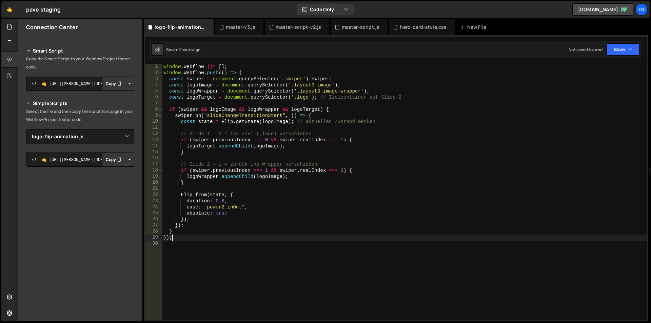
click at [209, 240] on div "window . Webflow ||= [ ] ; window . Webflow . push (( ) => { const swiper = doc…" at bounding box center [404, 198] width 485 height 269
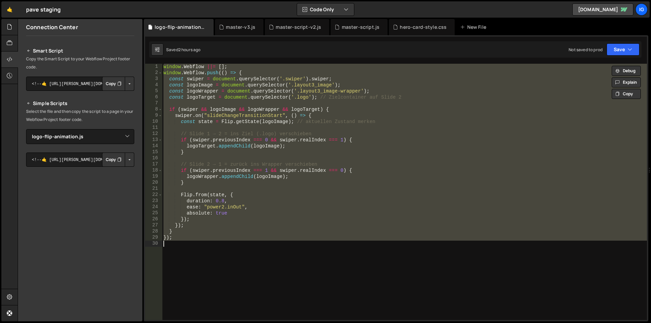
click at [223, 132] on div "window . Webflow ||= [ ] ; window . Webflow . push (( ) => { const swiper = doc…" at bounding box center [404, 192] width 485 height 256
type textarea "// Slide 1 → 2 = ins Ziel (.logo) verschieben"
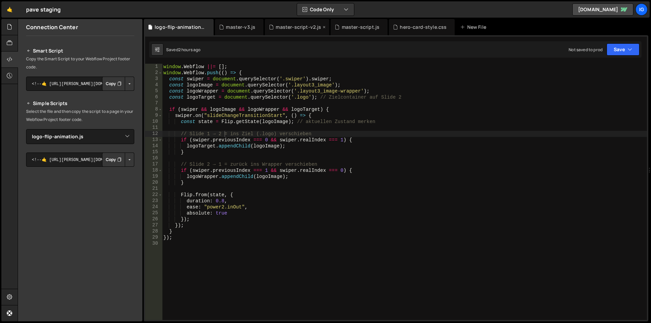
click at [301, 30] on div "master-script-v2.js" at bounding box center [298, 27] width 45 height 7
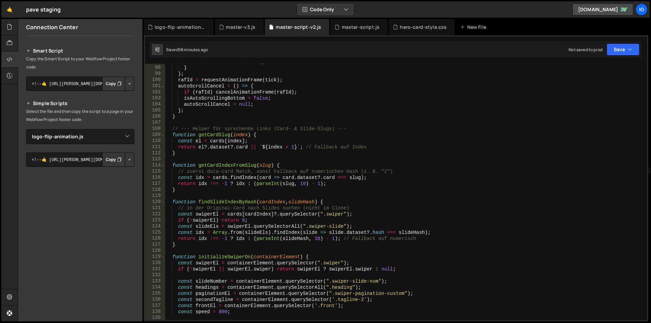
scroll to position [688, 0]
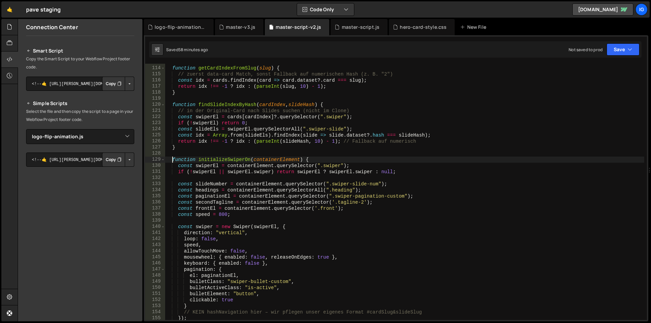
click at [173, 160] on div "function getCardIndexFromSlug ( slug ) { // zuerst data-card Match, sonst Fallb…" at bounding box center [404, 193] width 479 height 269
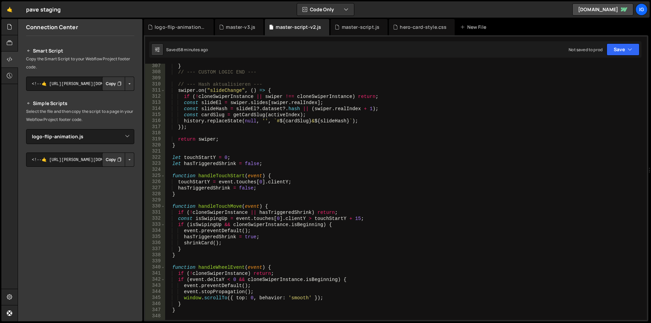
scroll to position [1888, 0]
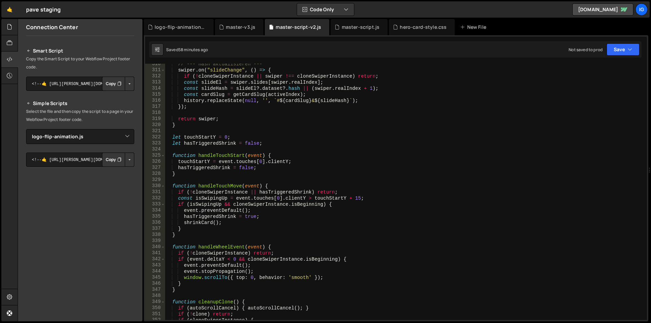
click at [180, 124] on div "// --- Hash aktualisieren --- swiper . on ( "slideChange" , ( ) => { if ( ! clo…" at bounding box center [404, 195] width 479 height 269
type textarea "return swiper; }"
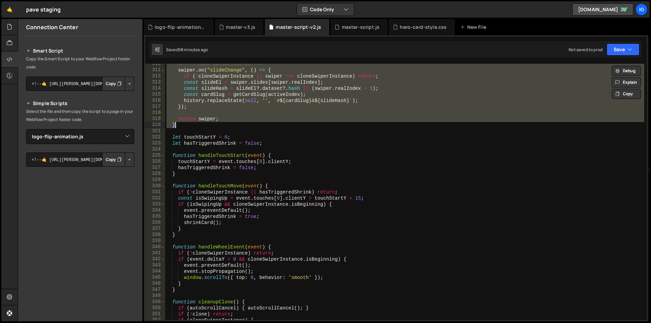
paste textarea
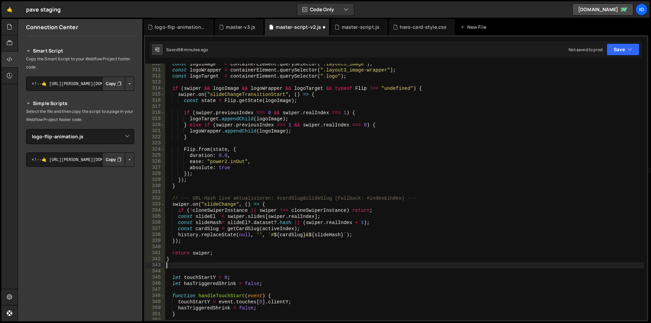
type textarea "let hasTriggeredShrink = false;"
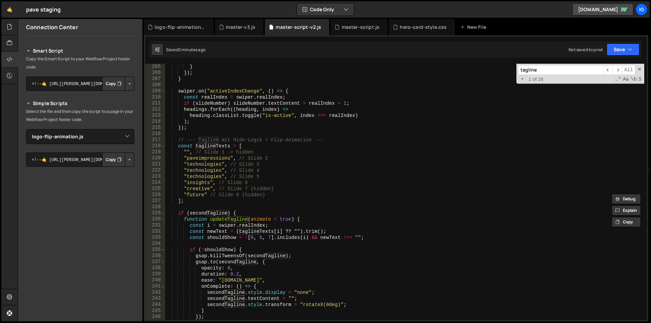
scroll to position [1265, 0]
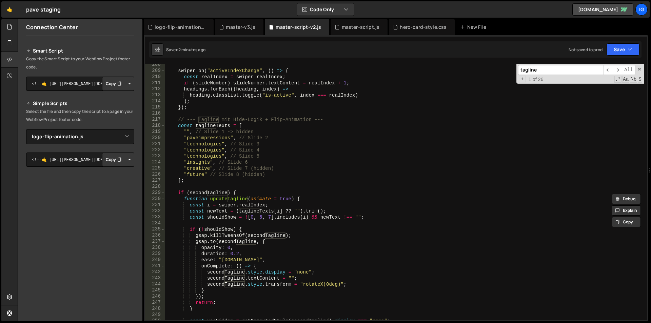
type input "tagline"
click at [178, 120] on div "swiper . on ( "activeIndexChange" , ( ) => { const realIndex = swiper . realInd…" at bounding box center [404, 196] width 479 height 269
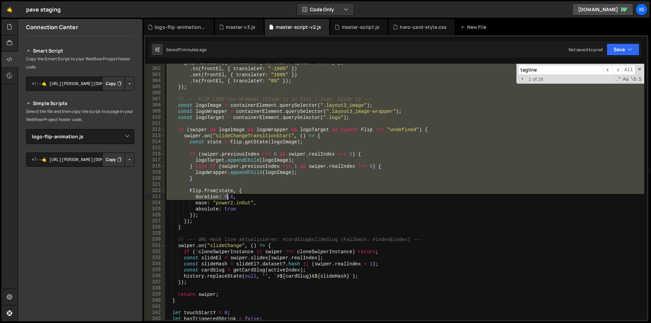
scroll to position [1835, 0]
drag, startPoint x: 177, startPoint y: 99, endPoint x: 226, endPoint y: 199, distance: 111.7
click at [226, 199] on div "gsap . timeline ({ defaults : { duration : speed / 2000 } }) . to ( frontEl , {…" at bounding box center [404, 194] width 479 height 269
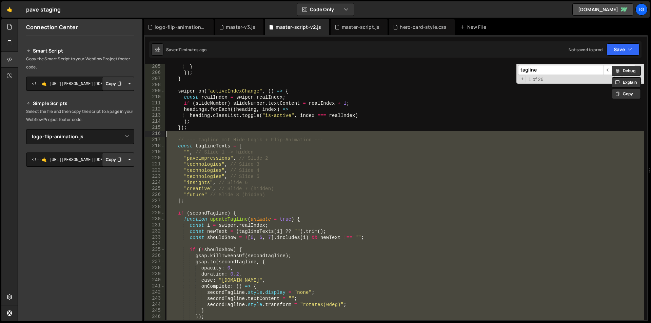
scroll to position [1245, 0]
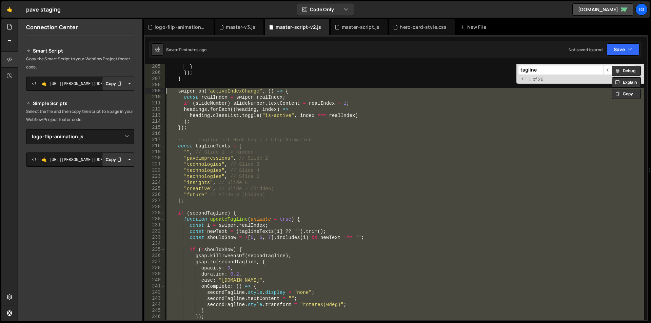
drag, startPoint x: 177, startPoint y: 303, endPoint x: 159, endPoint y: 90, distance: 214.1
click at [159, 90] on div "Flip.from(state, { duration: 0.8, 205 206 207 208 209 210 211 212 213 214 215 2…" at bounding box center [396, 192] width 502 height 256
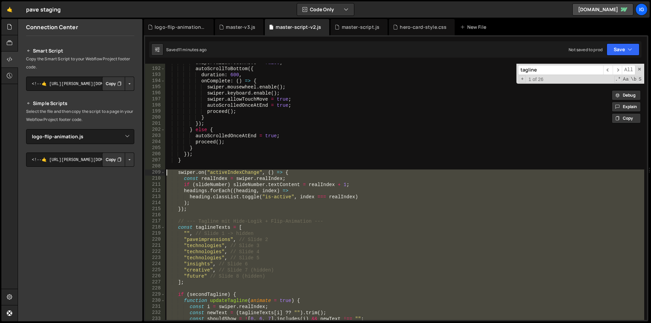
scroll to position [1143, 0]
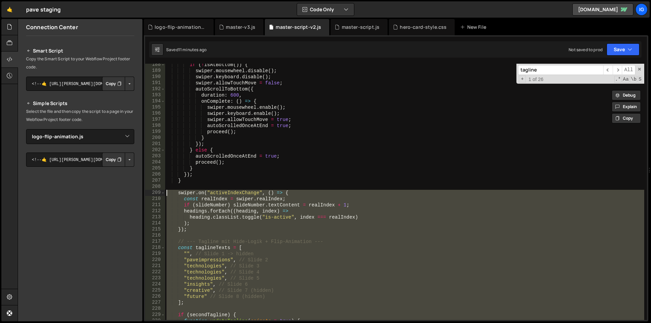
click at [236, 173] on div "if ( ! isAtBottom ( )) { swiper . mousewheel . disable ( ) ; swiper . keyboard …" at bounding box center [404, 196] width 479 height 269
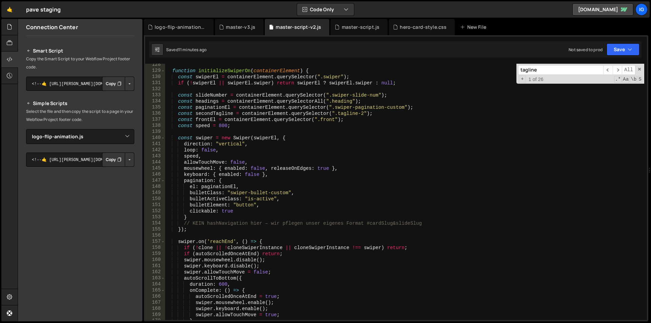
scroll to position [736, 0]
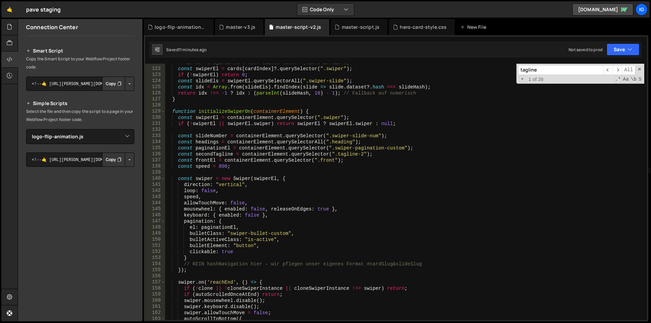
click at [172, 112] on div "// in der Original-Card nach Slides suchen (nicht im Clone) const swiperEl = ca…" at bounding box center [404, 194] width 479 height 269
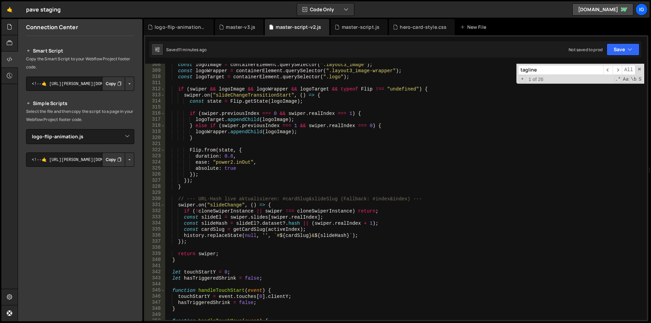
scroll to position [1896, 0]
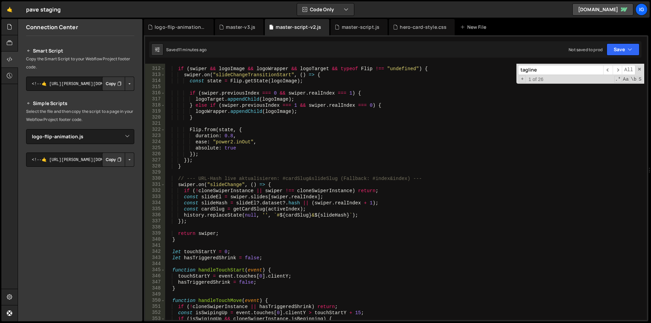
click at [183, 241] on div "if ( [PERSON_NAME] && logoImage && logoWrapper && logoTarget && typeof Flip !==…" at bounding box center [404, 194] width 479 height 269
type textarea "return swiper; }"
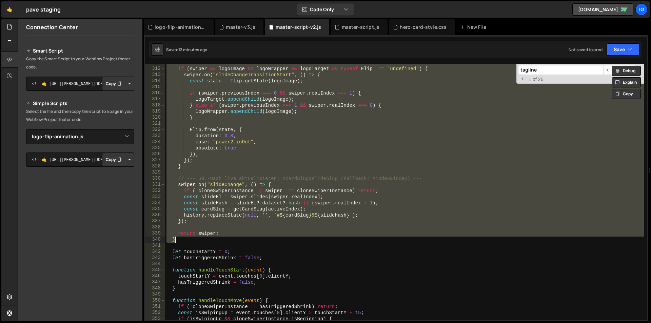
paste textarea
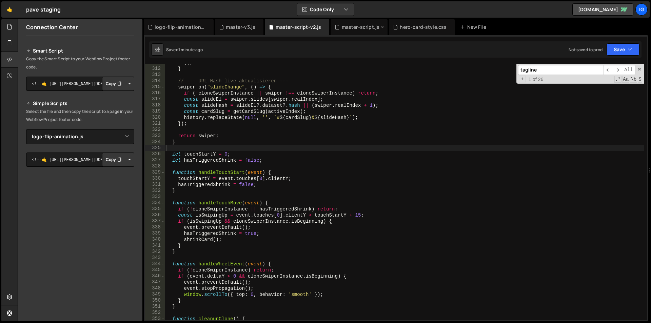
click at [349, 33] on div "master-script.js" at bounding box center [359, 27] width 57 height 16
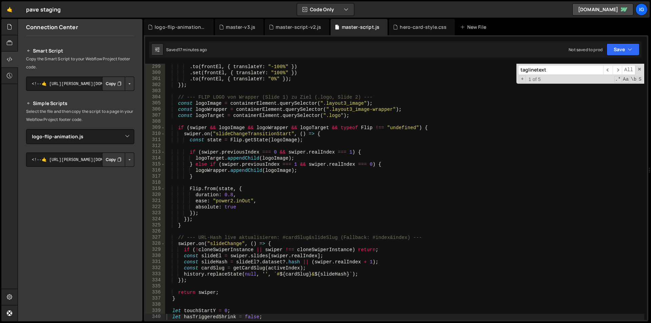
click at [313, 86] on div ". to ( frontEl , { translateY : "-100%" }) . set ( frontEl , { translateY : "10…" at bounding box center [404, 198] width 479 height 269
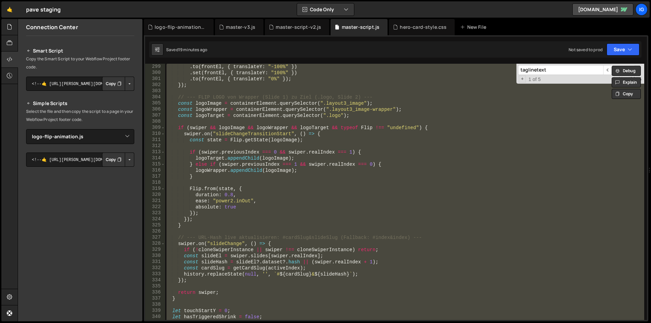
scroll to position [1880, 0]
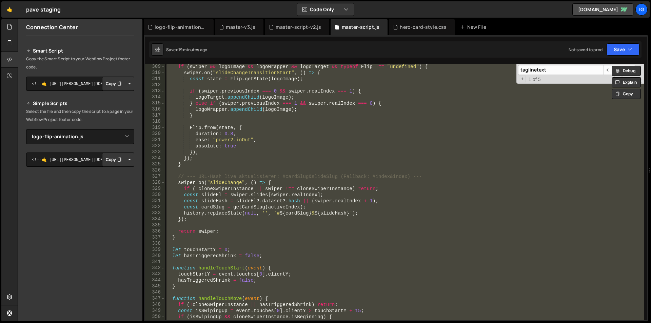
click at [178, 238] on div "if ( [PERSON_NAME] && logoImage && logoWrapper && logoTarget && typeof Flip !==…" at bounding box center [404, 192] width 479 height 256
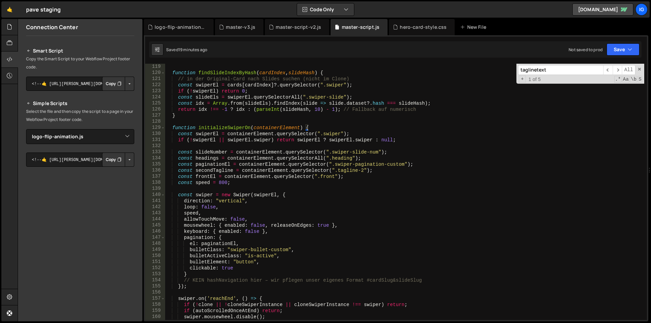
scroll to position [720, 0]
click at [173, 127] on div "function findSlideIndexByHash ( cardIndex , slideHash ) { // in der Original-Ca…" at bounding box center [404, 198] width 479 height 269
type textarea "function initializeSwiperOn(containerElement) { const swiperEl = containerEleme…"
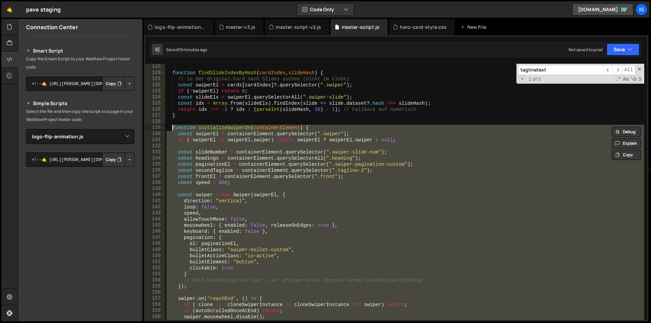
paste textarea
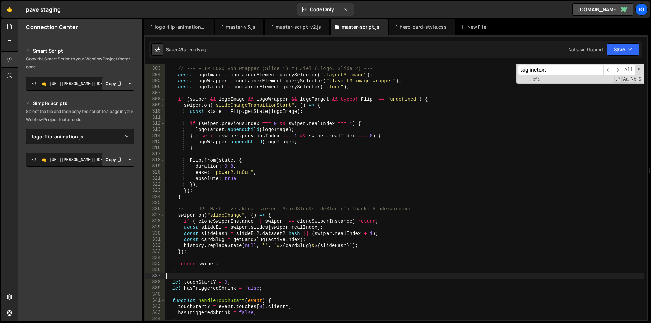
scroll to position [1882, 0]
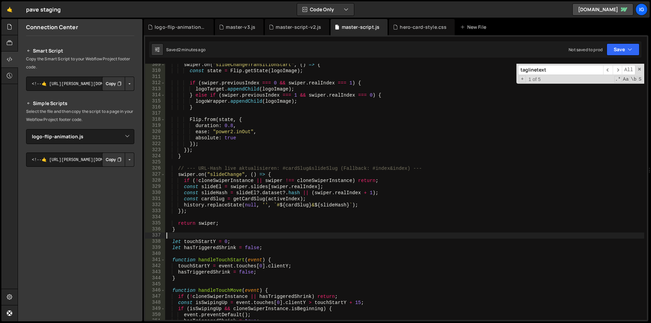
click at [297, 93] on div "swiper . on ( "slideChangeTransitionStart" , ( ) => { const state = Flip . getS…" at bounding box center [404, 196] width 479 height 269
type textarea "})();"
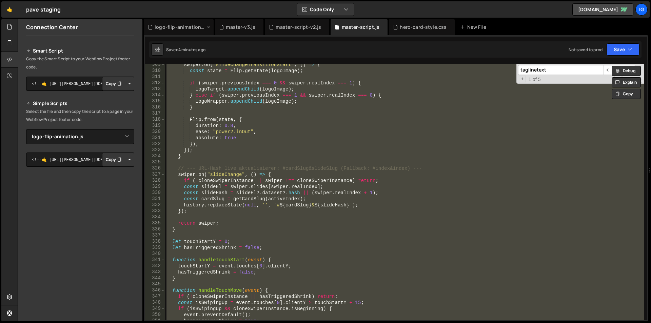
click at [165, 28] on div "logo-flip-animation.js" at bounding box center [180, 27] width 51 height 7
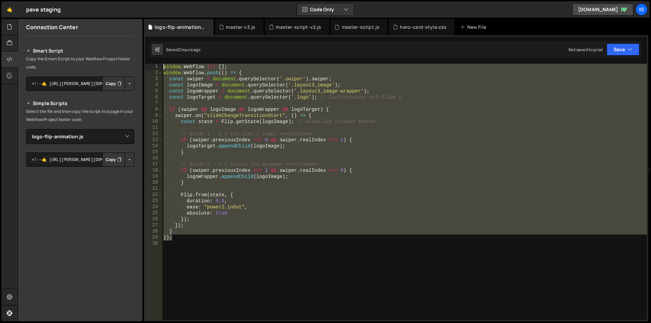
drag, startPoint x: 191, startPoint y: 239, endPoint x: 131, endPoint y: 55, distance: 194.2
click at [131, 55] on div "Files New File Javascript files 1 grow-to-100.js 0 1 hero-animation.js 0 1 logo…" at bounding box center [334, 170] width 633 height 303
type textarea "window.Webflow ||= []; window.Webflow.push(() => {"
click at [299, 29] on div "master-script-v2.js" at bounding box center [298, 27] width 45 height 7
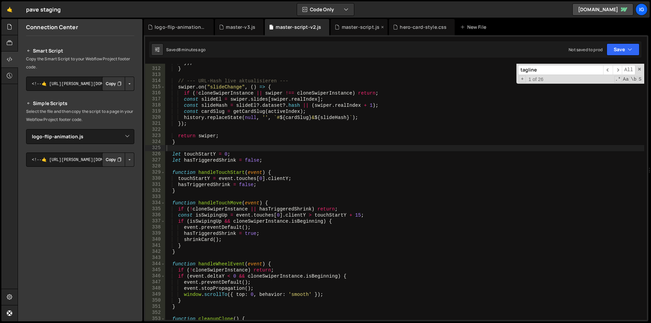
click at [355, 26] on div "master-script.js" at bounding box center [361, 27] width 38 height 7
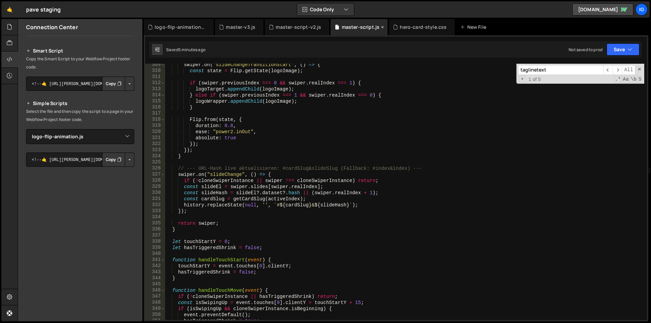
click at [357, 26] on div "master-script.js" at bounding box center [361, 27] width 38 height 7
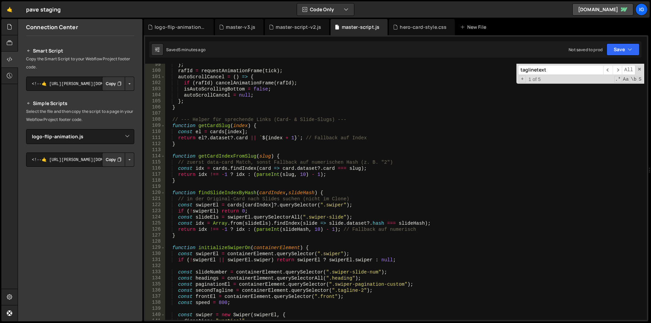
scroll to position [620, 0]
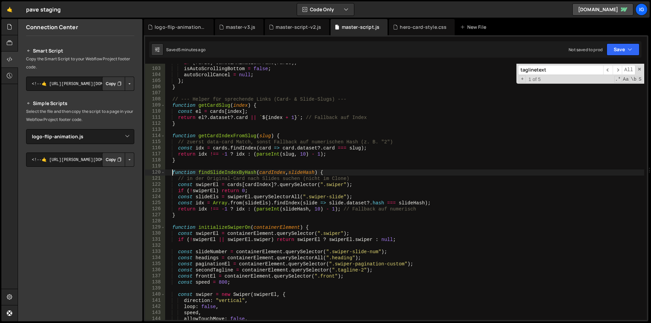
click at [173, 174] on div "if ( rafId ) cancelAnimationFrame ( rafId ) ; isAutoScrollingBottom = false ; a…" at bounding box center [404, 194] width 479 height 269
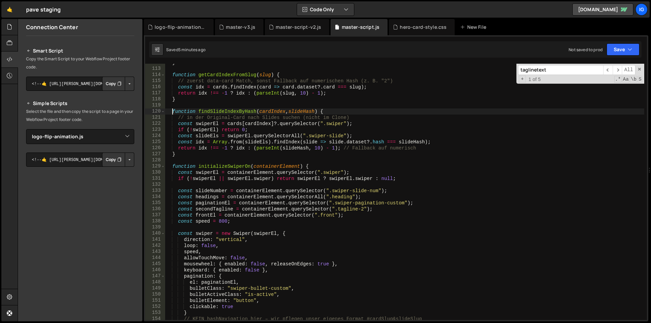
click at [173, 166] on div "} function getCardIndexFromSlug ( slug ) { // zuerst data-card Match, sonst Fal…" at bounding box center [404, 194] width 479 height 269
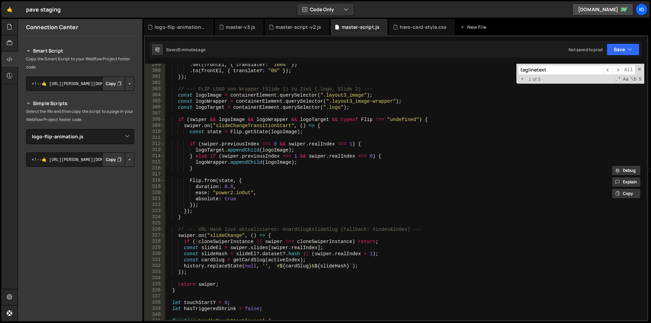
scroll to position [1861, 0]
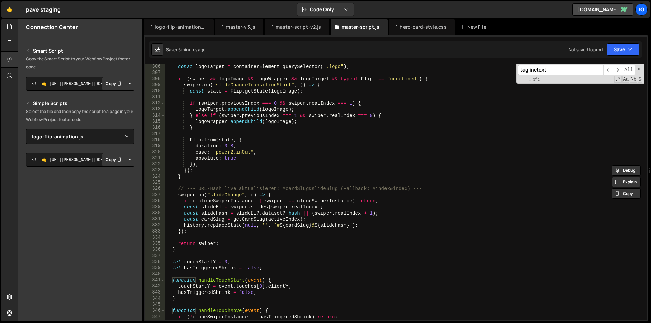
click at [179, 249] on div "const logoTarget = containerElement . querySelector ( ".logo" ) ; if ( [PERSON_…" at bounding box center [404, 198] width 479 height 269
type textarea "return swiper; }"
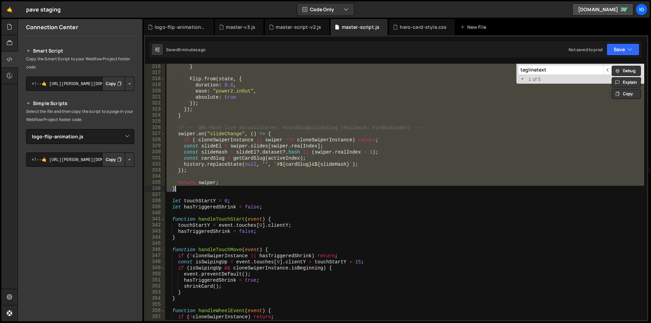
scroll to position [1922, 0]
paste textarea
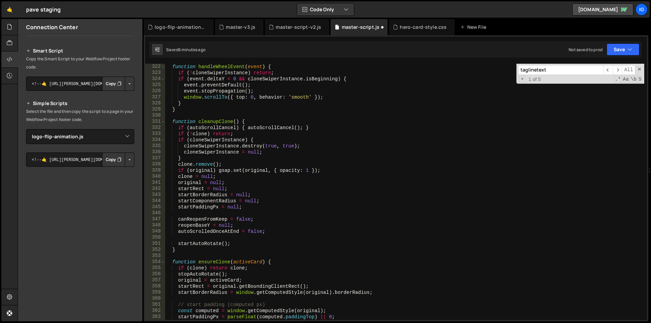
scroll to position [1709, 0]
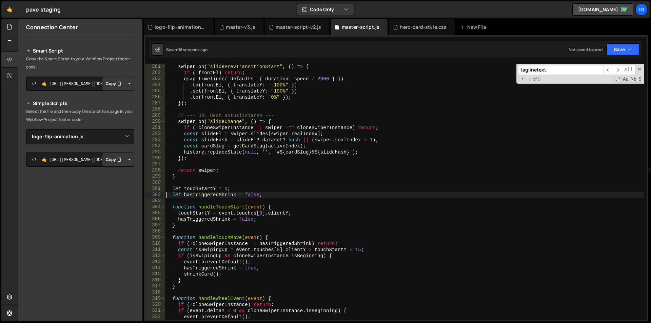
click at [302, 135] on div "swiper . on ( "slidePrevTransitionStart" , ( ) => { if ( ! frontEl ) return ; g…" at bounding box center [404, 198] width 479 height 269
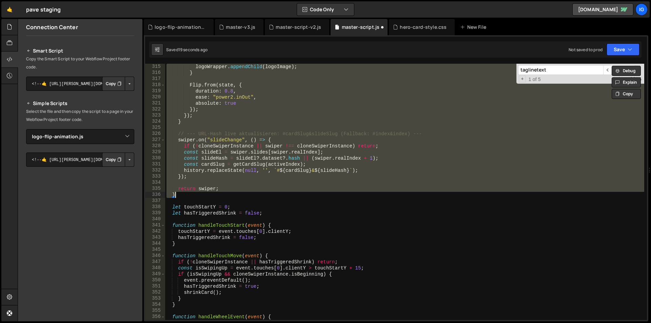
scroll to position [1916, 0]
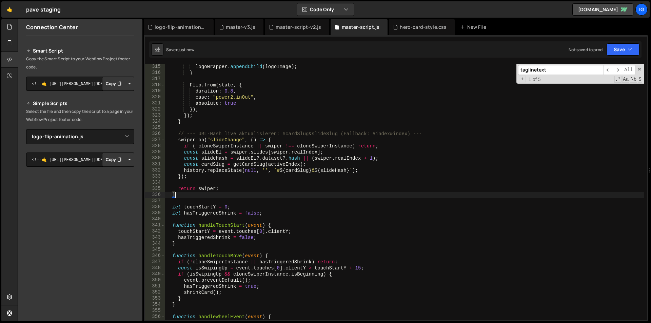
click at [180, 194] on div "logoWrapper . appendChild ( logoImage ) ; } Flip . from ( state , { duration : …" at bounding box center [404, 198] width 479 height 269
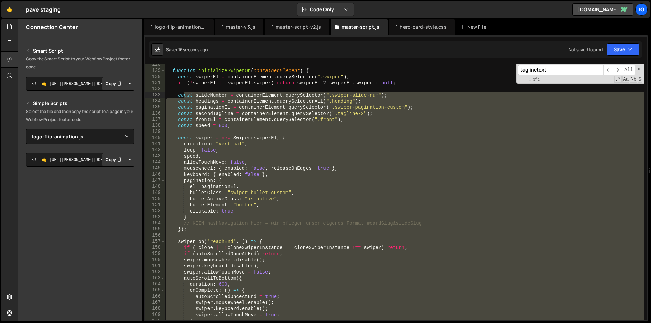
scroll to position [777, 0]
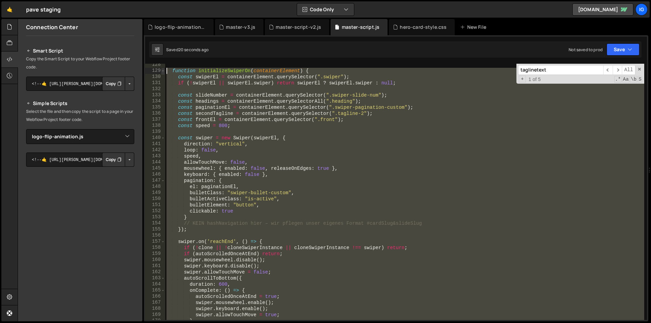
drag, startPoint x: 175, startPoint y: 194, endPoint x: 164, endPoint y: 70, distance: 123.9
click at [164, 70] on div "} 128 129 130 131 132 133 134 135 136 137 138 139 140 141 142 143 144 145 146 1…" at bounding box center [396, 192] width 502 height 256
type textarea "function initializeSwiperOn(containerElement) { const swiperEl = containerEleme…"
paste textarea
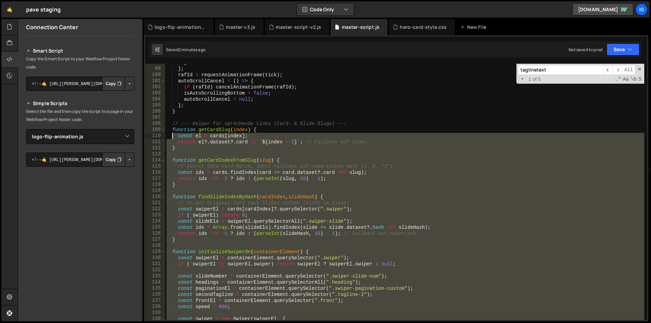
scroll to position [637, 0]
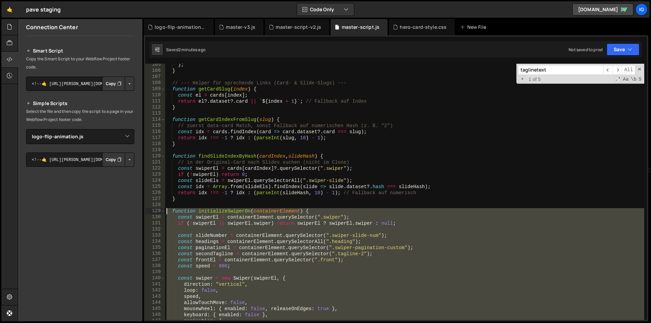
drag, startPoint x: 178, startPoint y: 297, endPoint x: 167, endPoint y: 211, distance: 86.8
click at [167, 211] on div "} ; } // --- Helper für sprechende Links (Card- & Slide-Slugs) --- function get…" at bounding box center [404, 196] width 479 height 269
type textarea "function initializeSwiperOn(containerElement) { const swiperEl = containerEleme…"
paste textarea
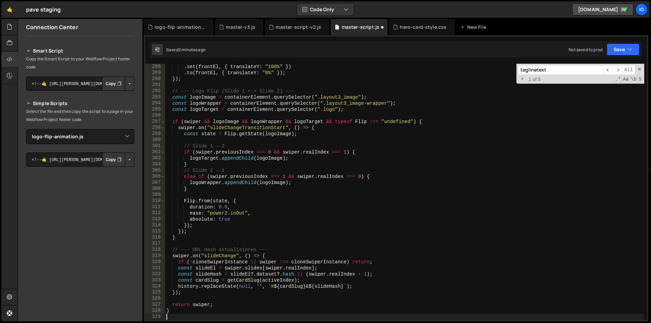
type textarea "let hasTriggeredShrink = false;"
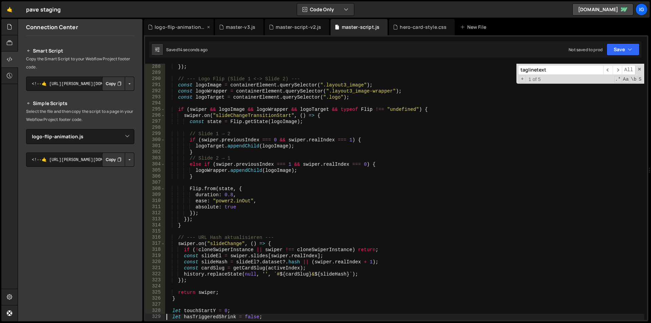
click at [193, 32] on div "logo-flip-animation.js" at bounding box center [179, 27] width 70 height 16
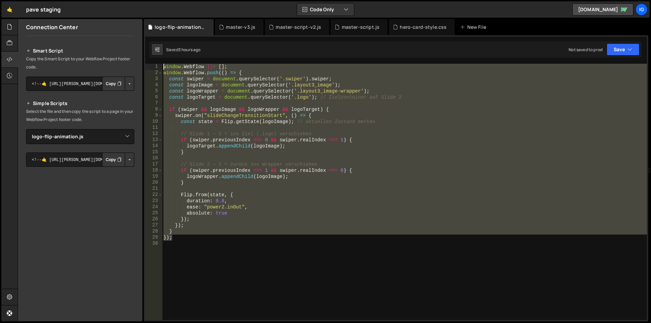
drag, startPoint x: 154, startPoint y: 164, endPoint x: 140, endPoint y: 55, distance: 110.4
click at [140, 55] on div "Files New File Javascript files 1 grow-to-100.js 0 1 hero-animation.js 0 1 logo…" at bounding box center [334, 170] width 633 height 303
type textarea "window.Webflow ||= []; window.Webflow.push(() => {"
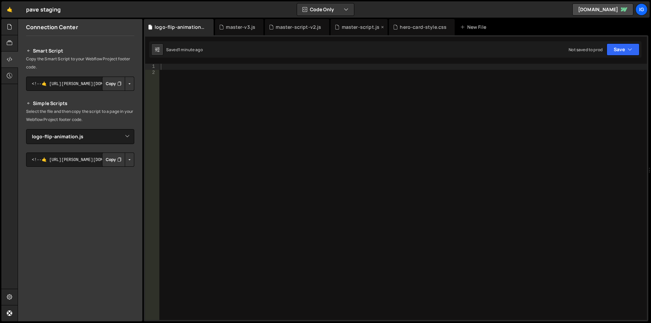
click at [353, 31] on div "master-script.js" at bounding box center [359, 27] width 57 height 16
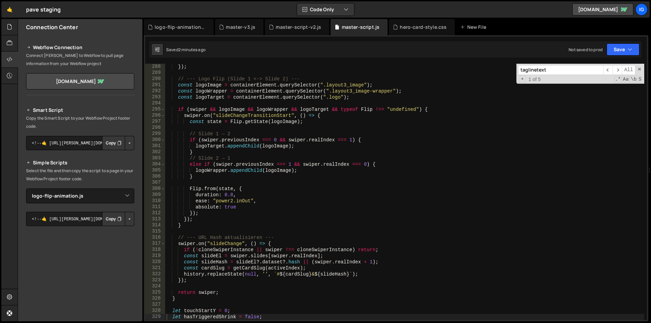
select select "46375"
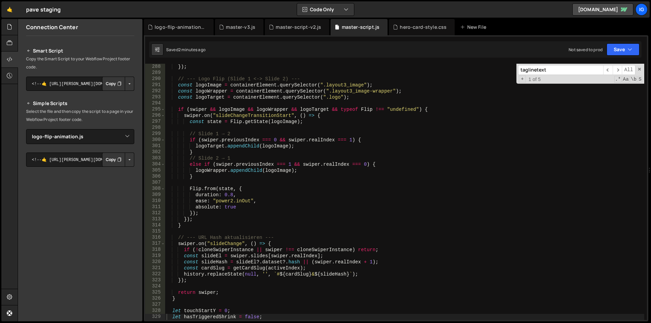
click at [424, 92] on div "}) ; // --- Logo Flip (Slide 1 <-> Slide 2) --- const logoImage = containerElem…" at bounding box center [404, 198] width 479 height 269
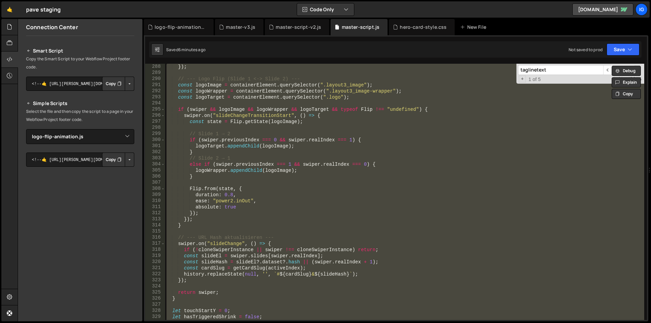
click at [258, 176] on div "}) ; // --- Logo Flip (Slide 1 <-> Slide 2) --- const logoImage = containerElem…" at bounding box center [404, 192] width 479 height 256
type textarea "}"
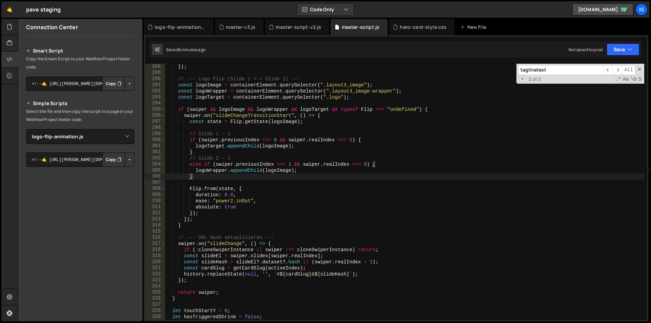
type input "l"
type textarea "Flip.from(state, {"
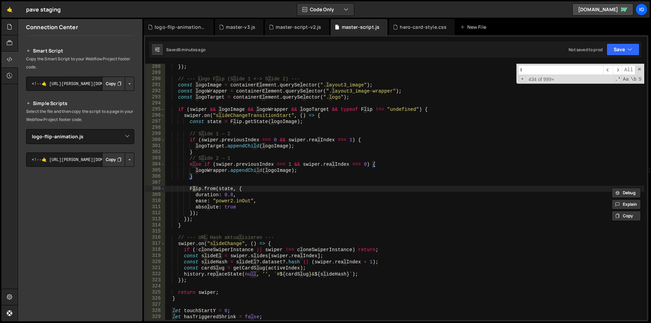
type input "la"
type textarea "history.replaceState(null, '', `#${cardSlug}&${slideHash}`);"
type input "lay"
type textarea "}, AUTO_ROTATE_DELAY);"
type input "layo"
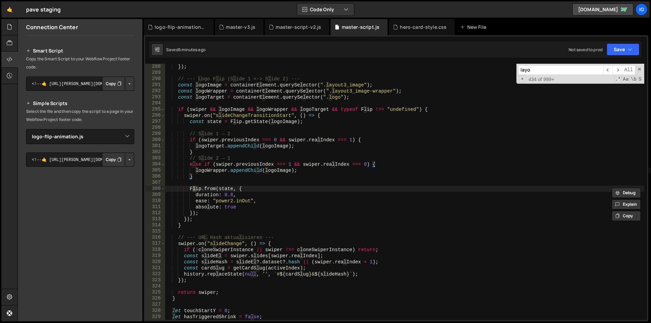
type textarea "const logoImage = containerElement.querySelector(".layout3_image");"
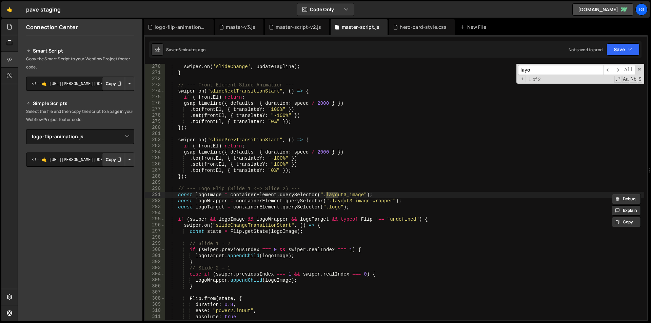
scroll to position [1642, 0]
type input "layout"
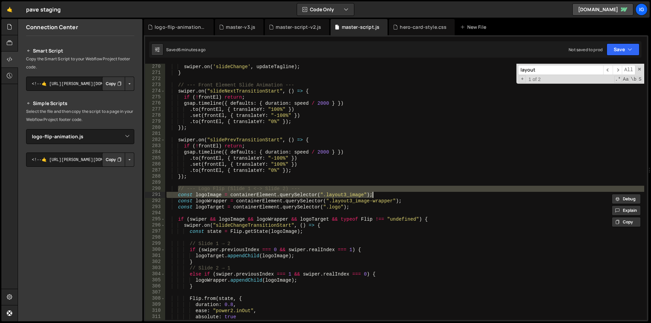
drag, startPoint x: 177, startPoint y: 190, endPoint x: 373, endPoint y: 197, distance: 196.1
click at [373, 197] on div "swiper . on ( 'slideChange' , updateTagline ) ; } // --- Front Element Slide An…" at bounding box center [404, 198] width 479 height 269
click at [350, 194] on div "swiper . on ( 'slideChange' , updateTagline ) ; } // --- Front Element Slide An…" at bounding box center [404, 192] width 479 height 256
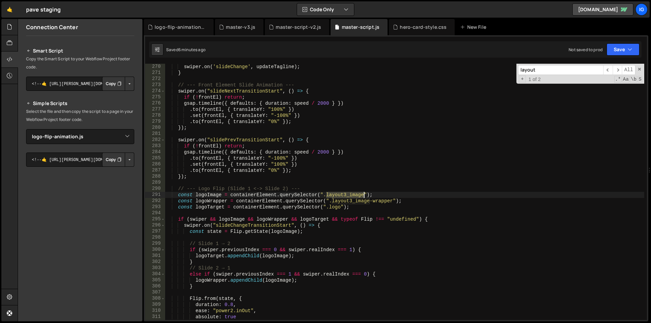
click at [350, 194] on div "swiper . on ( 'slideChange' , updateTagline ) ; } // --- Front Element Slide An…" at bounding box center [404, 198] width 479 height 269
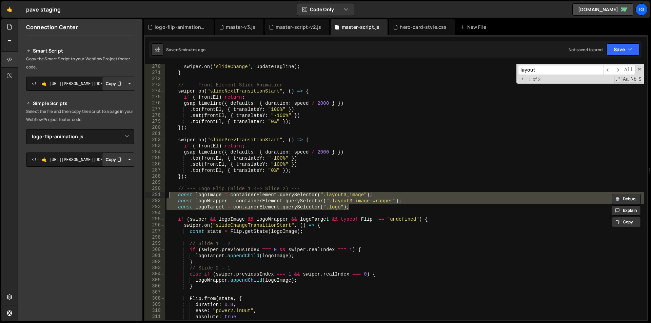
drag, startPoint x: 348, startPoint y: 207, endPoint x: 170, endPoint y: 196, distance: 178.3
click at [170, 196] on div "swiper . on ( 'slideChange' , updateTagline ) ; } // --- Front Element Slide An…" at bounding box center [404, 198] width 479 height 269
click at [178, 186] on div "swiper . on ( 'slideChange' , updateTagline ) ; } // --- Front Element Slide An…" at bounding box center [404, 198] width 479 height 269
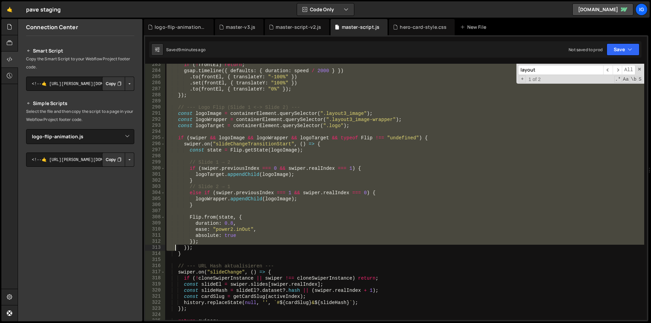
scroll to position [1845, 0]
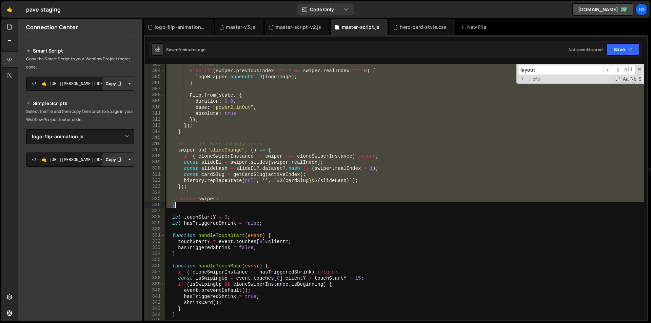
drag, startPoint x: 171, startPoint y: 222, endPoint x: 175, endPoint y: 206, distance: 16.6
click at [175, 206] on div "// Slide 2 → 1 else if ( swiper . previousIndex === 1 && swiper . realIndex ===…" at bounding box center [404, 196] width 479 height 269
type textarea "return swiper; }"
paste textarea
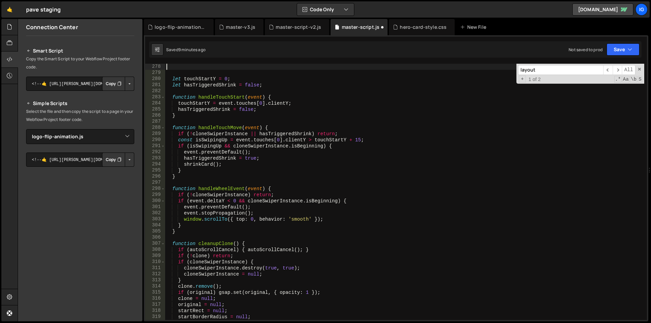
scroll to position [1690, 0]
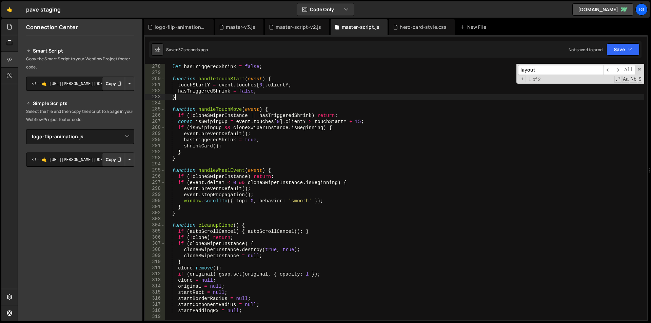
click at [269, 98] on div "let hasTriggeredShrink = false ; function handleTouchStart ( event ) { touchSta…" at bounding box center [404, 198] width 479 height 269
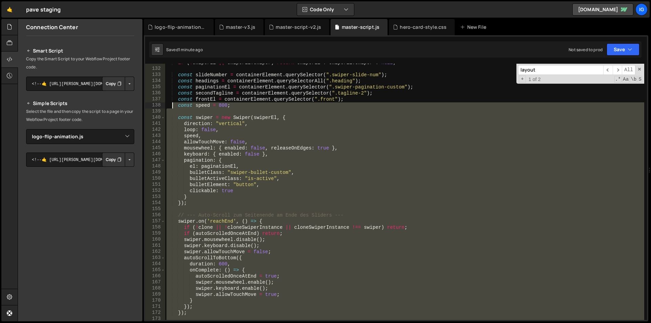
scroll to position [757, 0]
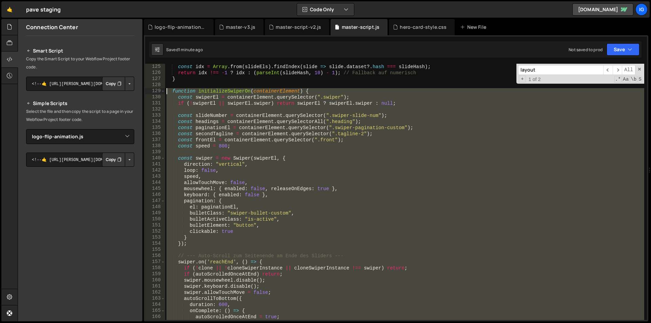
drag, startPoint x: 177, startPoint y: 238, endPoint x: 159, endPoint y: 90, distance: 149.6
click at [159, 90] on div "history.replaceState(null, '', `#${cardSlug}&${slideHash}`); 125 126 127 128 12…" at bounding box center [396, 192] width 502 height 256
type textarea "function initializeSwiperOn(containerElement) { const swiperEl = containerEleme…"
paste textarea
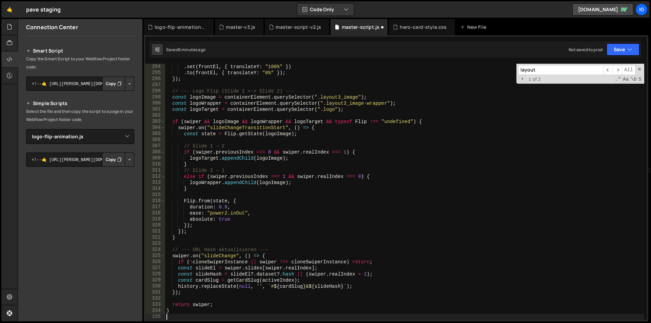
scroll to position [1788, 0]
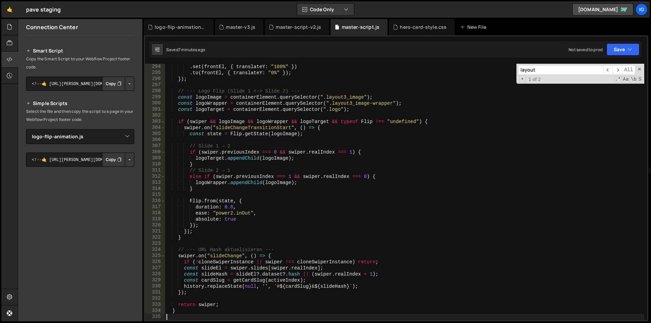
click at [178, 310] on div ". set ( frontEl , { translateY : "100%" }) . to ( frontEl , { translateY : "0%"…" at bounding box center [404, 198] width 479 height 269
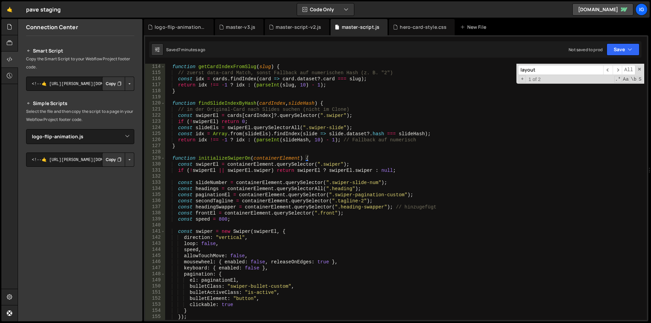
scroll to position [669, 0]
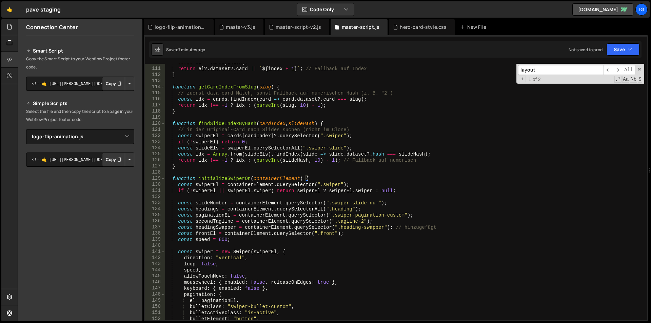
click at [173, 177] on div "const el = cards [ index ] ; return el ?. dataset ?. card || ` ${ index + 1 } `…" at bounding box center [404, 194] width 479 height 269
type textarea "function initializeSwiperOn(containerElement) { const swiperEl = containerEleme…"
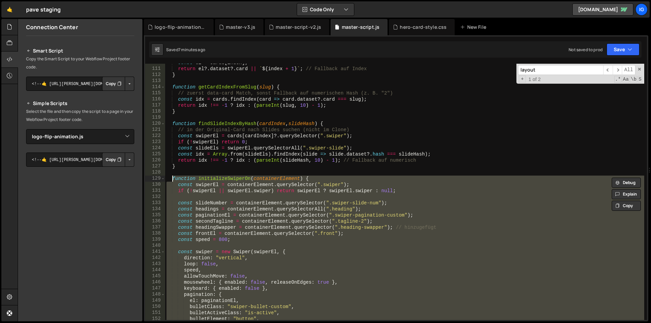
paste textarea
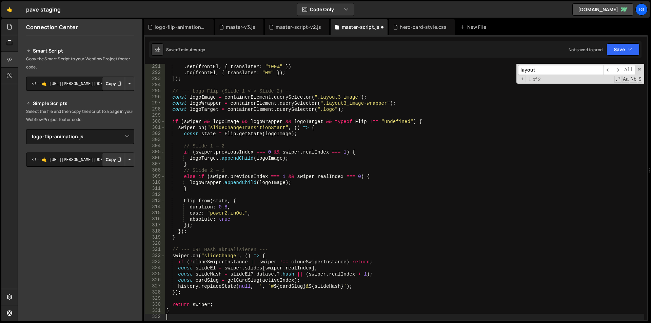
scroll to position [1770, 0]
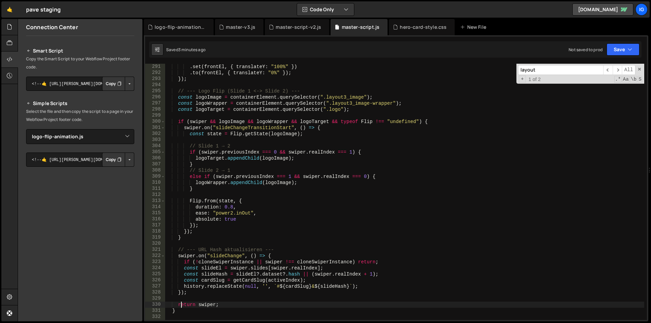
click at [181, 307] on div ". set ( frontEl , { translateY : "100%" }) . to ( frontEl , { translateY : "0%"…" at bounding box center [404, 198] width 479 height 269
click at [176, 312] on div ". set ( frontEl , { translateY : "100%" }) . to ( frontEl , { translateY : "0%"…" at bounding box center [404, 198] width 479 height 269
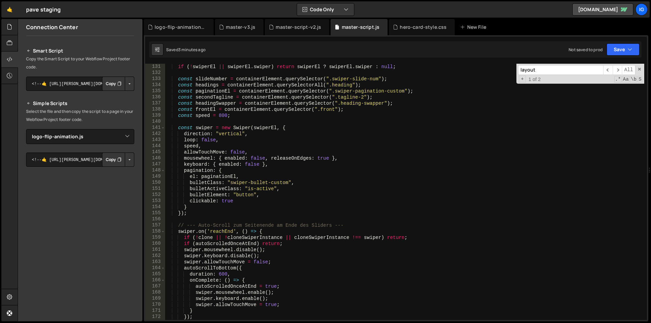
scroll to position [671, 0]
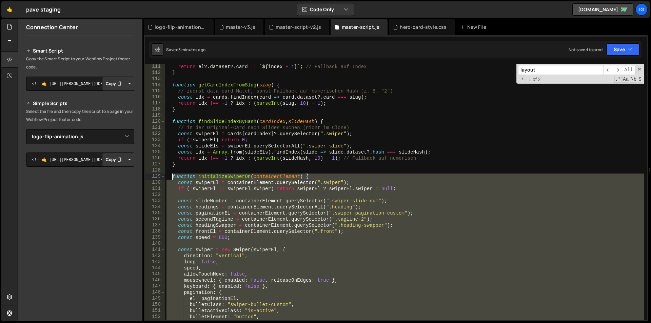
click at [172, 175] on div "return el ?. dataset ?. card || ` ${ index + 1 } ` ; // Fallback auf Index } fu…" at bounding box center [404, 198] width 479 height 269
type textarea "function initializeSwiperOn(containerElement) { const swiperEl = containerEleme…"
paste textarea
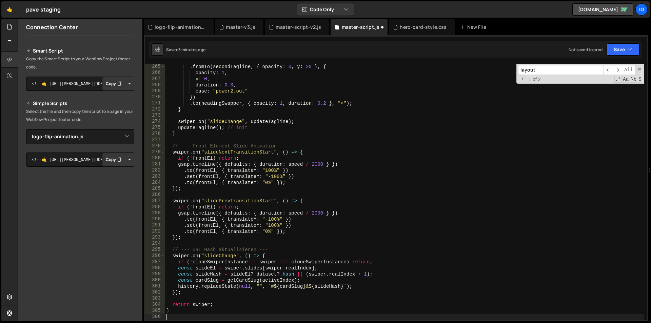
scroll to position [1611, 0]
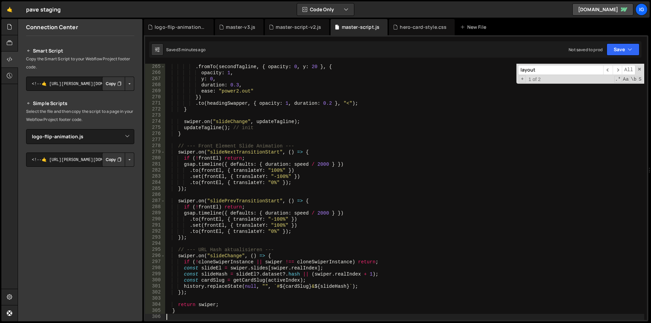
click at [284, 133] on div ". fromTo ( secondTagline , { opacity : 0 , y : 20 } , { opacity : 1 , y : 0 , d…" at bounding box center [404, 198] width 479 height 269
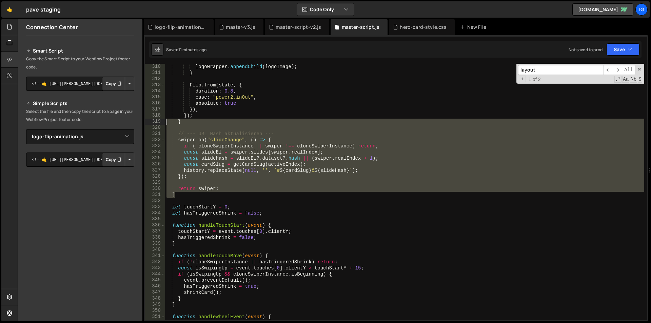
scroll to position [1906, 0]
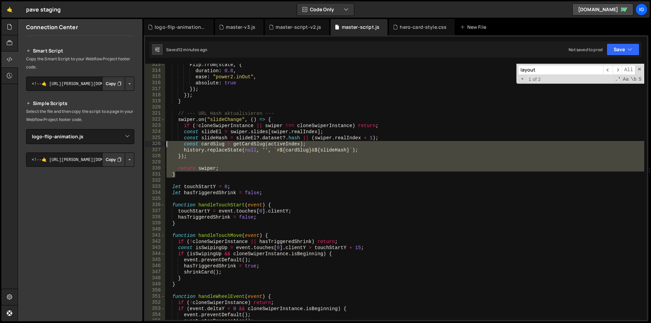
drag, startPoint x: 179, startPoint y: 191, endPoint x: 165, endPoint y: 144, distance: 49.0
click at [165, 144] on div "} 313 314 315 316 317 318 319 320 321 322 323 324 325 326 327 328 329 330 331 3…" at bounding box center [396, 192] width 502 height 256
click at [201, 167] on div "Flip . from ( state , { duration : 0.8 , ease : "power2.inOut" , absolute : tru…" at bounding box center [404, 192] width 479 height 256
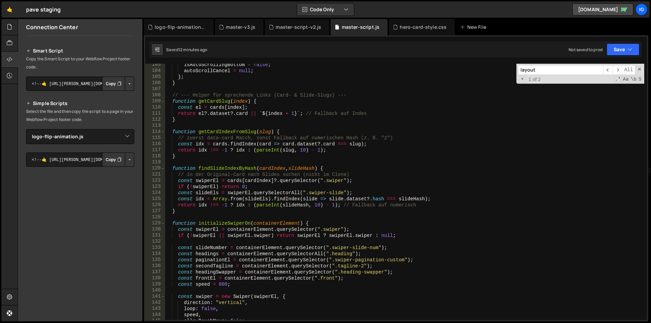
scroll to position [665, 0]
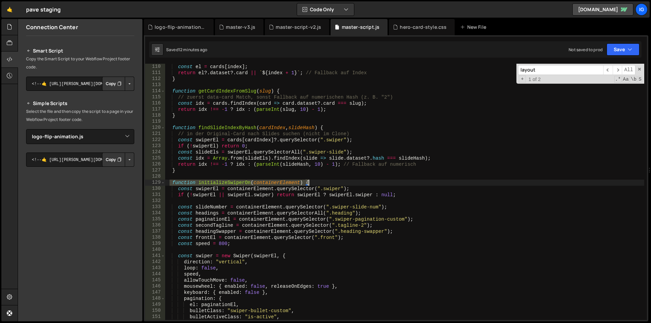
drag, startPoint x: 171, startPoint y: 181, endPoint x: 321, endPoint y: 182, distance: 150.5
click at [321, 182] on div "const el = cards [ index ] ; return el ?. dataset ?. card || ` ${ index + 1 } `…" at bounding box center [404, 198] width 479 height 269
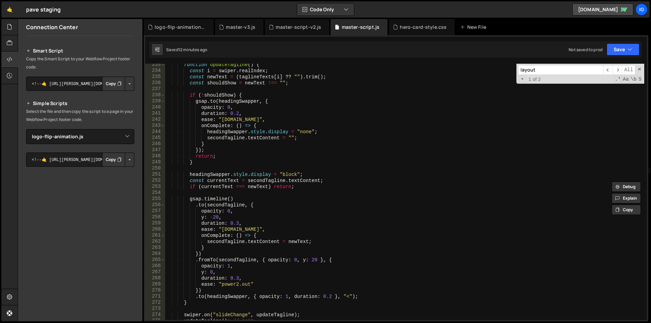
scroll to position [1438, 0]
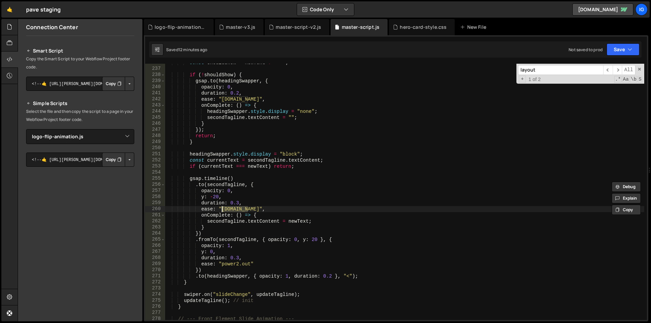
drag, startPoint x: 248, startPoint y: 208, endPoint x: 222, endPoint y: 207, distance: 25.4
click at [222, 207] on div "const shouldShow = newText !== "" ; if ( ! shouldShow ) { gsap . to ( headingSw…" at bounding box center [404, 194] width 479 height 269
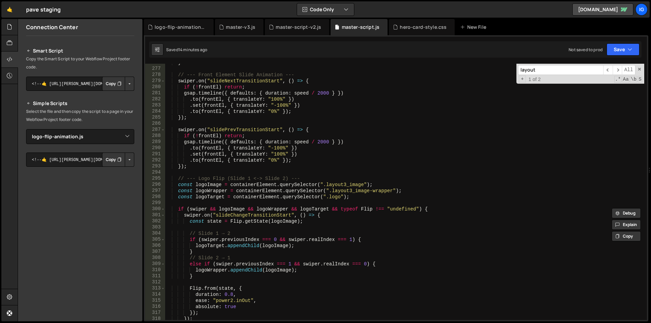
scroll to position [1703, 0]
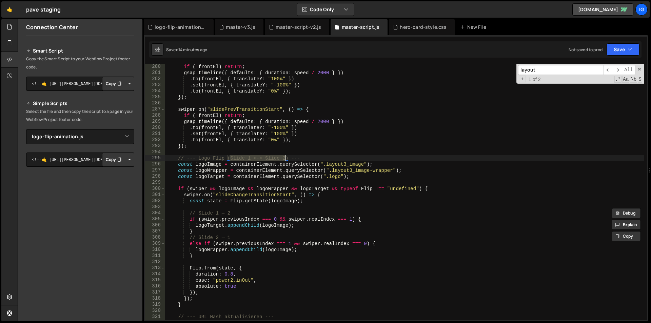
drag, startPoint x: 229, startPoint y: 157, endPoint x: 284, endPoint y: 156, distance: 55.6
click at [284, 156] on div "if ( ! frontEl ) return ; gsap . timeline ({ defaults : { duration : speed / 20…" at bounding box center [404, 198] width 479 height 269
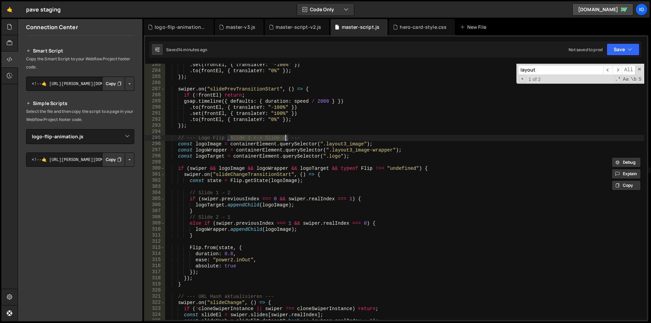
scroll to position [1723, 0]
click at [639, 67] on span at bounding box center [639, 69] width 5 height 5
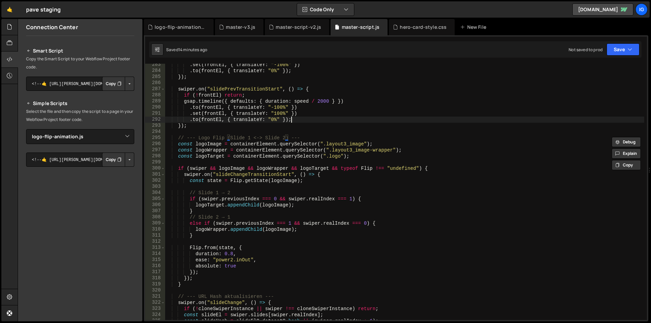
click at [383, 121] on div ". set ( frontEl , { translateY : "-100%" }) . to ( frontEl , { translateY : "0%…" at bounding box center [404, 196] width 479 height 269
click at [304, 113] on div ". set ( frontEl , { translateY : "-100%" }) . to ( frontEl , { translateY : "0%…" at bounding box center [404, 196] width 479 height 269
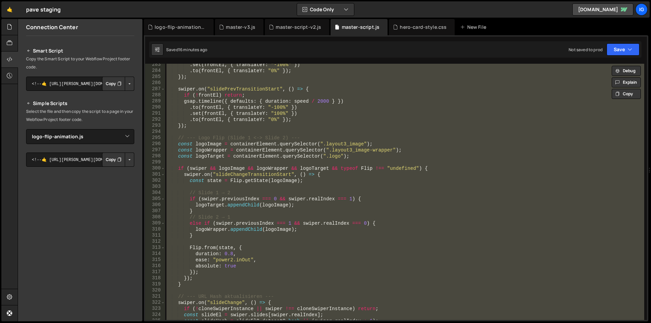
click at [293, 113] on div ". set ( frontEl , { translateY : "-100%" }) . to ( frontEl , { translateY : "0%…" at bounding box center [404, 192] width 479 height 256
type textarea ".set(frontEl, { translateY: "100%" })"
